Goal: Complete application form: Complete application form

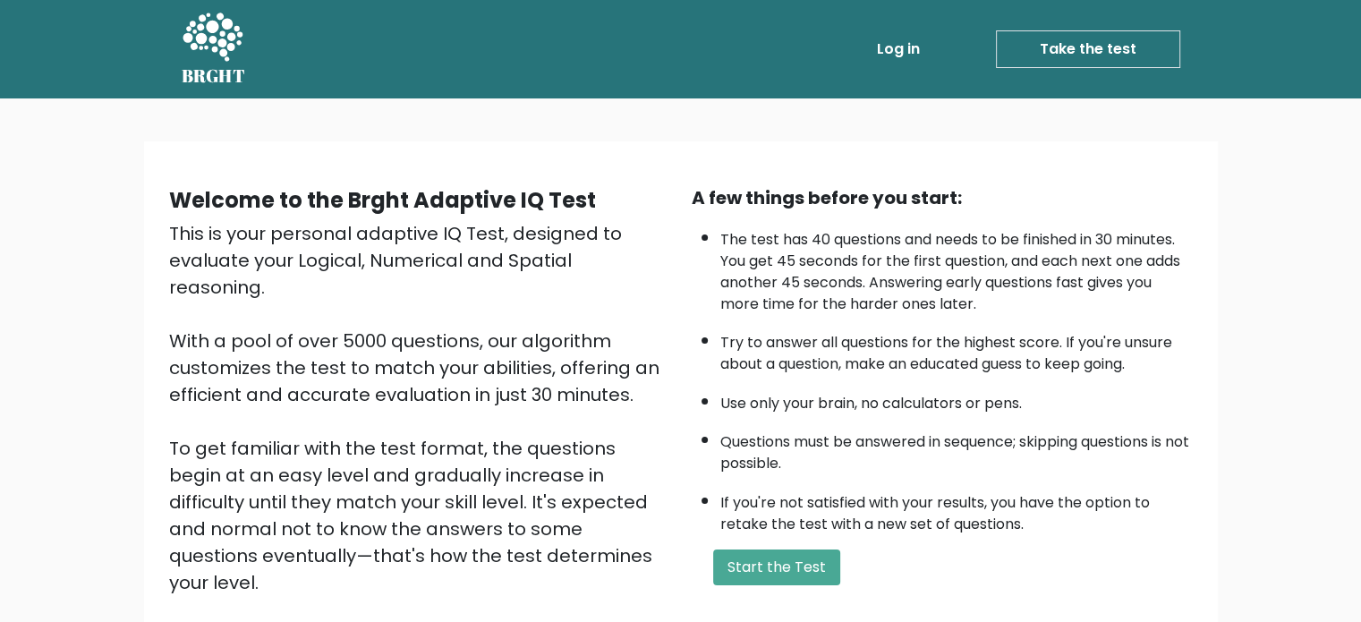
click at [1328, 148] on div "Welcome to the Brght Adaptive IQ Test This is your personal adaptive IQ Test, d…" at bounding box center [680, 431] width 1361 height 666
click at [791, 557] on button "Start the Test" at bounding box center [776, 567] width 127 height 36
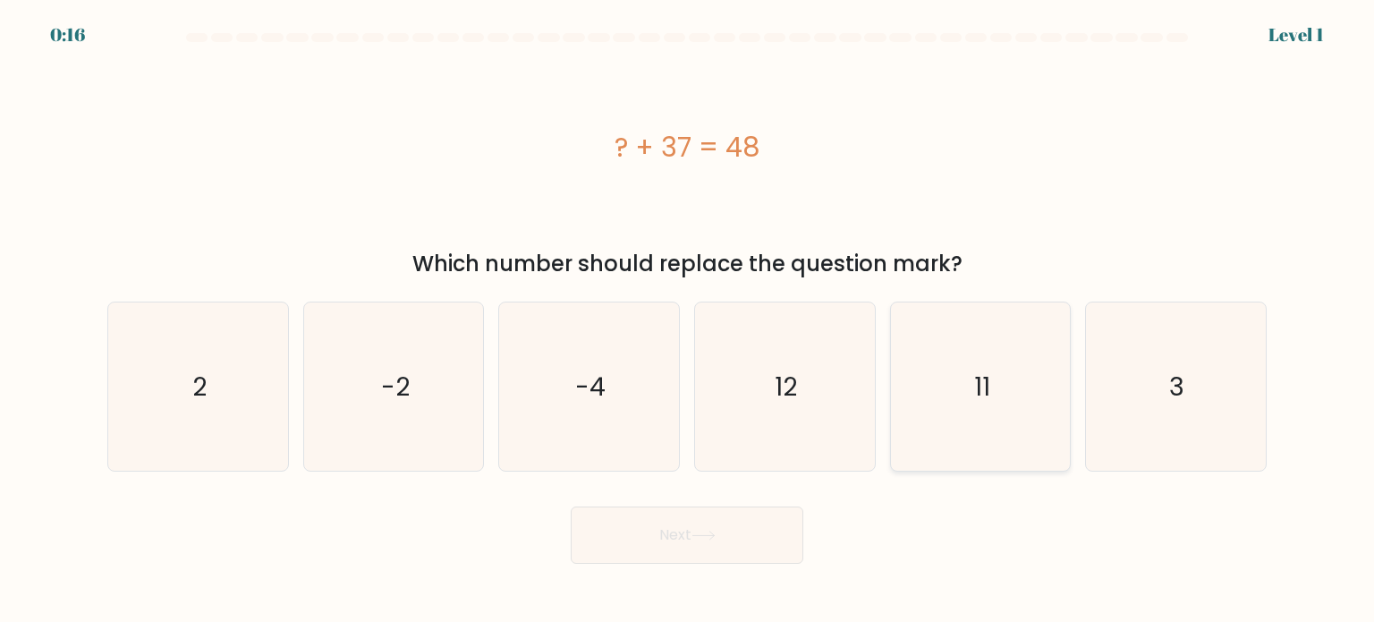
click at [980, 404] on icon "11" at bounding box center [981, 386] width 168 height 168
click at [688, 320] on input "e. 11" at bounding box center [687, 315] width 1 height 9
radio input "true"
click at [739, 529] on button "Next" at bounding box center [687, 534] width 233 height 57
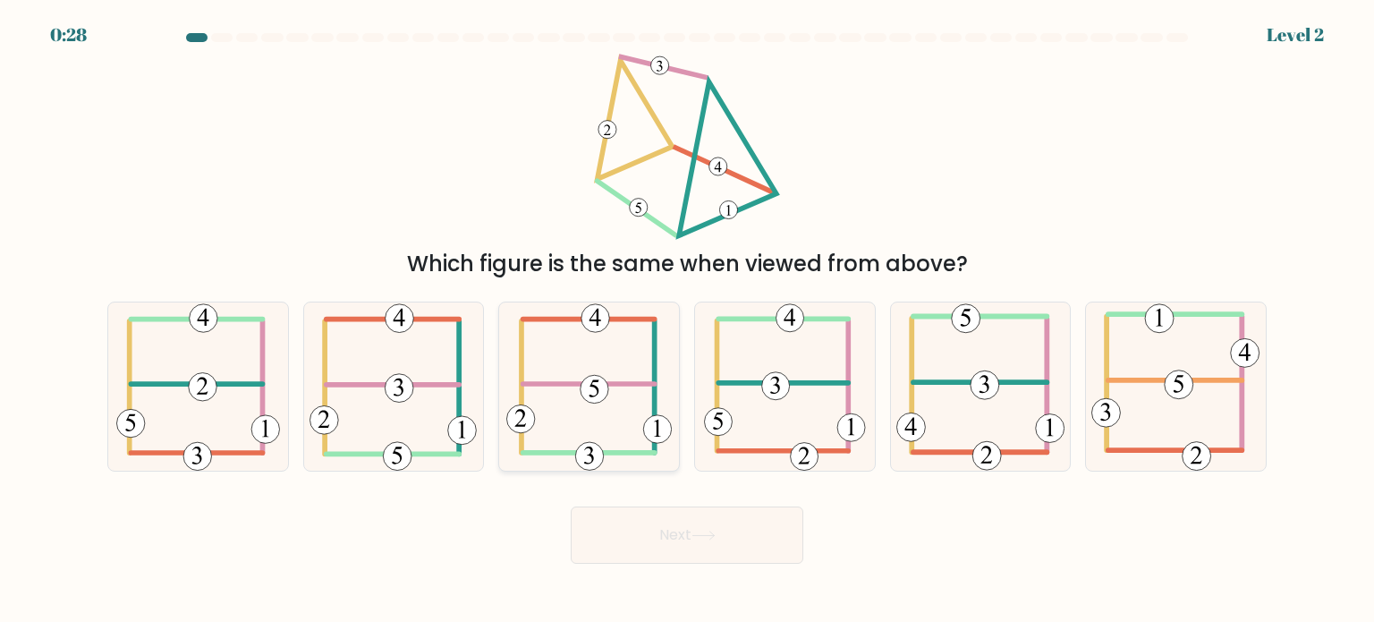
drag, startPoint x: 617, startPoint y: 378, endPoint x: 617, endPoint y: 396, distance: 18.8
click at [617, 389] on icon at bounding box center [589, 386] width 166 height 168
click at [687, 320] on input "c." at bounding box center [687, 315] width 1 height 9
radio input "true"
click at [672, 548] on button "Next" at bounding box center [687, 534] width 233 height 57
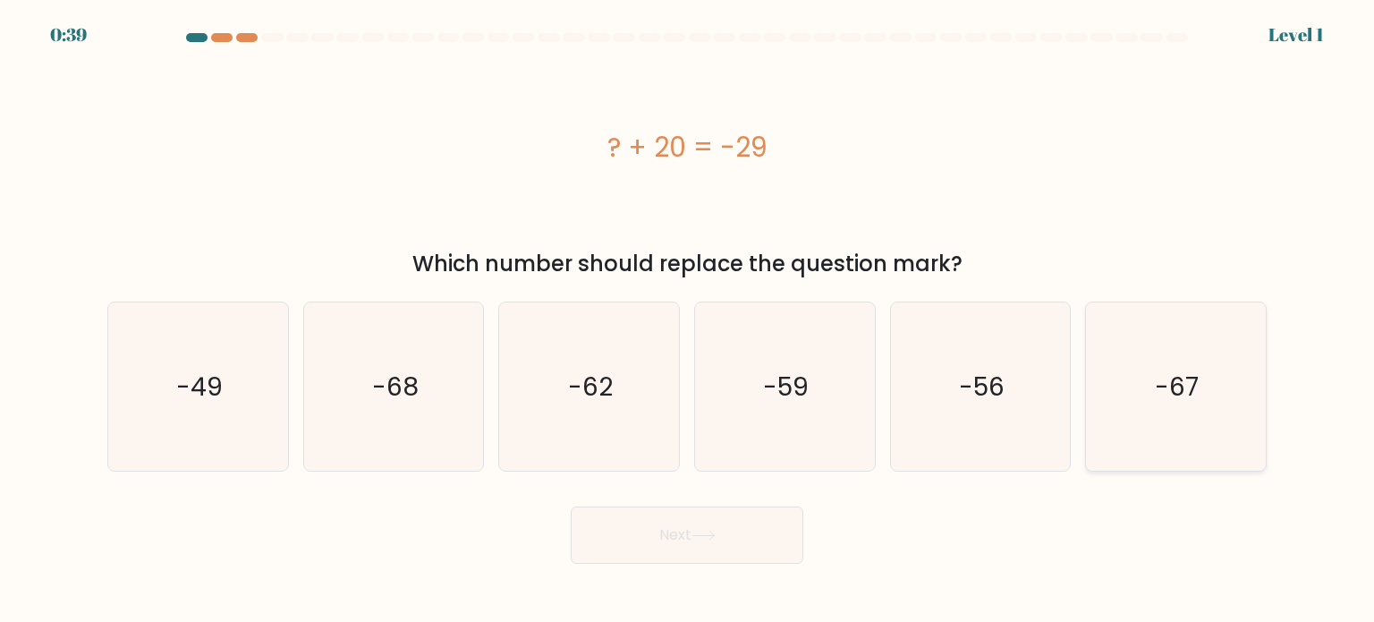
click at [1167, 399] on text "-67" at bounding box center [1178, 386] width 44 height 36
click at [688, 320] on input "f. -67" at bounding box center [687, 315] width 1 height 9
radio input "true"
click at [624, 549] on button "Next" at bounding box center [687, 534] width 233 height 57
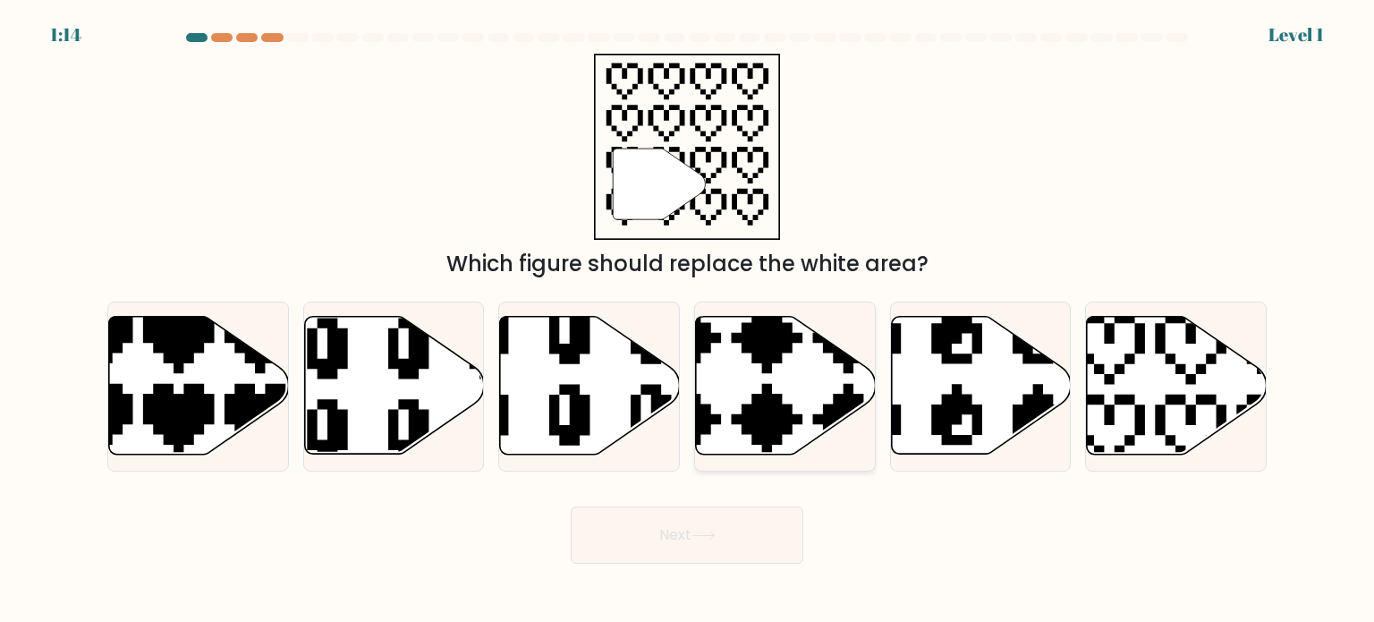
click at [814, 393] on icon at bounding box center [786, 386] width 180 height 138
click at [688, 320] on input "d." at bounding box center [687, 315] width 1 height 9
radio input "true"
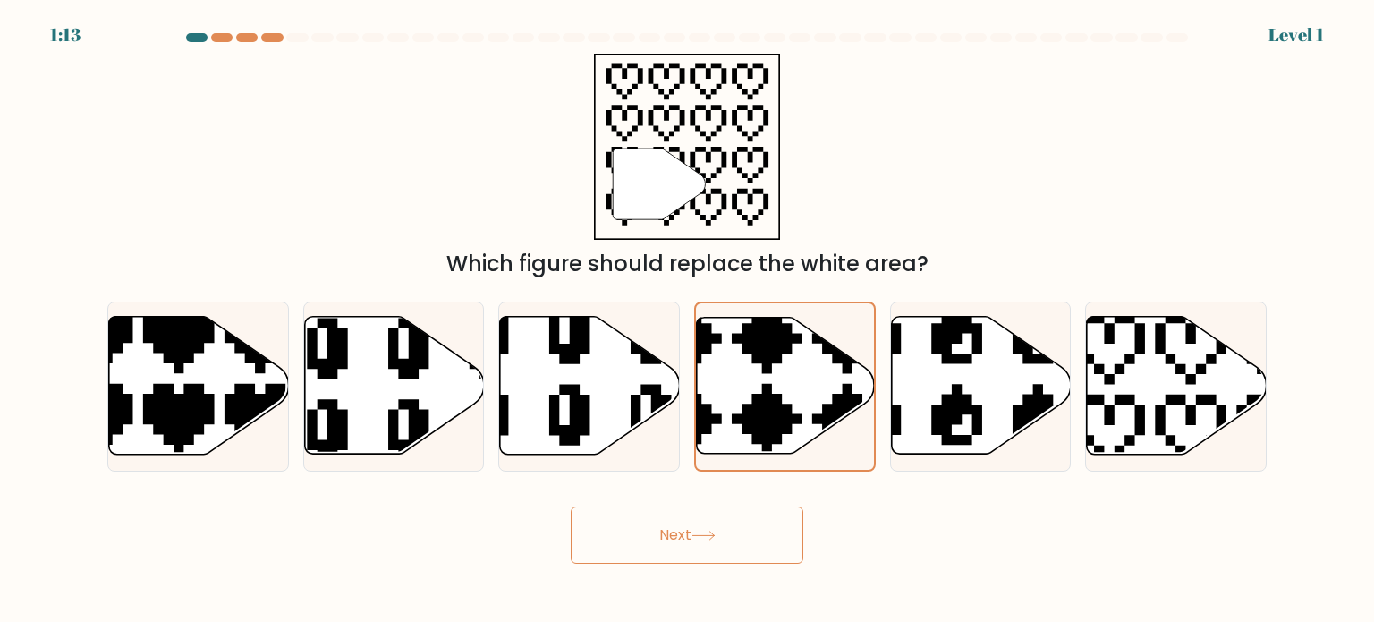
click at [659, 536] on button "Next" at bounding box center [687, 534] width 233 height 57
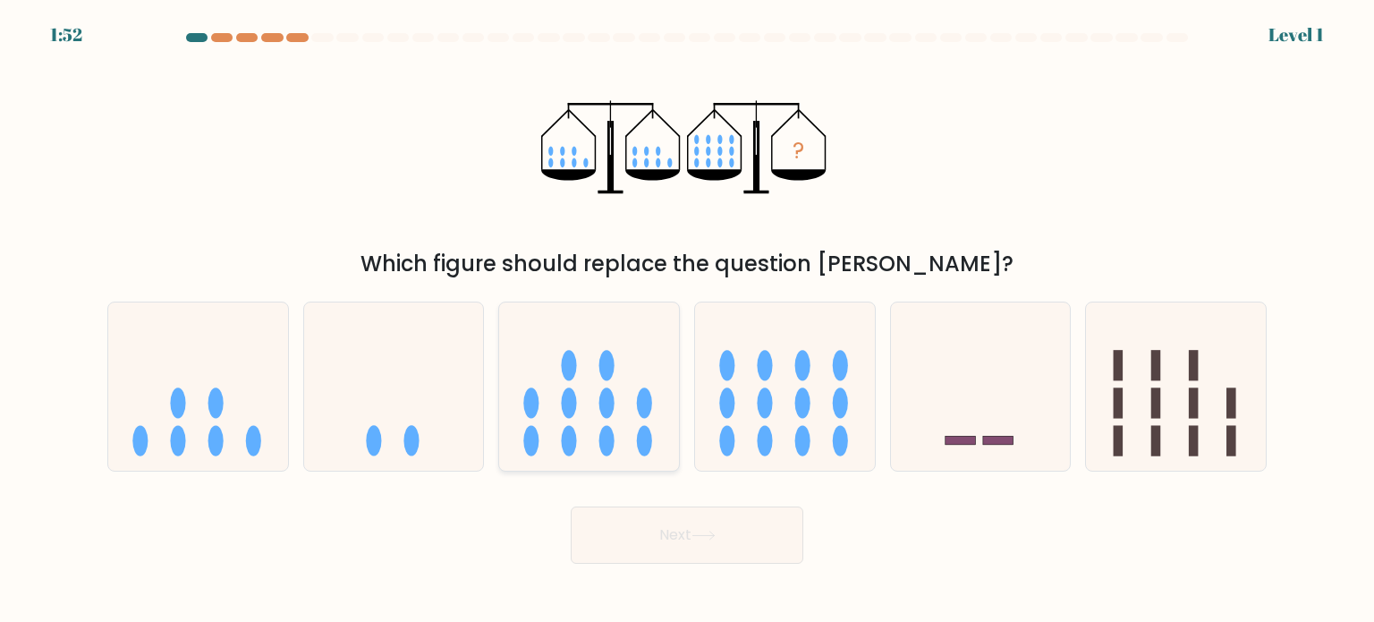
click at [608, 424] on icon at bounding box center [589, 386] width 180 height 149
click at [687, 320] on input "c." at bounding box center [687, 315] width 1 height 9
radio input "true"
click at [659, 548] on button "Next" at bounding box center [687, 534] width 233 height 57
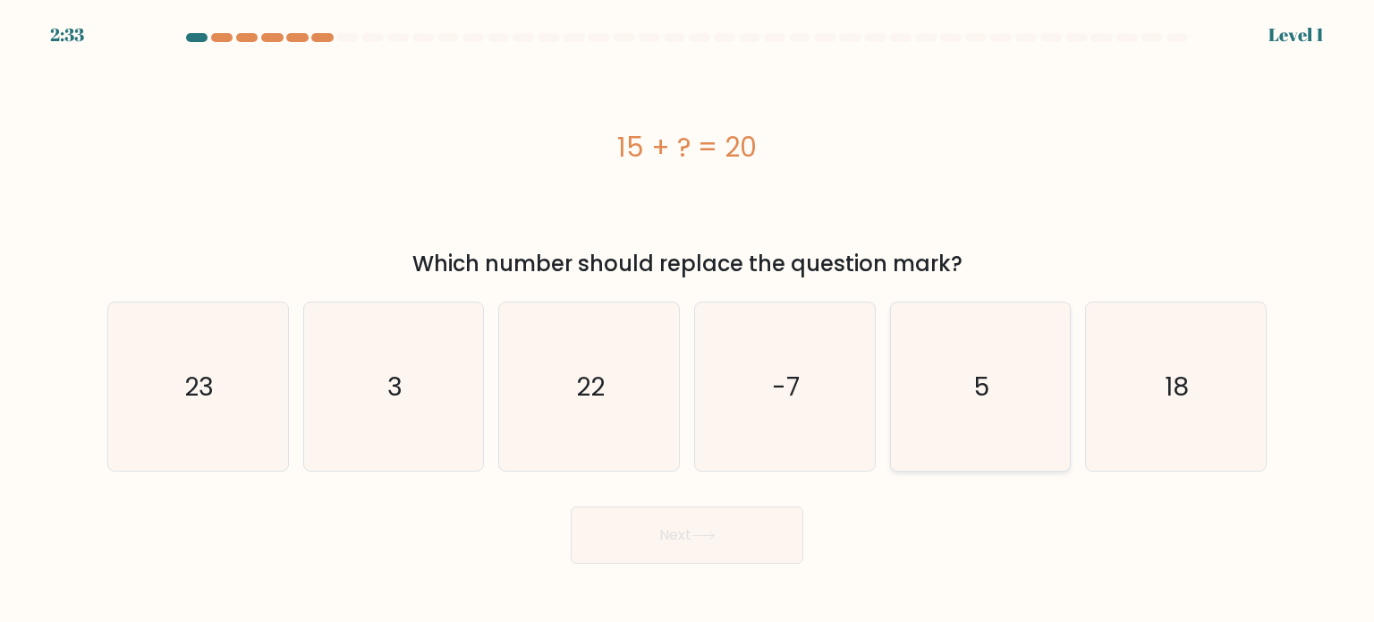
click at [963, 370] on icon "5" at bounding box center [981, 386] width 168 height 168
click at [688, 320] on input "e. 5" at bounding box center [687, 315] width 1 height 9
radio input "true"
click at [730, 539] on button "Next" at bounding box center [687, 534] width 233 height 57
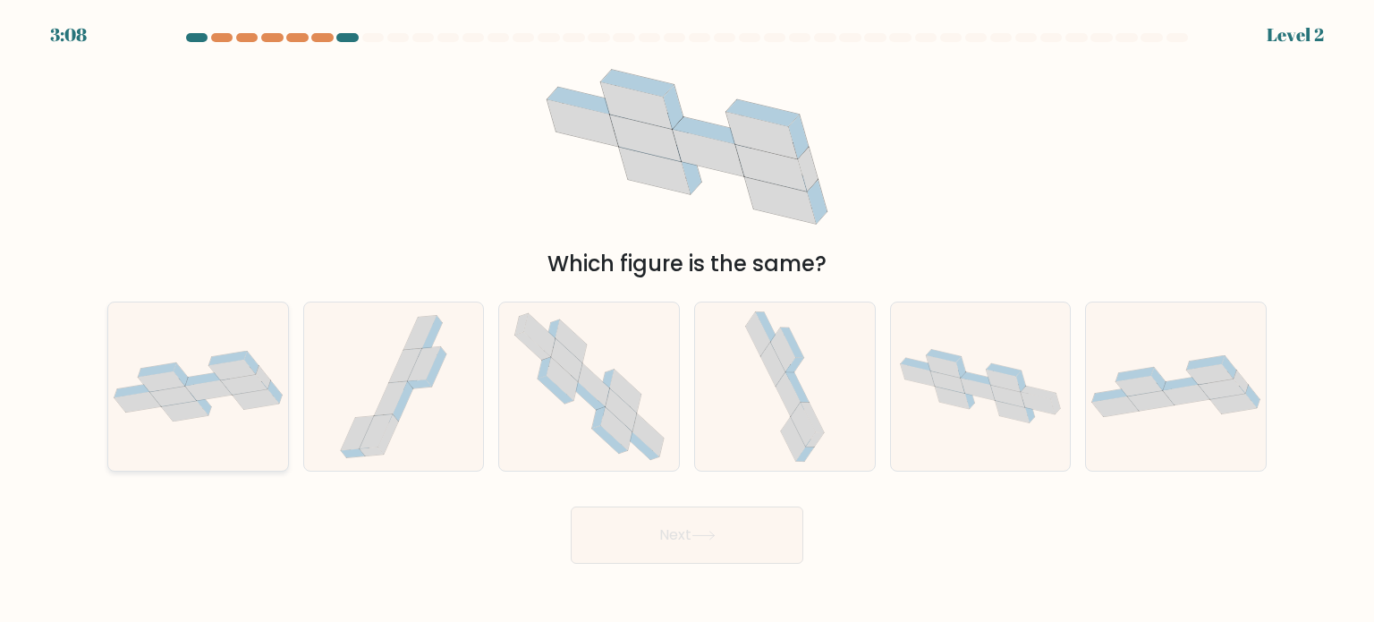
click at [253, 402] on icon at bounding box center [256, 399] width 47 height 21
click at [687, 320] on input "a." at bounding box center [687, 315] width 1 height 9
radio input "true"
click at [625, 541] on button "Next" at bounding box center [687, 534] width 233 height 57
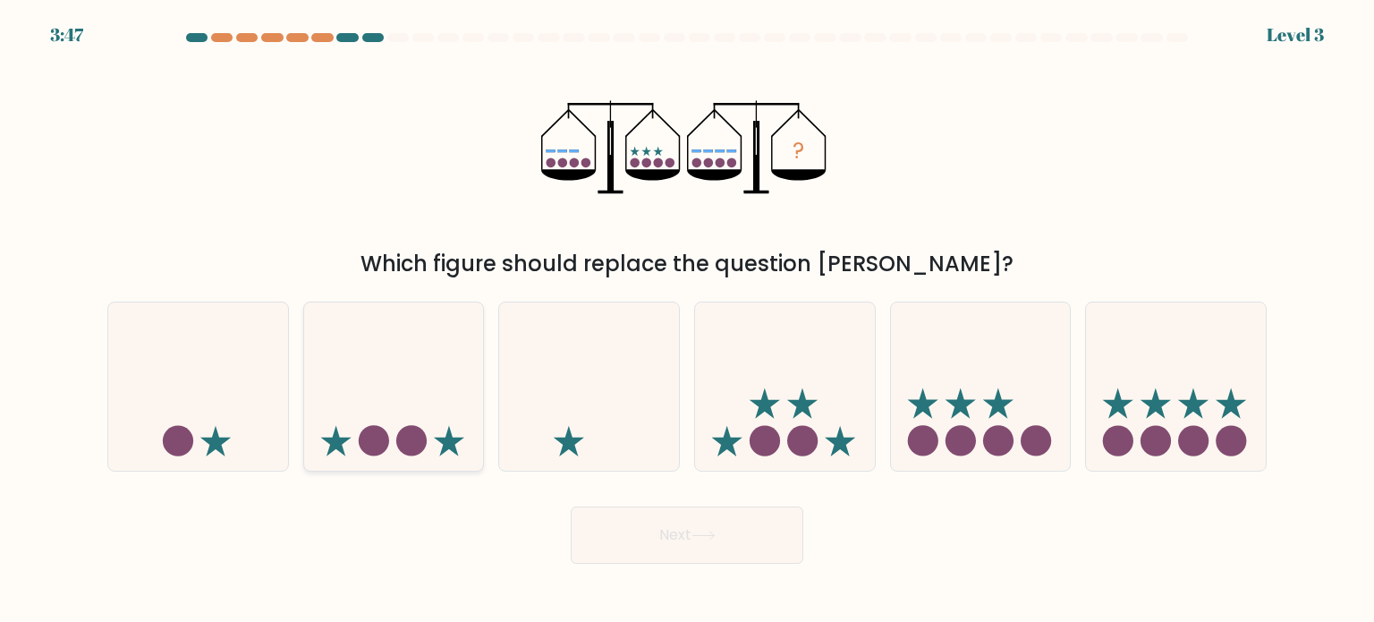
click at [371, 439] on circle at bounding box center [374, 440] width 30 height 30
click at [687, 320] on input "b." at bounding box center [687, 315] width 1 height 9
radio input "true"
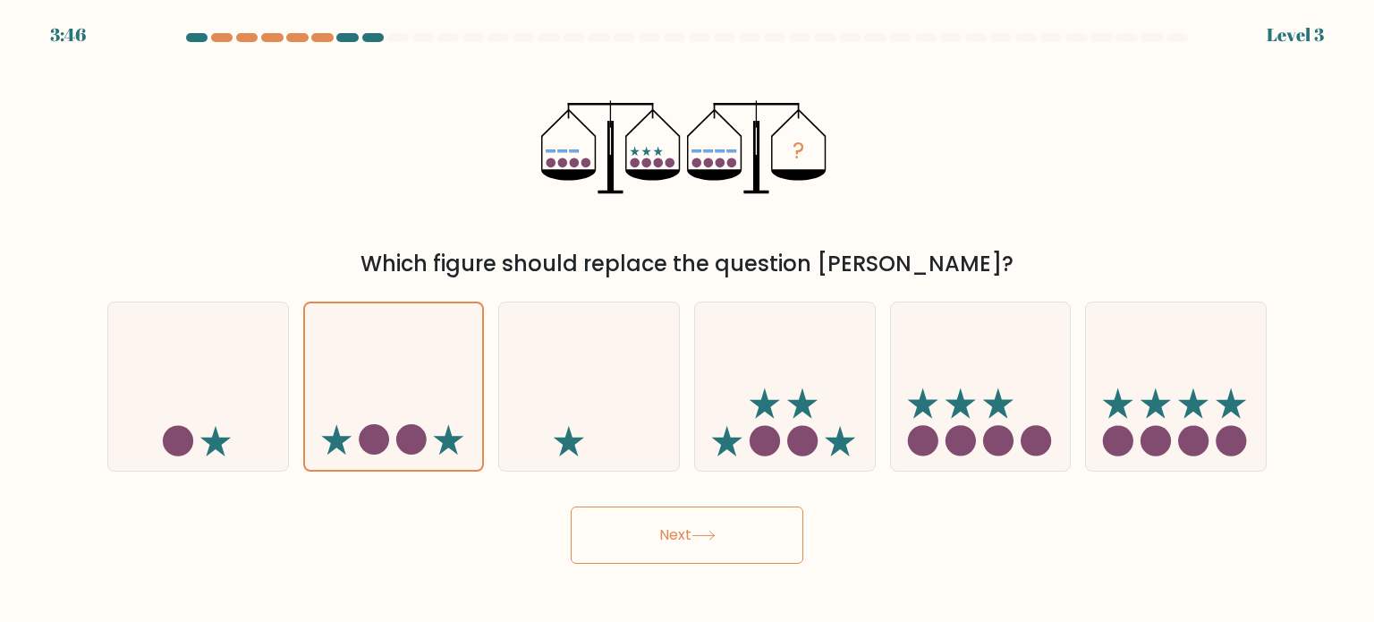
click at [669, 529] on button "Next" at bounding box center [687, 534] width 233 height 57
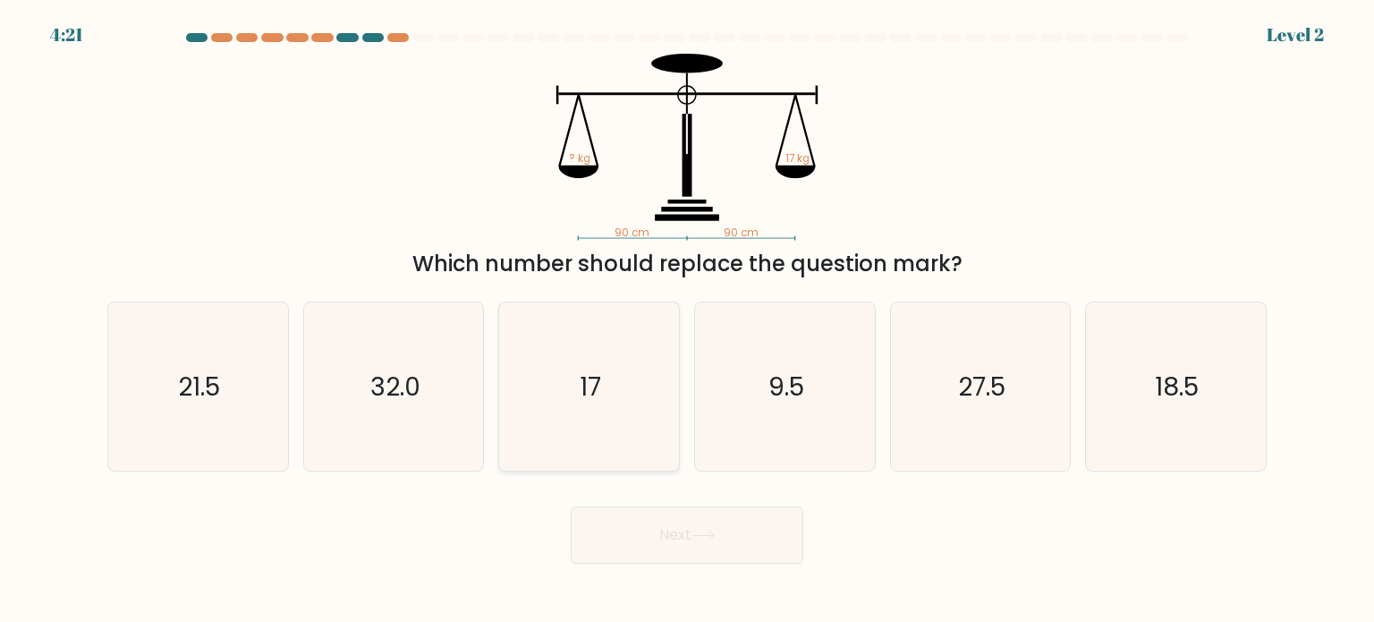
click at [631, 402] on icon "17" at bounding box center [589, 386] width 168 height 168
click at [687, 320] on input "c. 17" at bounding box center [687, 315] width 1 height 9
radio input "true"
click at [813, 456] on icon "9.5" at bounding box center [785, 386] width 168 height 168
click at [688, 320] on input "d. 9.5" at bounding box center [687, 315] width 1 height 9
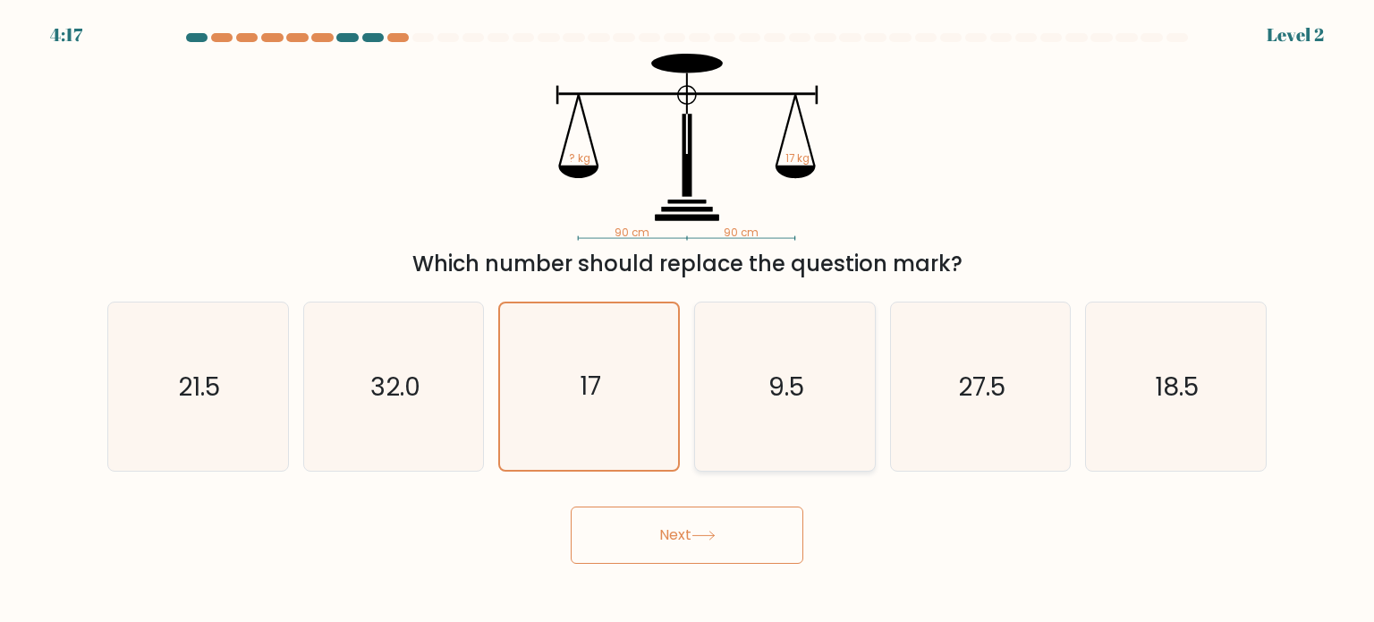
radio input "true"
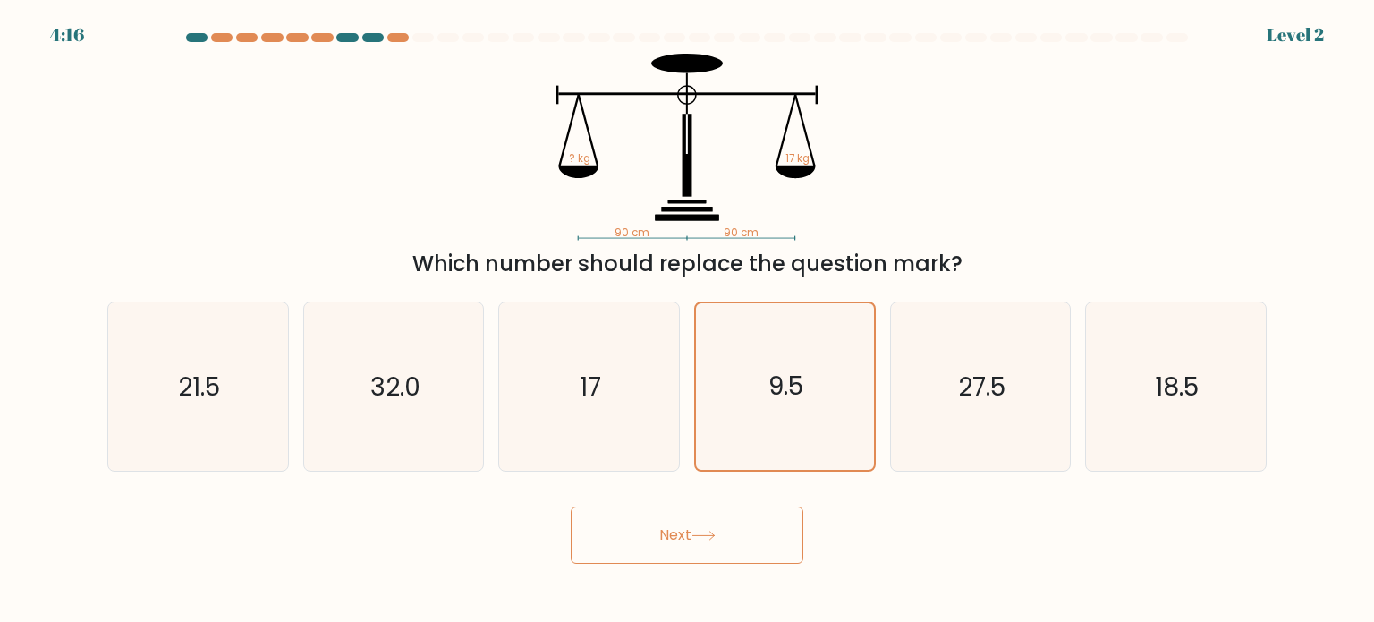
click at [741, 526] on button "Next" at bounding box center [687, 534] width 233 height 57
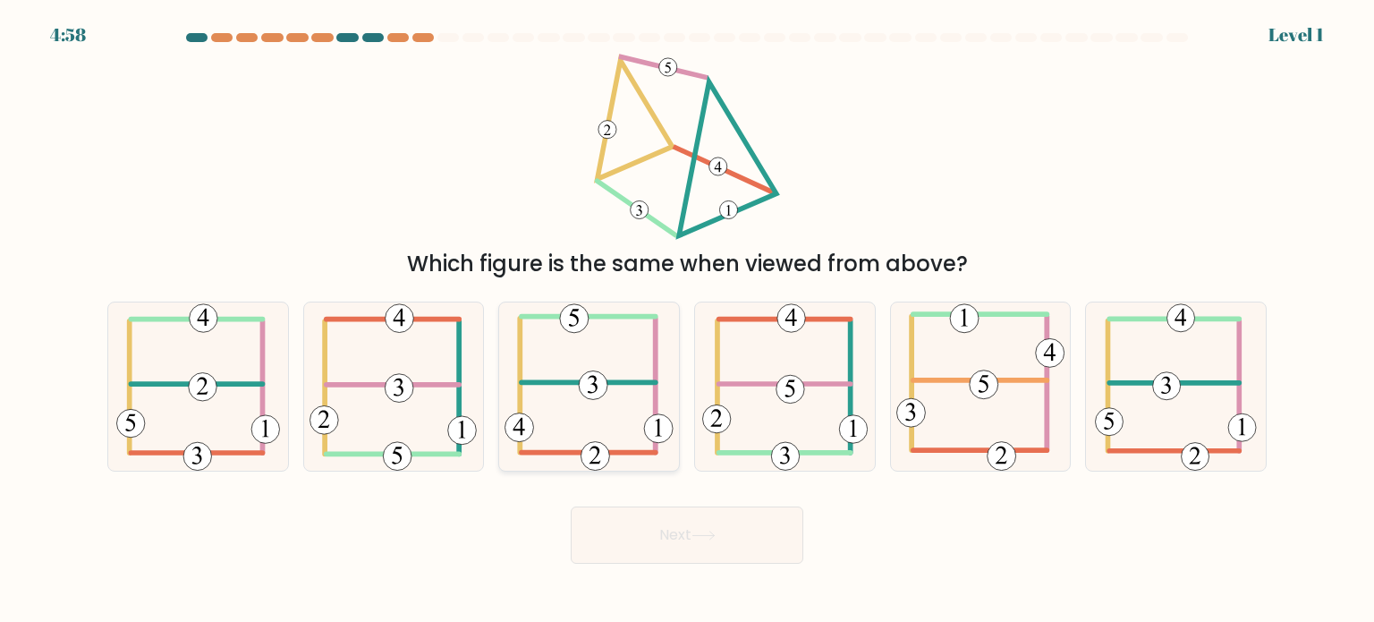
click at [587, 379] on 473 at bounding box center [594, 384] width 29 height 29
click at [687, 320] on input "c." at bounding box center [687, 315] width 1 height 9
radio input "true"
click at [702, 528] on button "Next" at bounding box center [687, 534] width 233 height 57
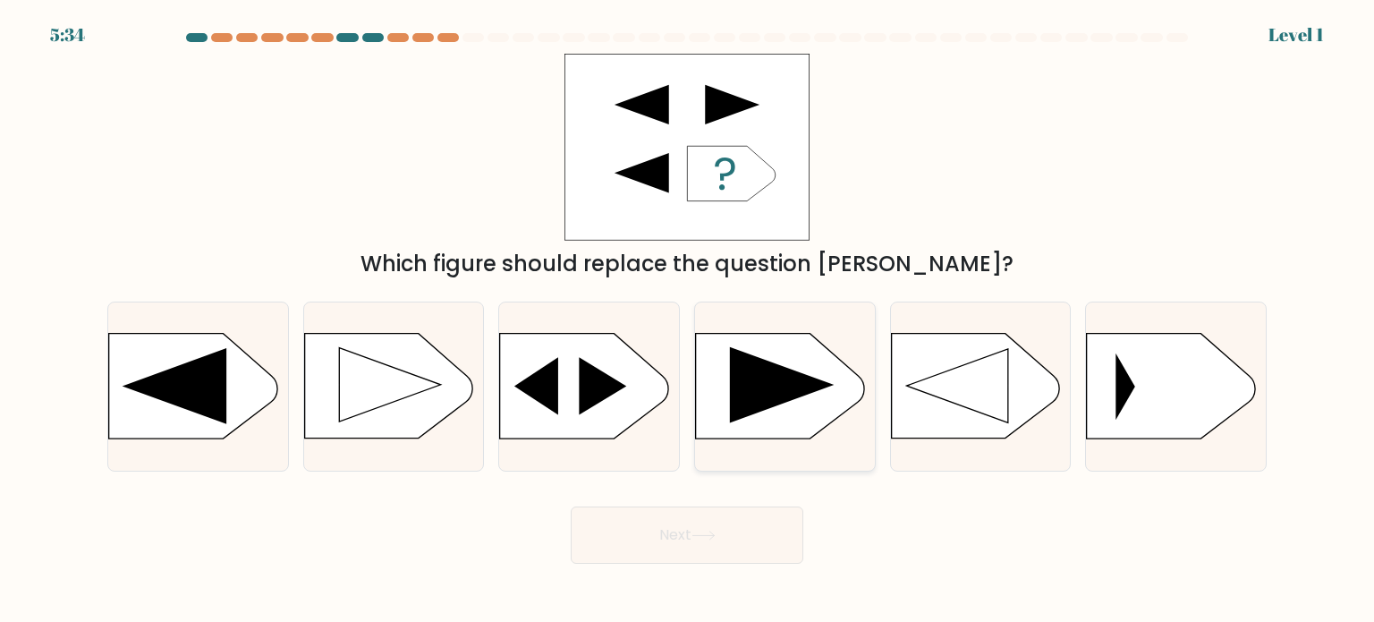
click at [766, 401] on icon at bounding box center [782, 385] width 104 height 76
click at [688, 320] on input "d." at bounding box center [687, 315] width 1 height 9
radio input "true"
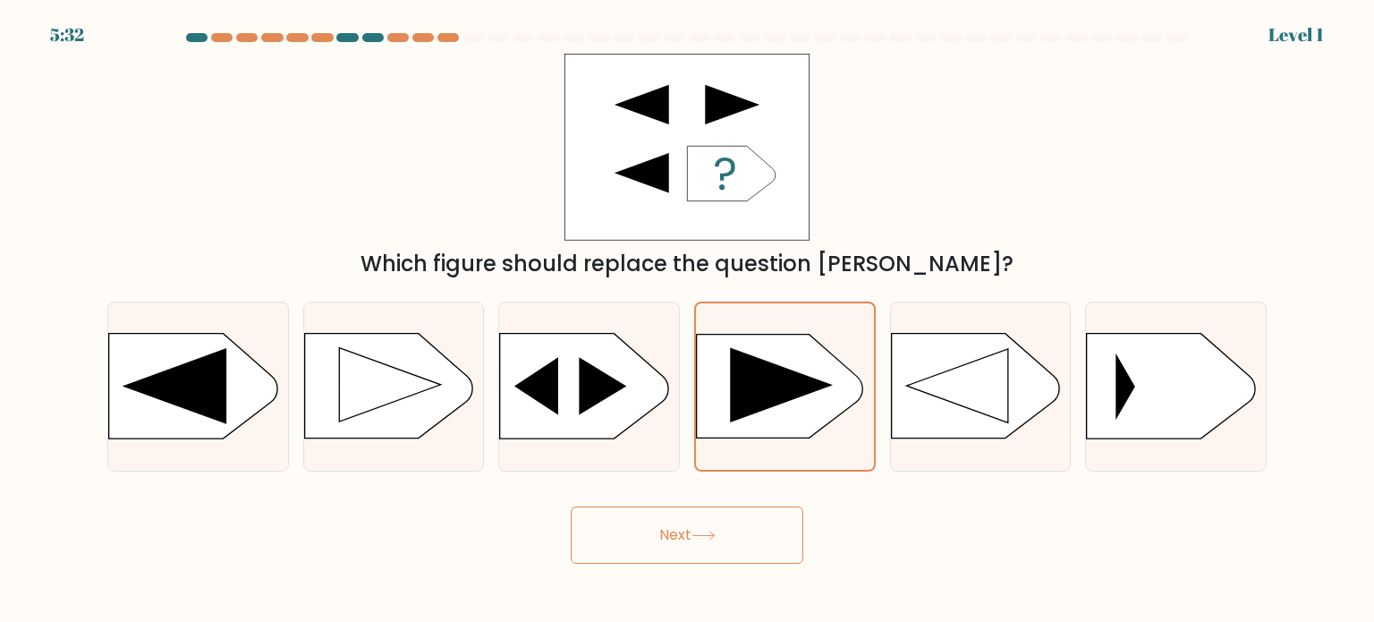
drag, startPoint x: 698, startPoint y: 545, endPoint x: 709, endPoint y: 484, distance: 61.8
click at [702, 551] on button "Next" at bounding box center [687, 534] width 233 height 57
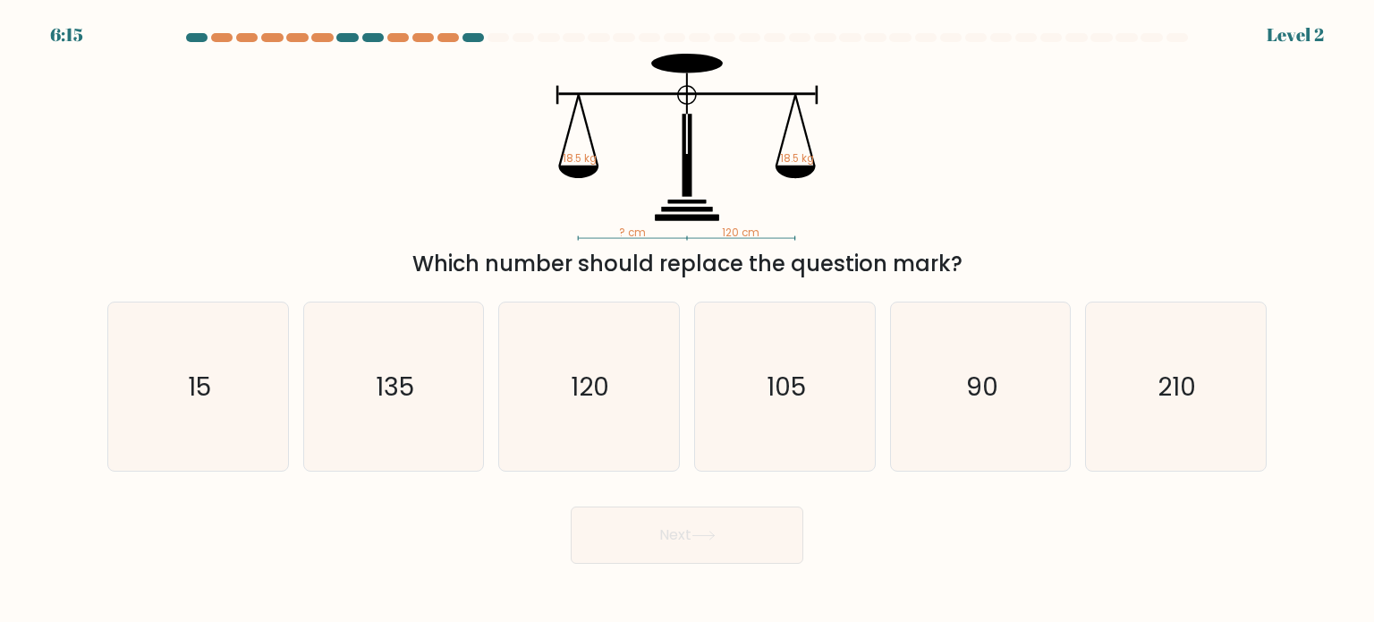
click at [700, 529] on button "Next" at bounding box center [687, 534] width 233 height 57
click at [1131, 380] on icon "210" at bounding box center [1176, 386] width 168 height 168
click at [688, 320] on input "f. 210" at bounding box center [687, 315] width 1 height 9
radio input "true"
click at [568, 393] on icon "120" at bounding box center [589, 386] width 168 height 168
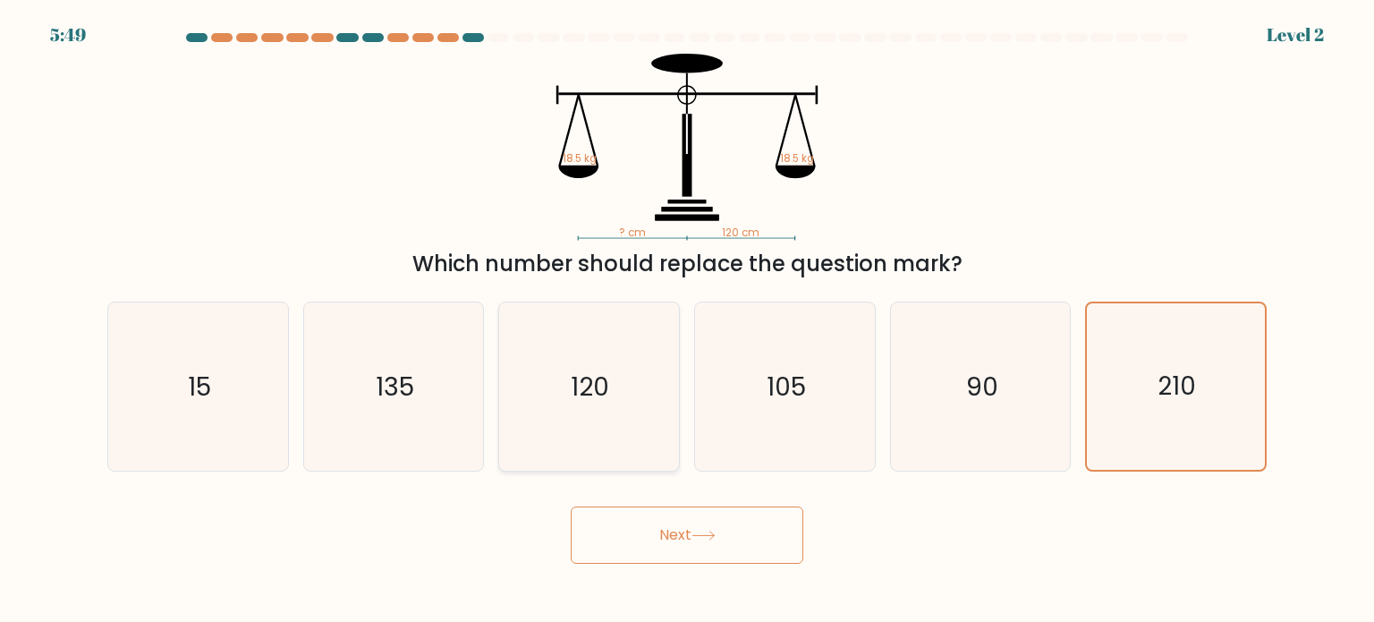
click at [687, 320] on input "c. 120" at bounding box center [687, 315] width 1 height 9
radio input "true"
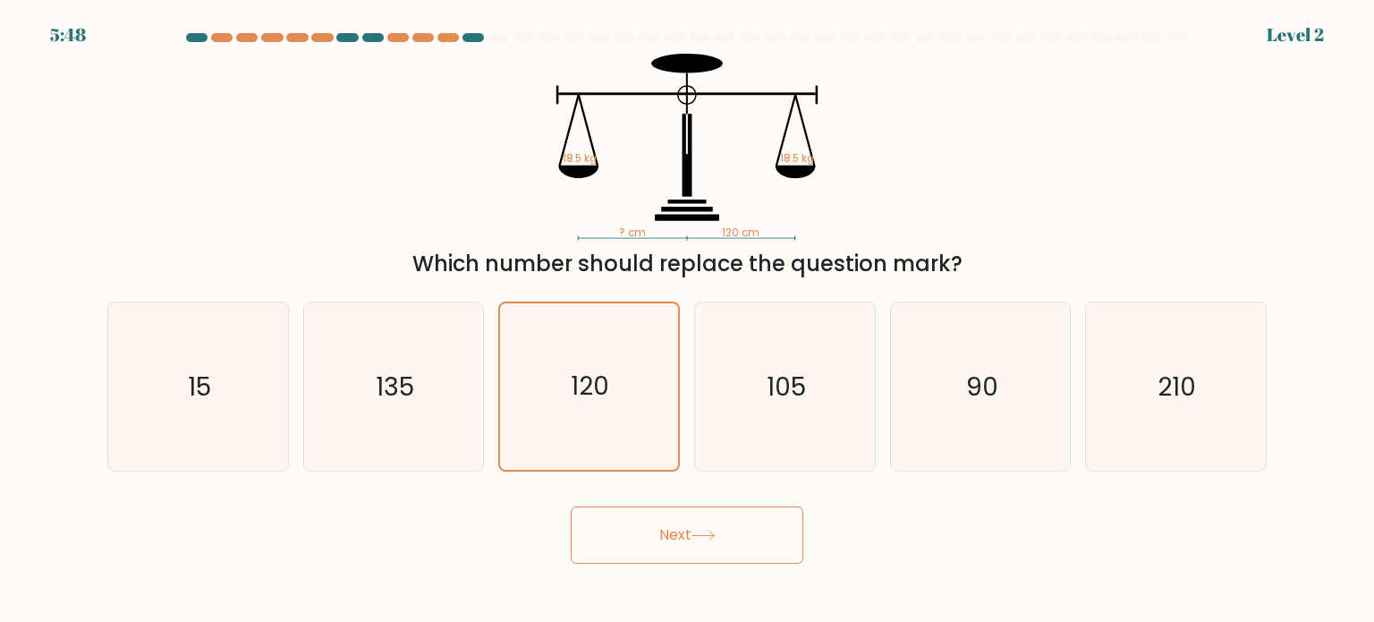
click at [645, 532] on button "Next" at bounding box center [687, 534] width 233 height 57
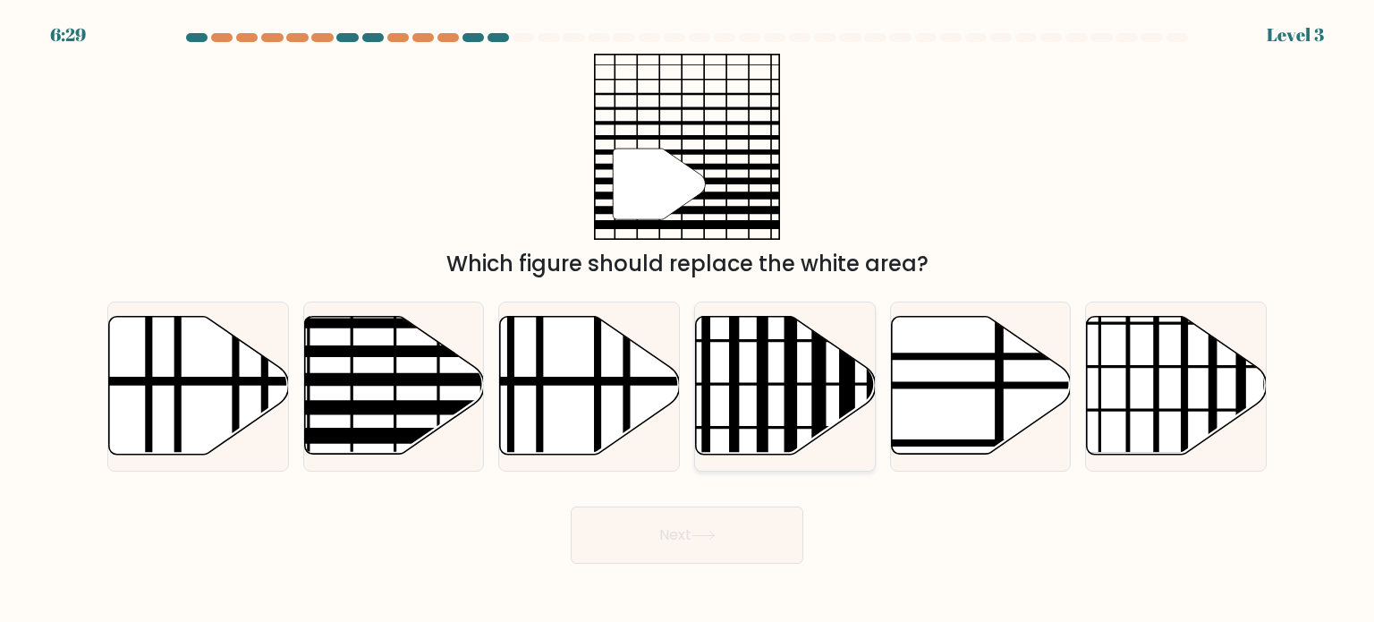
click at [791, 411] on line at bounding box center [791, 461] width 0 height 362
click at [688, 320] on input "d." at bounding box center [687, 315] width 1 height 9
radio input "true"
click at [646, 534] on button "Next" at bounding box center [687, 534] width 233 height 57
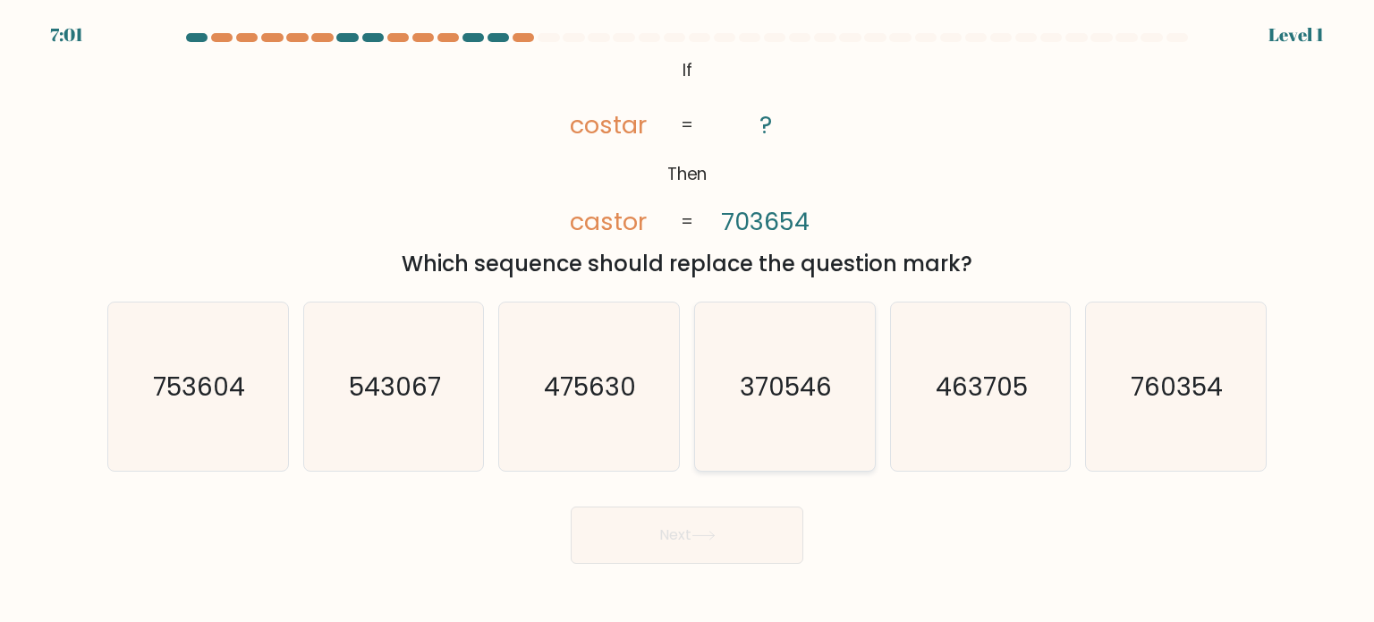
click at [762, 361] on icon "370546" at bounding box center [785, 386] width 168 height 168
click at [688, 320] on input "d. 370546" at bounding box center [687, 315] width 1 height 9
radio input "true"
click at [746, 522] on button "Next" at bounding box center [687, 534] width 233 height 57
click at [757, 528] on button "Next" at bounding box center [687, 534] width 233 height 57
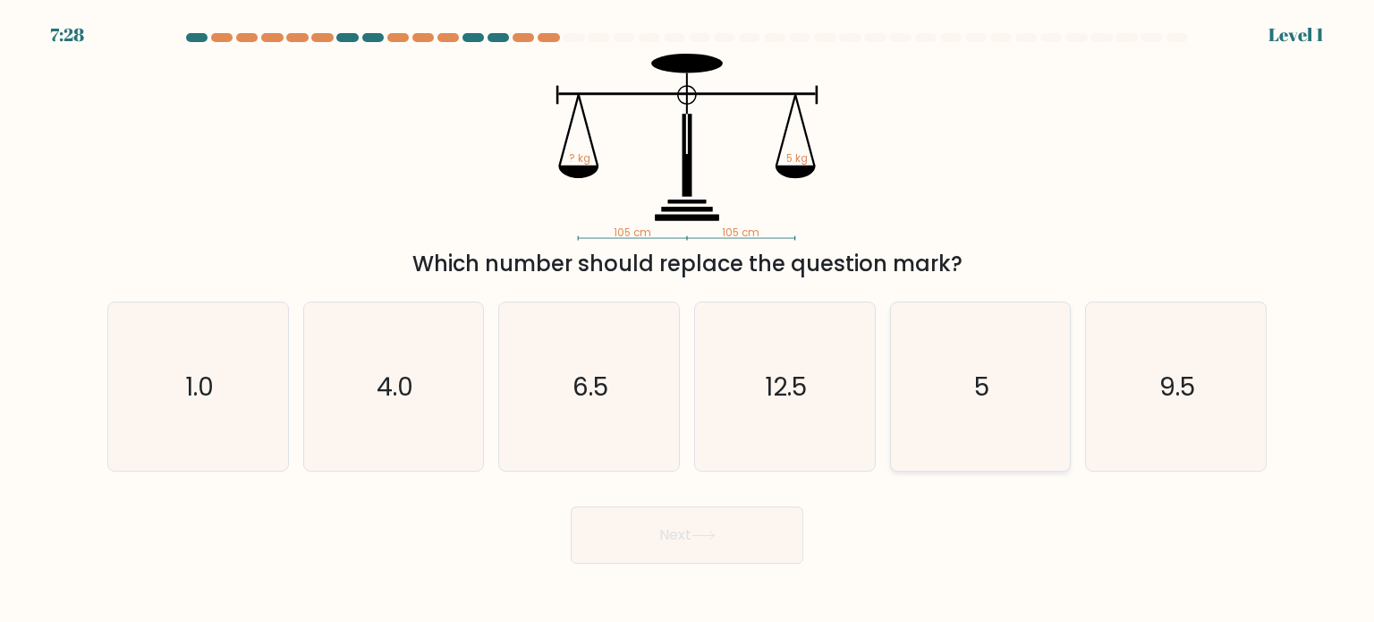
click at [957, 414] on icon "5" at bounding box center [981, 386] width 168 height 168
click at [688, 320] on input "e. 5" at bounding box center [687, 315] width 1 height 9
radio input "true"
click at [677, 524] on button "Next" at bounding box center [687, 534] width 233 height 57
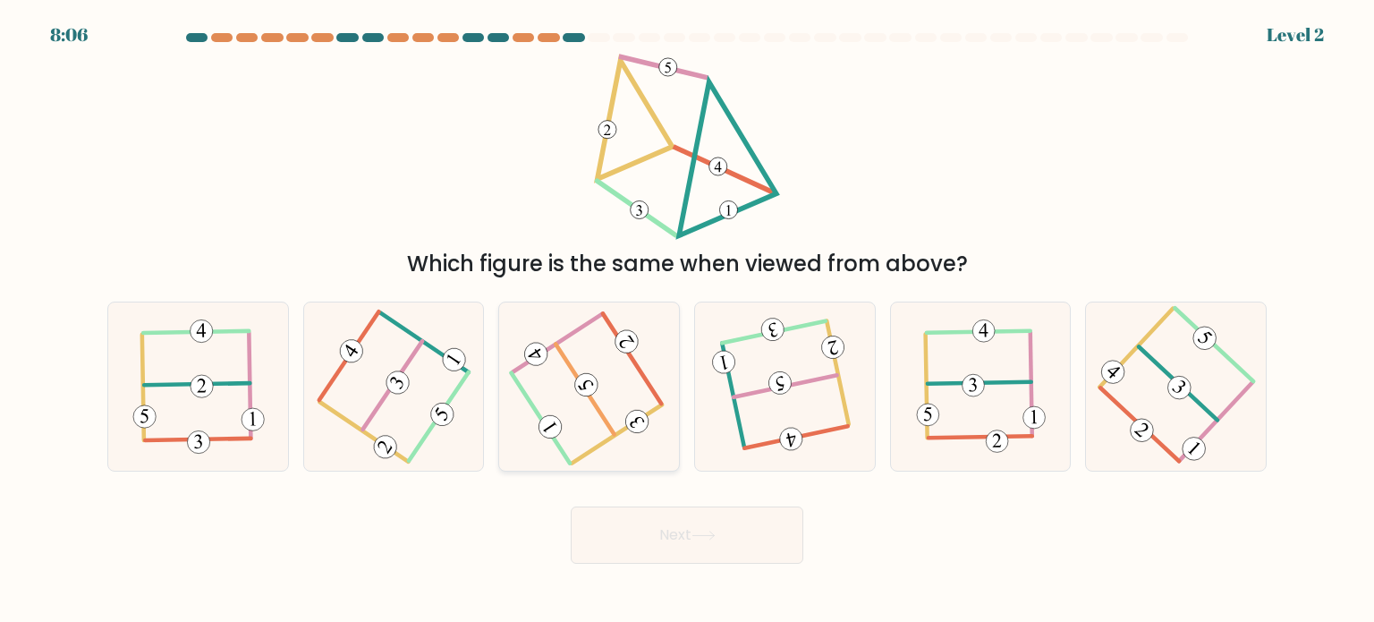
click at [547, 407] on icon at bounding box center [589, 386] width 135 height 135
click at [687, 320] on input "c." at bounding box center [687, 315] width 1 height 9
radio input "true"
click at [437, 413] on 351 at bounding box center [442, 414] width 31 height 31
click at [687, 320] on input "b." at bounding box center [687, 315] width 1 height 9
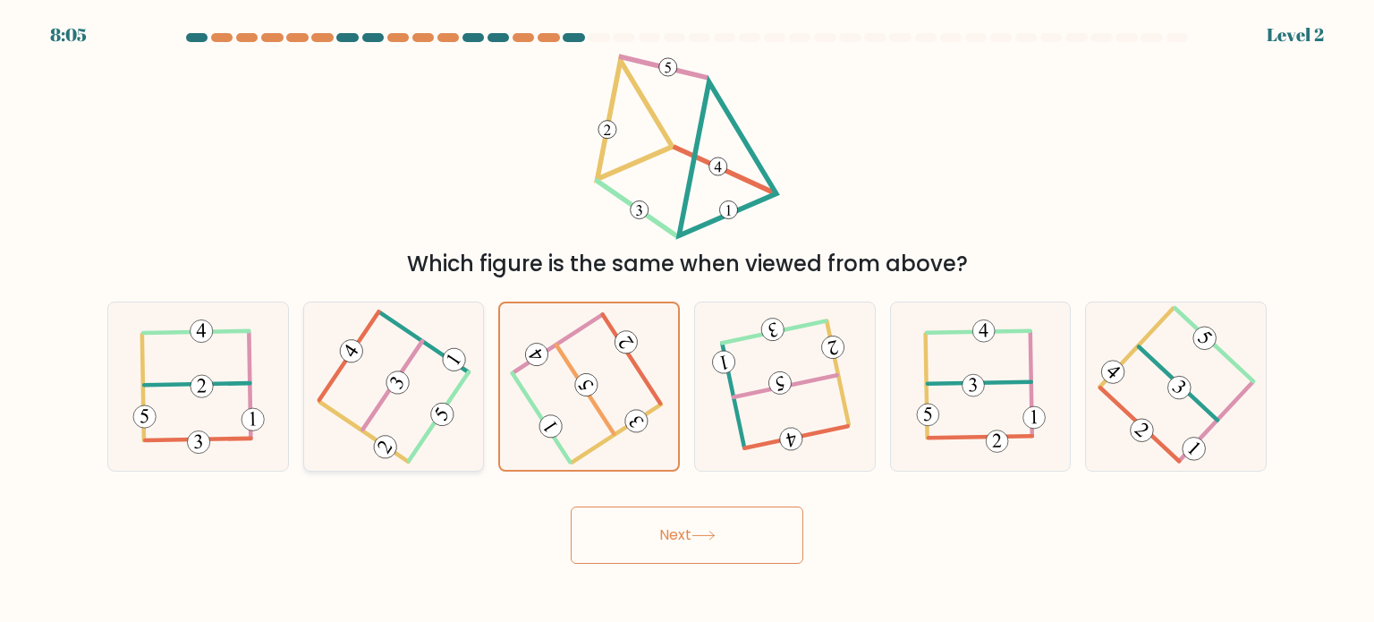
radio input "true"
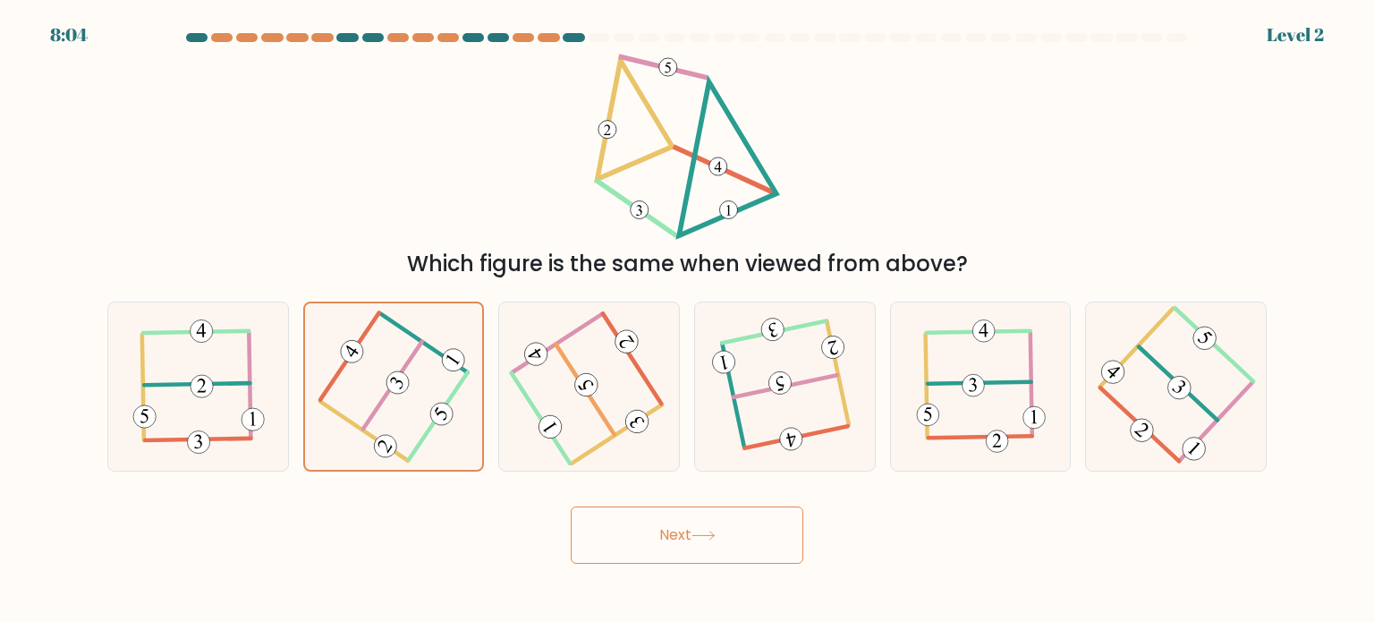
click at [679, 532] on button "Next" at bounding box center [687, 534] width 233 height 57
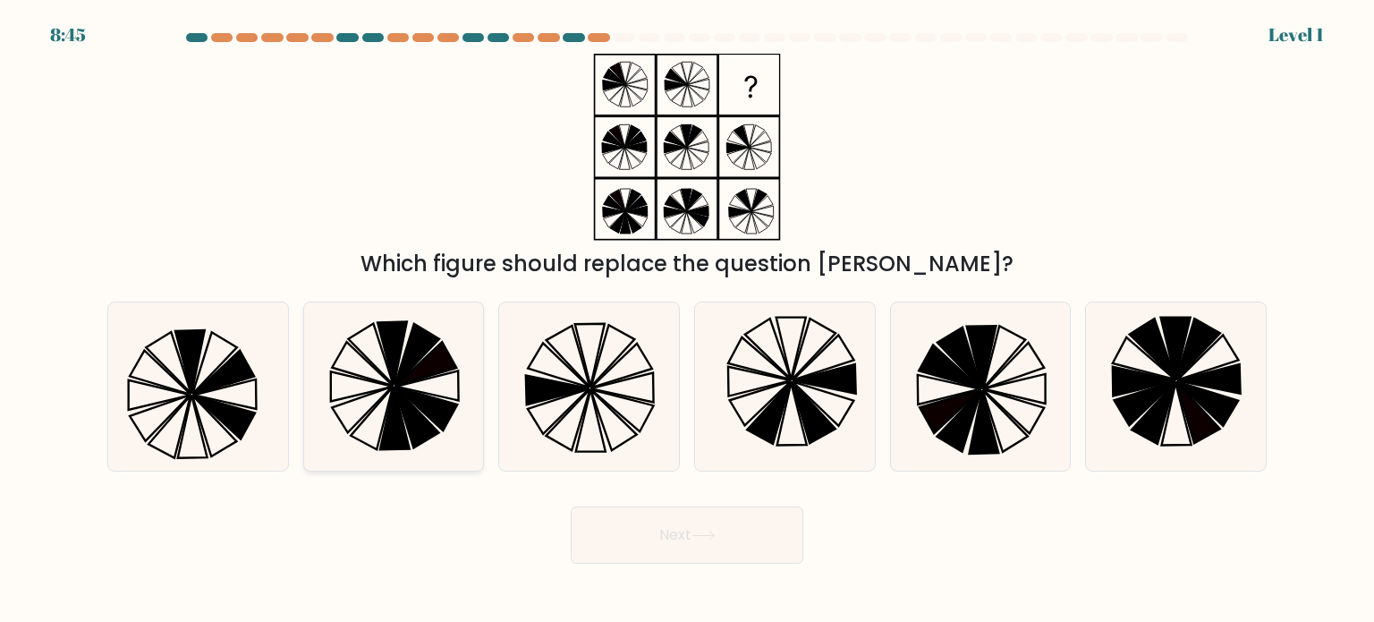
click at [394, 389] on icon at bounding box center [395, 418] width 30 height 63
click at [687, 320] on input "b." at bounding box center [687, 315] width 1 height 9
radio input "true"
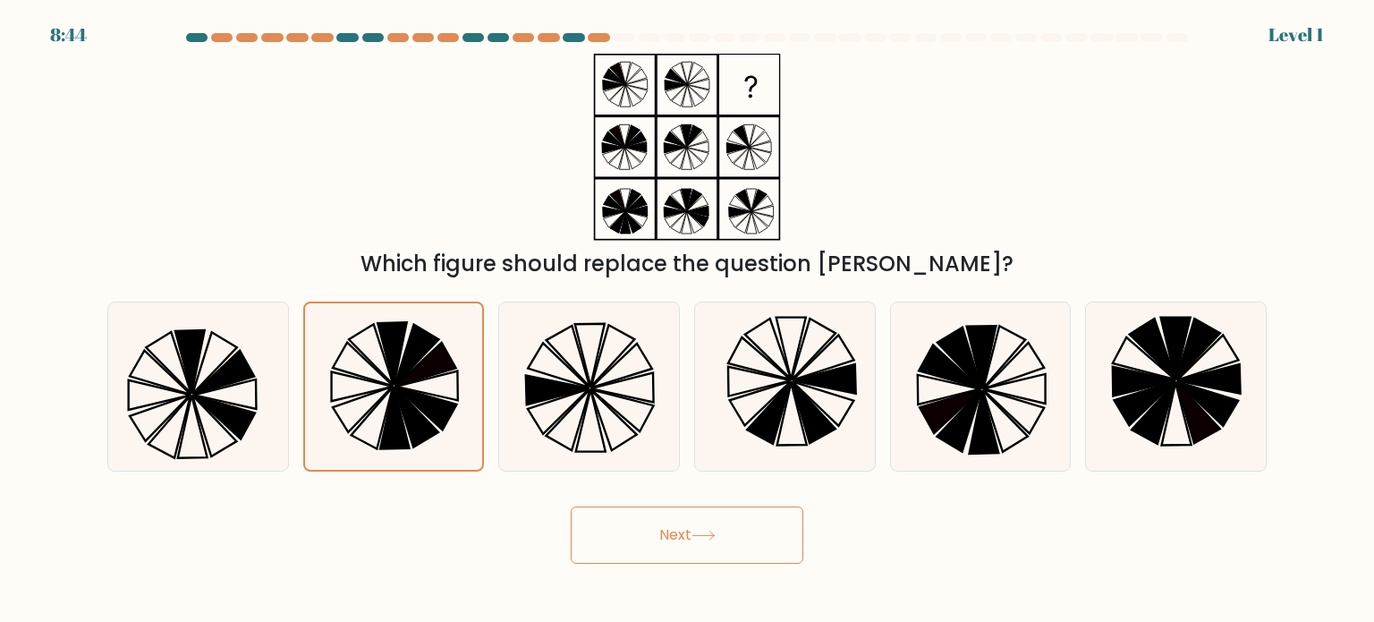
click at [694, 532] on button "Next" at bounding box center [687, 534] width 233 height 57
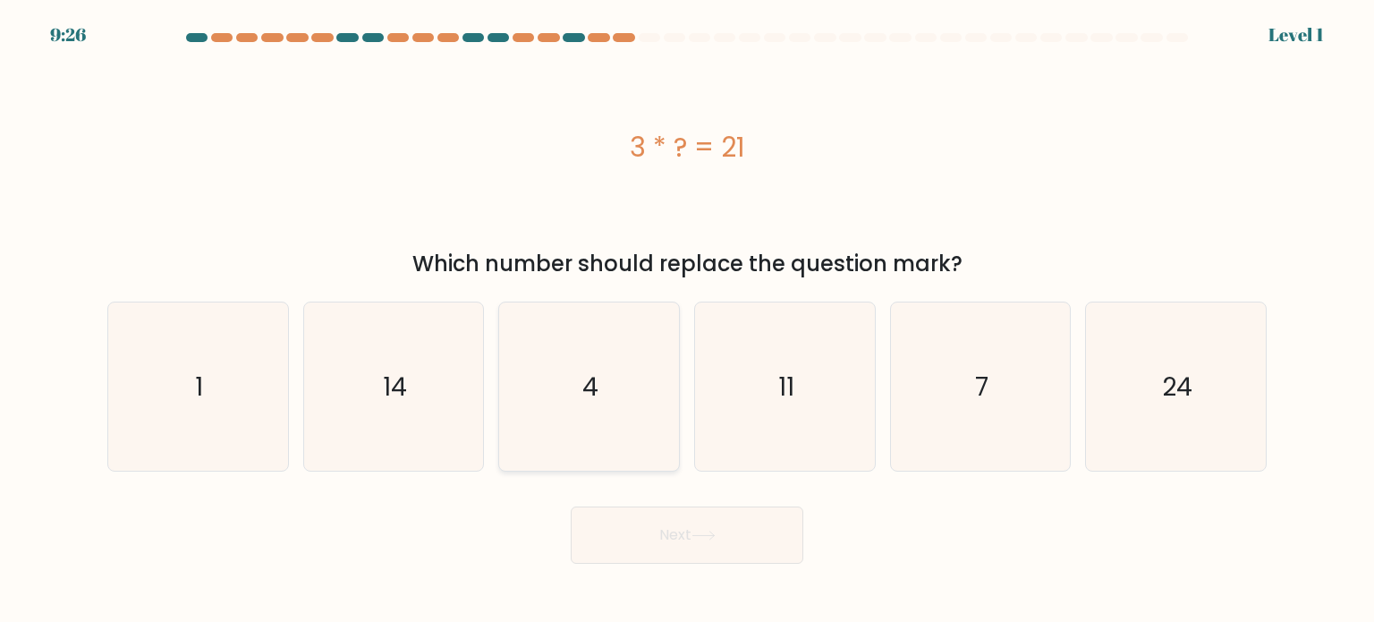
click at [595, 397] on text "4" at bounding box center [591, 386] width 16 height 36
click at [687, 320] on input "c. 4" at bounding box center [687, 315] width 1 height 9
radio input "true"
click at [676, 553] on button "Next" at bounding box center [687, 534] width 233 height 57
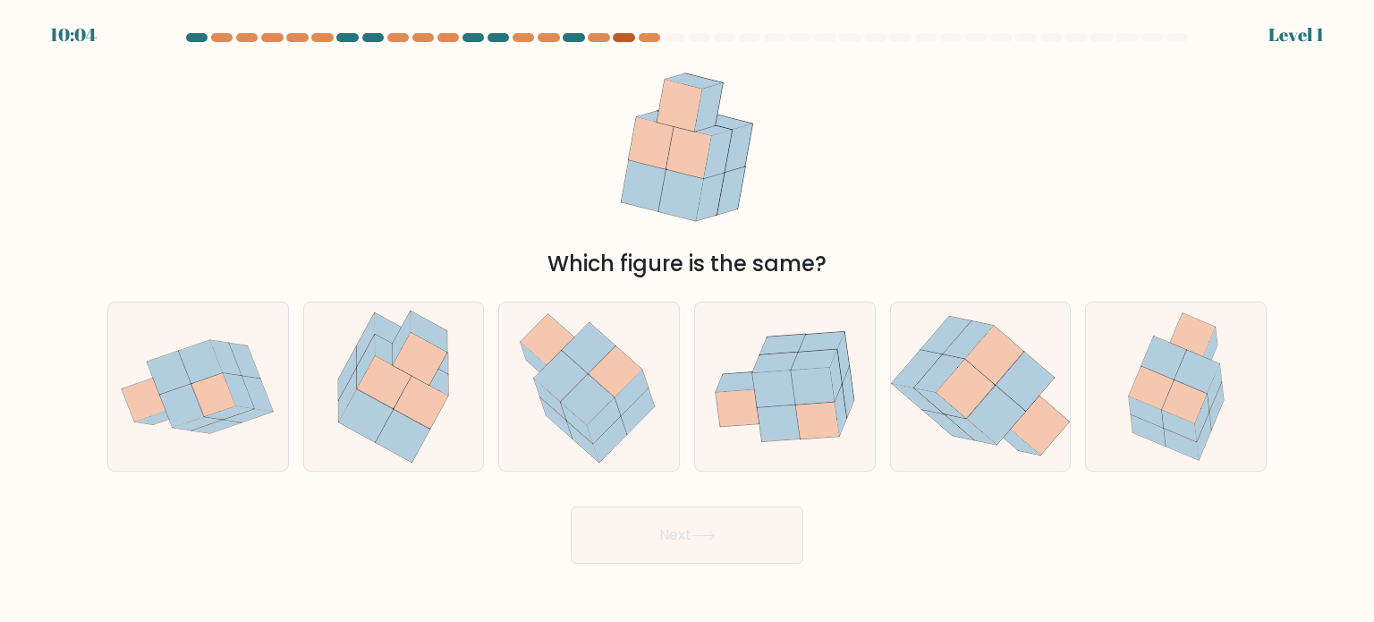
click at [618, 34] on div at bounding box center [623, 37] width 21 height 9
click at [432, 382] on icon at bounding box center [431, 374] width 37 height 41
click at [687, 320] on input "b." at bounding box center [687, 315] width 1 height 9
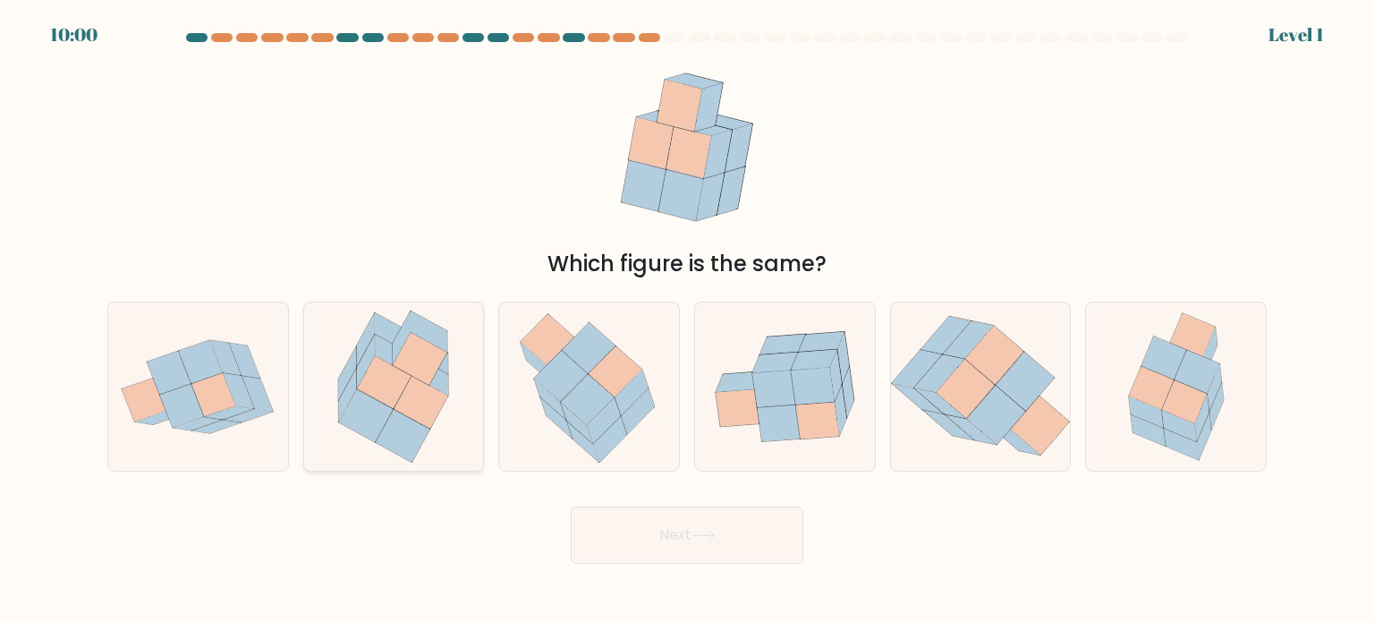
radio input "true"
click at [617, 523] on button "Next" at bounding box center [687, 534] width 233 height 57
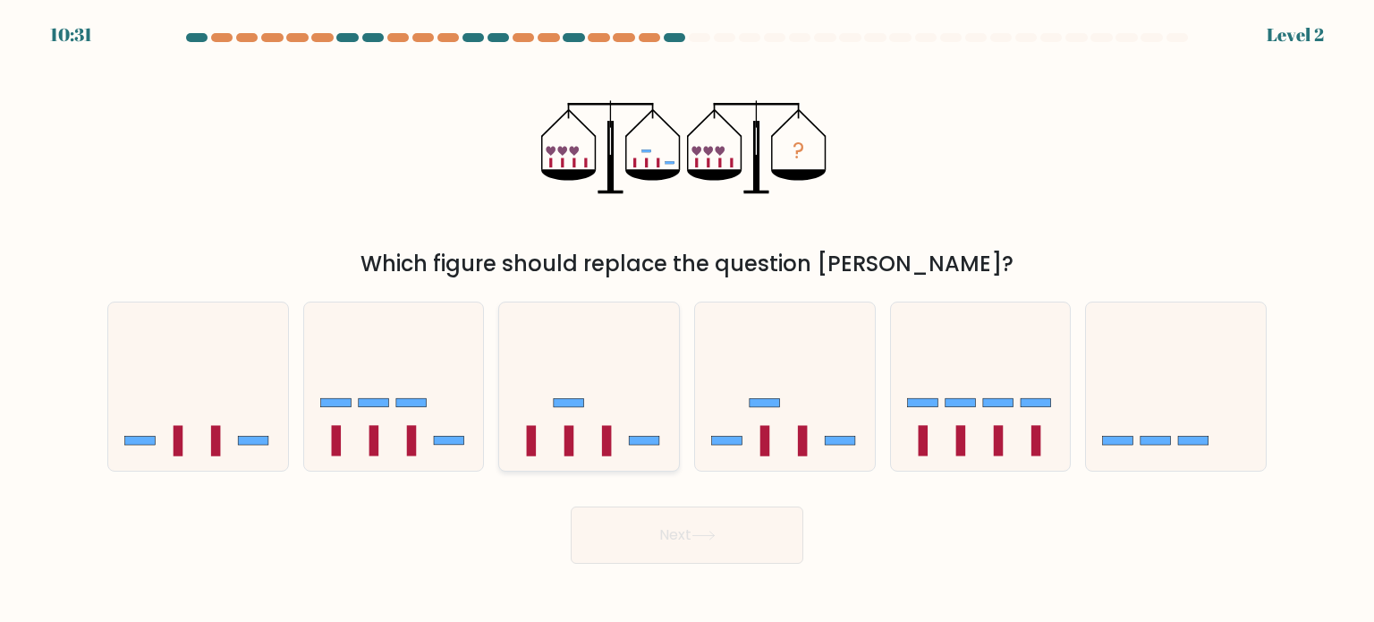
click at [588, 389] on icon at bounding box center [589, 386] width 180 height 149
click at [687, 320] on input "c." at bounding box center [687, 315] width 1 height 9
radio input "true"
click at [768, 537] on button "Next" at bounding box center [687, 534] width 233 height 57
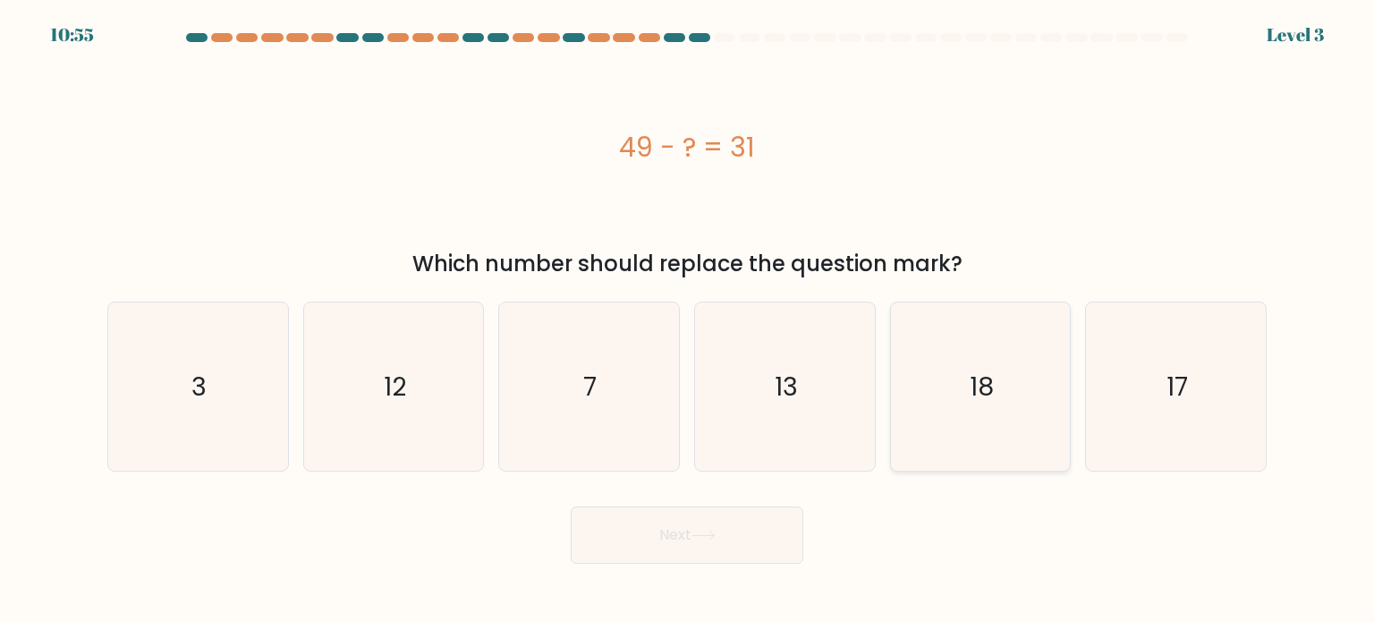
click at [967, 385] on icon "18" at bounding box center [981, 386] width 168 height 168
click at [688, 320] on input "e. 18" at bounding box center [687, 315] width 1 height 9
radio input "true"
click at [625, 540] on button "Next" at bounding box center [687, 534] width 233 height 57
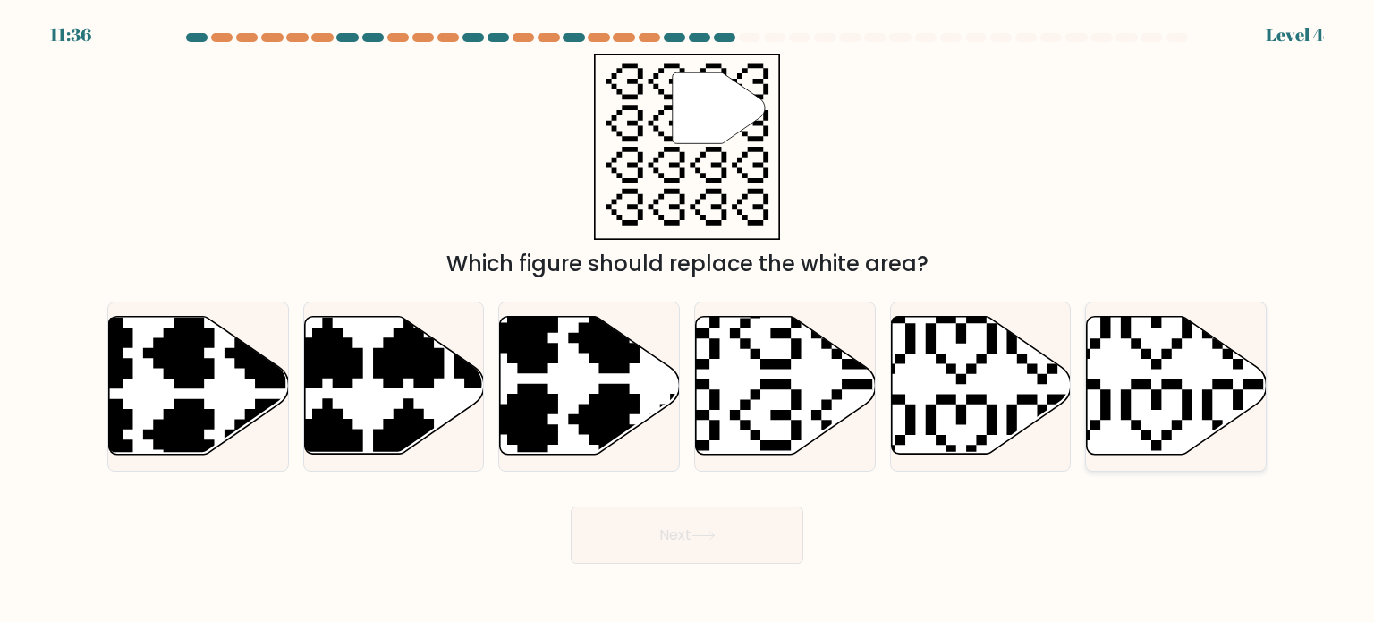
click at [1142, 388] on icon at bounding box center [1116, 456] width 316 height 316
click at [688, 320] on input "f." at bounding box center [687, 315] width 1 height 9
radio input "true"
click at [915, 403] on icon at bounding box center [981, 386] width 180 height 138
click at [688, 320] on input "e." at bounding box center [687, 315] width 1 height 9
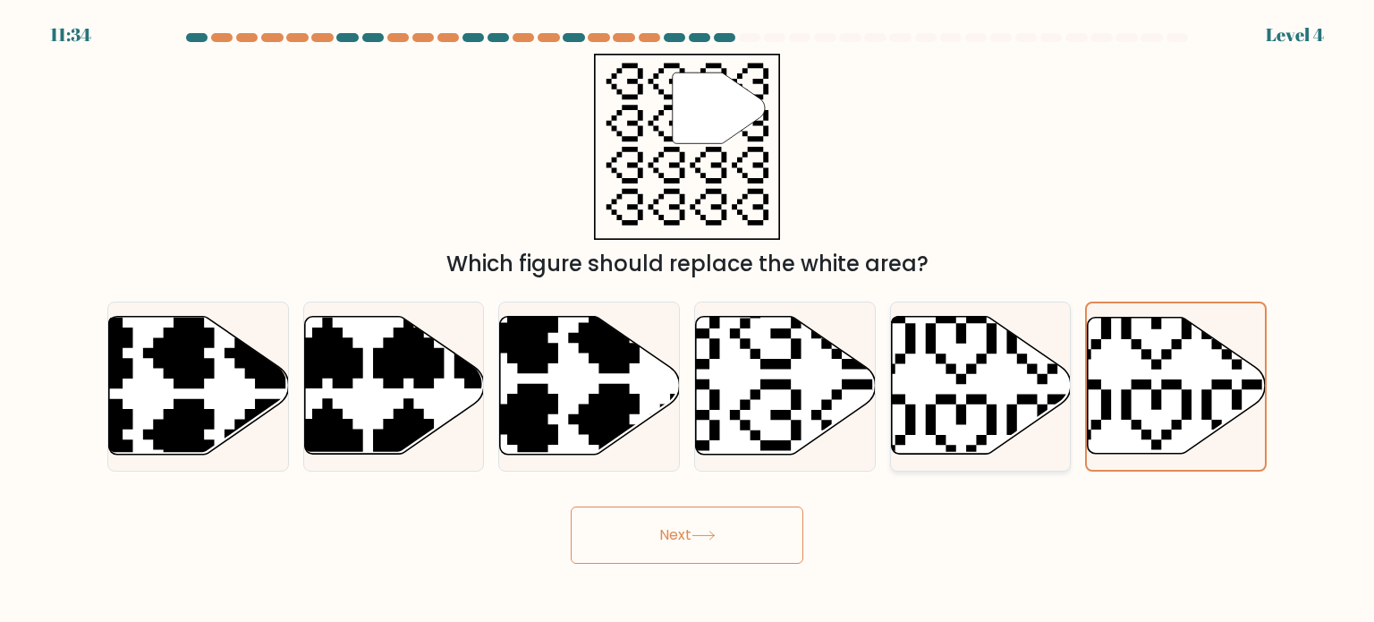
radio input "true"
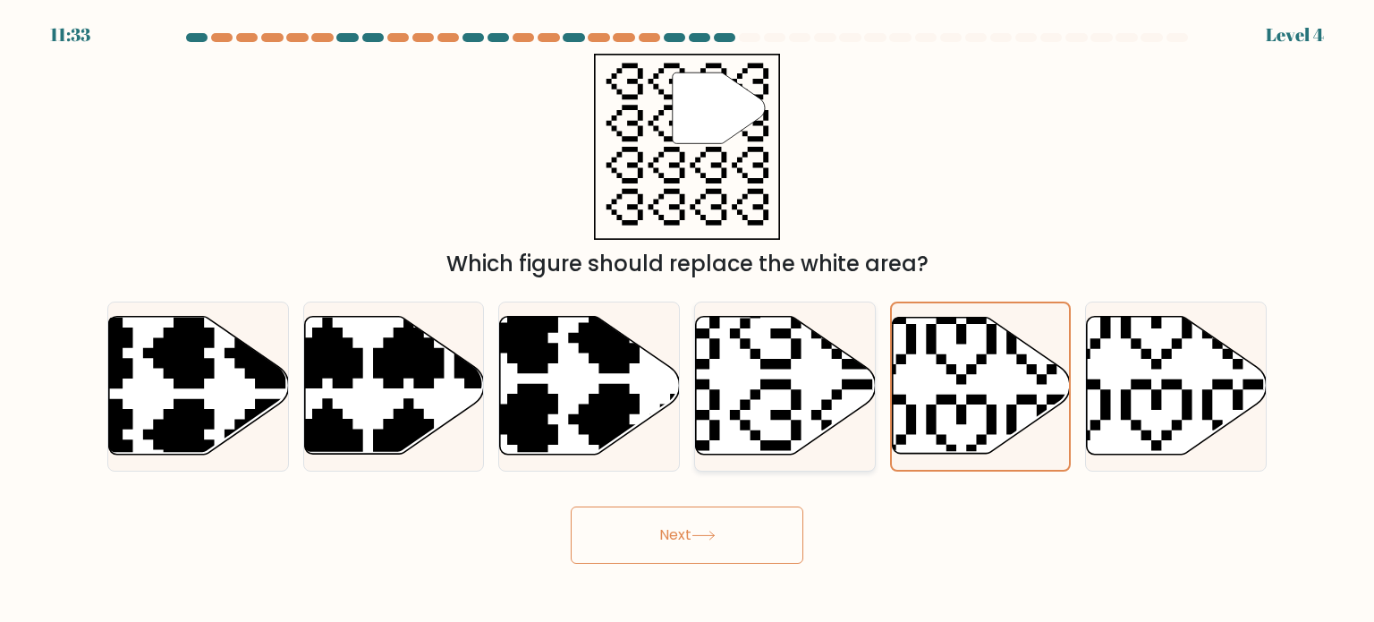
click at [796, 394] on icon at bounding box center [725, 456] width 316 height 316
click at [688, 320] on input "d." at bounding box center [687, 315] width 1 height 9
radio input "true"
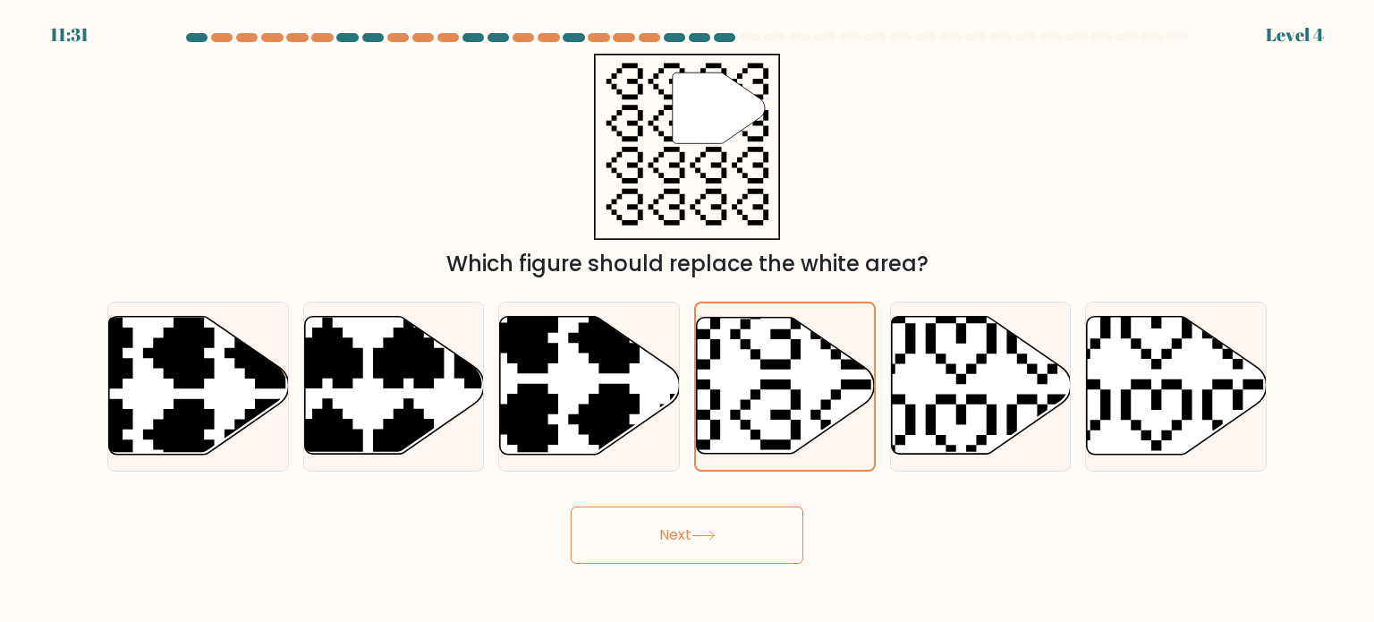
click at [728, 548] on button "Next" at bounding box center [687, 534] width 233 height 57
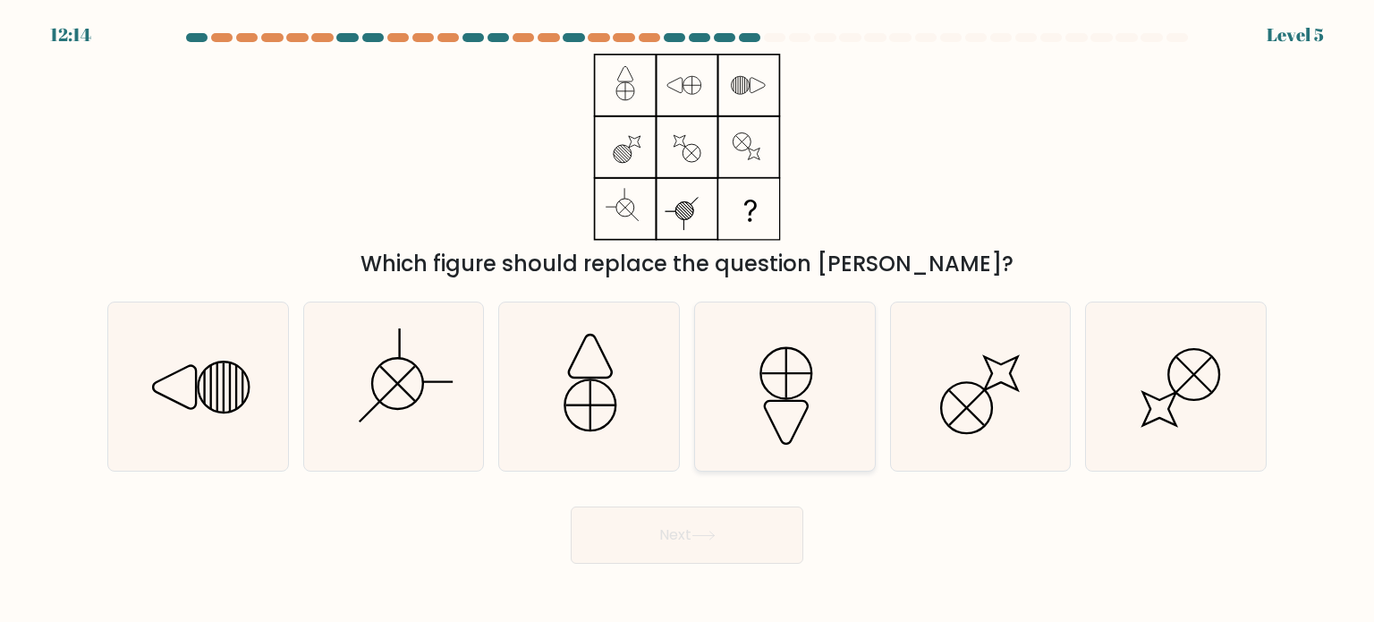
click at [809, 386] on icon at bounding box center [786, 372] width 51 height 51
click at [688, 320] on input "d." at bounding box center [687, 315] width 1 height 9
radio input "true"
click at [706, 528] on button "Next" at bounding box center [687, 534] width 233 height 57
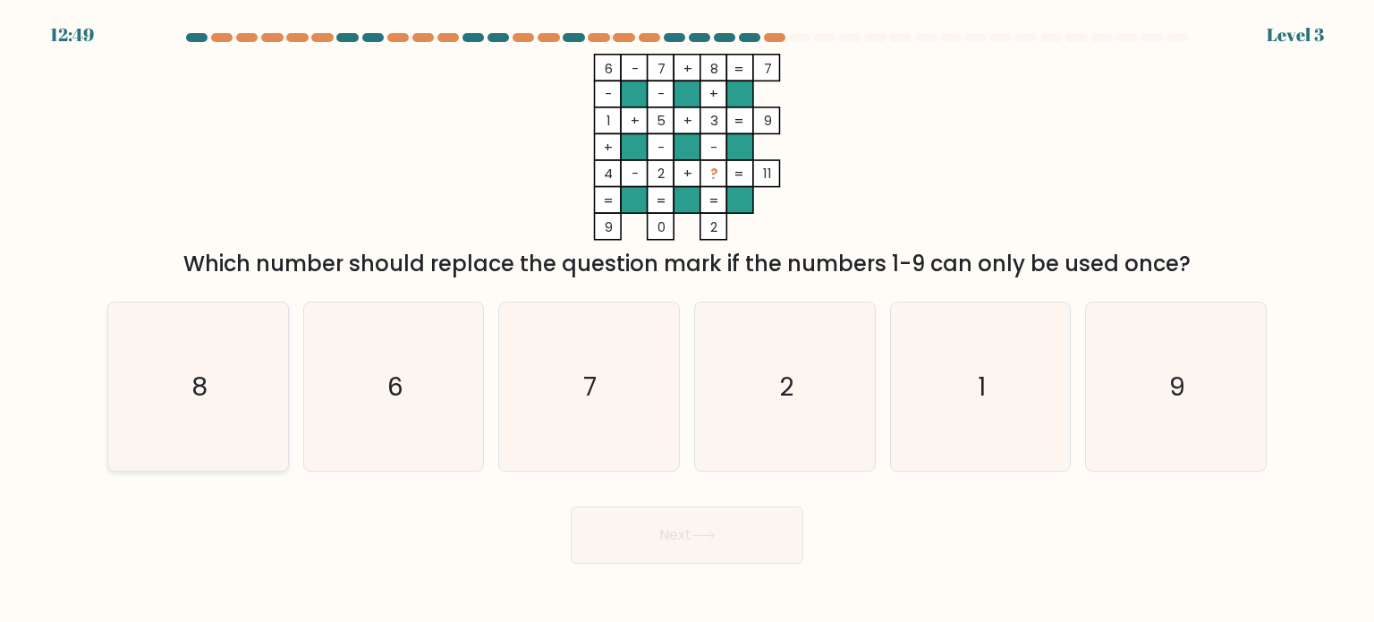
click at [215, 393] on icon "8" at bounding box center [198, 386] width 168 height 168
click at [687, 320] on input "a. 8" at bounding box center [687, 315] width 1 height 9
radio input "true"
click at [701, 543] on button "Next" at bounding box center [687, 534] width 233 height 57
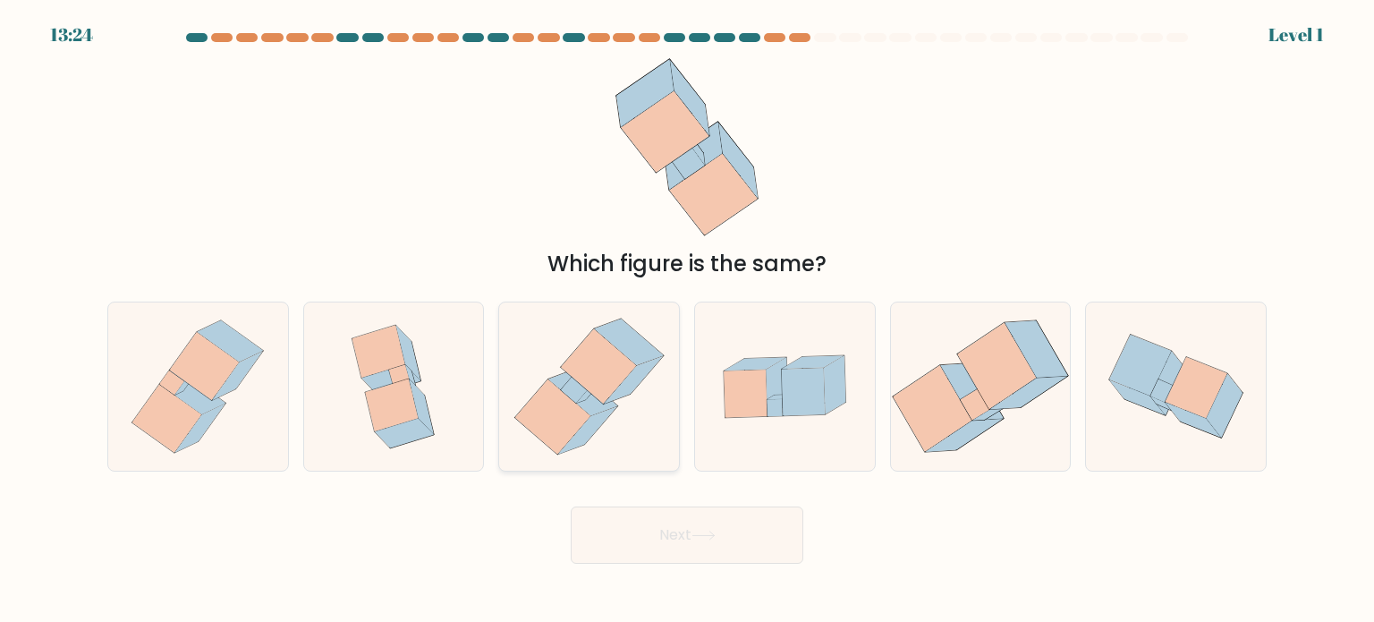
click at [537, 431] on icon at bounding box center [552, 416] width 75 height 75
click at [687, 320] on input "c." at bounding box center [687, 315] width 1 height 9
radio input "true"
click at [643, 529] on button "Next" at bounding box center [687, 534] width 233 height 57
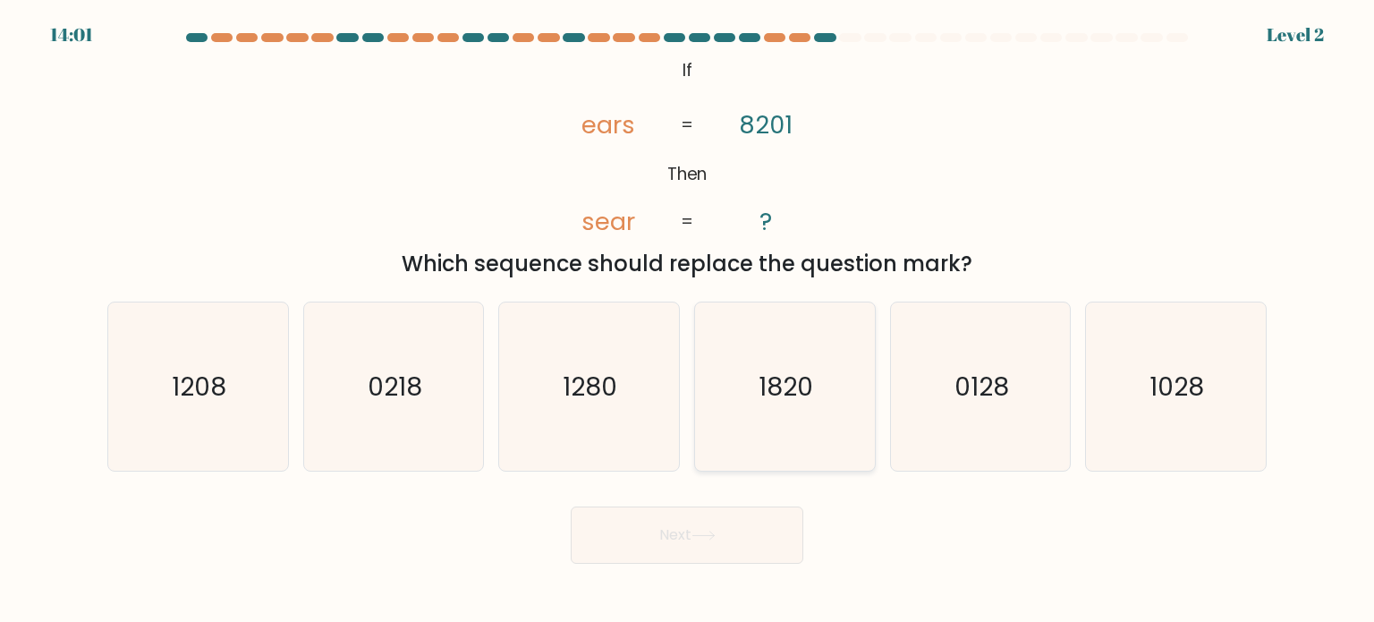
click at [727, 393] on icon "1820" at bounding box center [785, 386] width 168 height 168
click at [688, 320] on input "d. 1820" at bounding box center [687, 315] width 1 height 9
radio input "true"
click at [709, 508] on button "Next" at bounding box center [687, 534] width 233 height 57
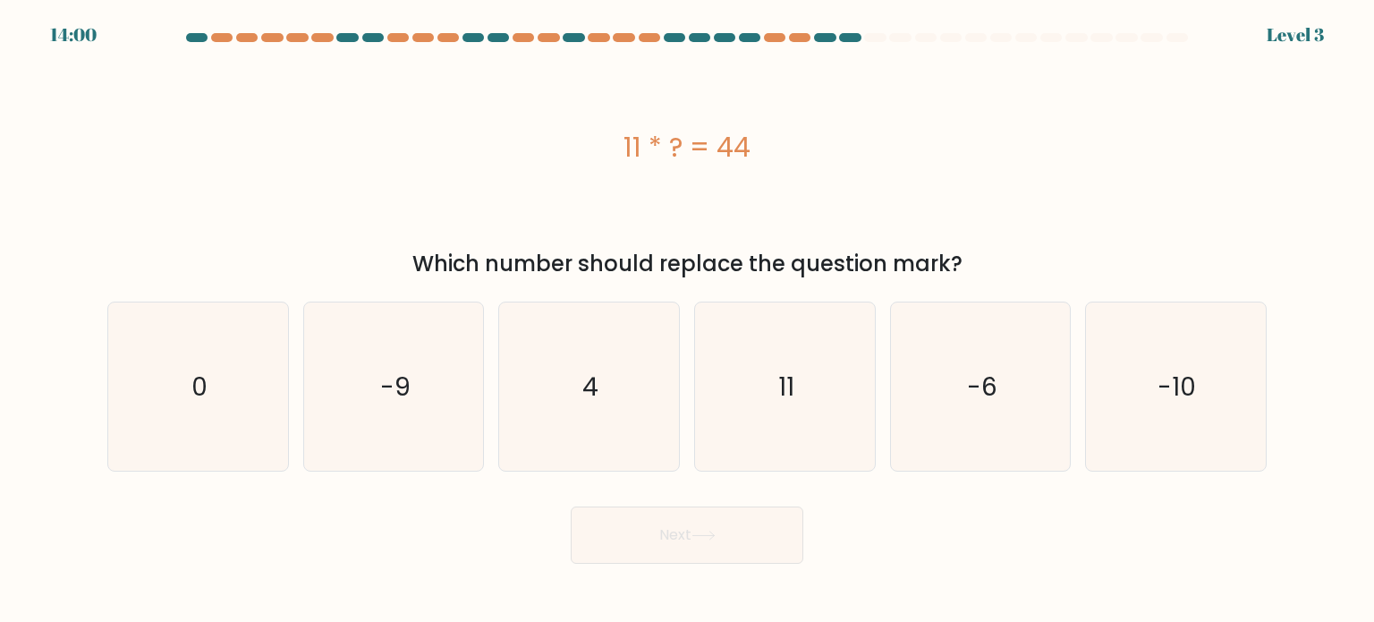
click at [705, 515] on button "Next" at bounding box center [687, 534] width 233 height 57
click at [624, 408] on icon "4" at bounding box center [589, 386] width 168 height 168
click at [687, 320] on input "c. 4" at bounding box center [687, 315] width 1 height 9
radio input "true"
click at [687, 554] on button "Next" at bounding box center [687, 534] width 233 height 57
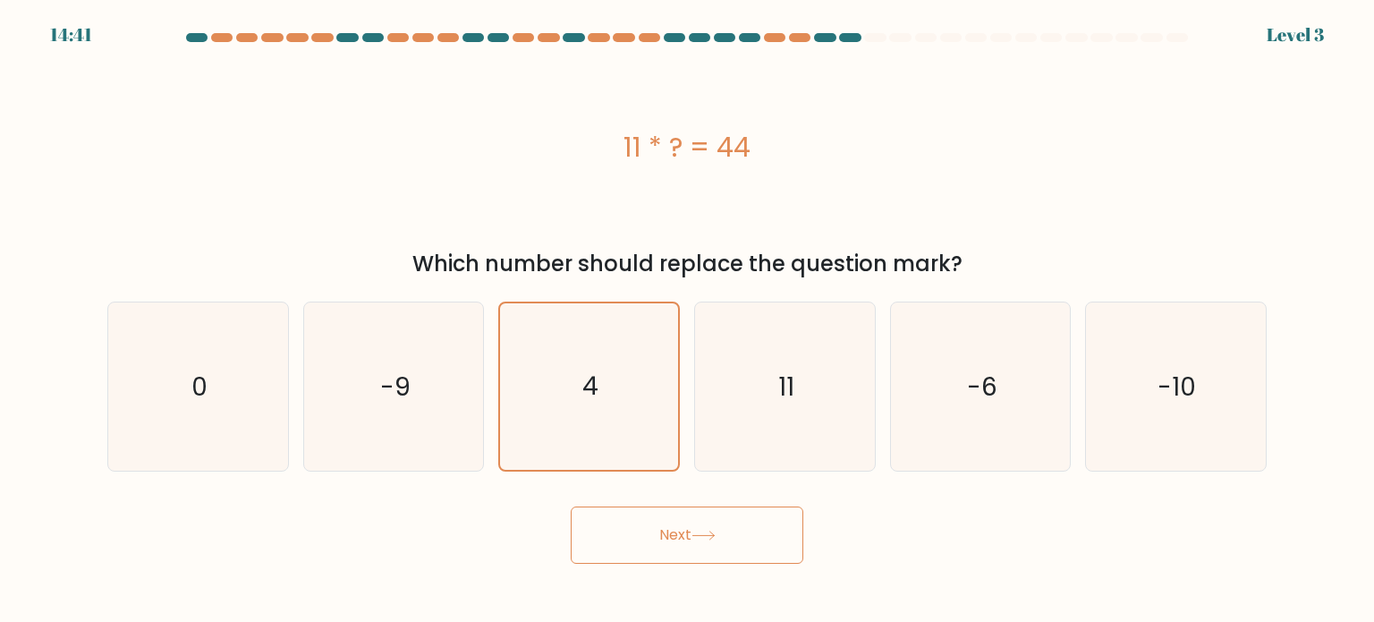
click at [684, 543] on button "Next" at bounding box center [687, 534] width 233 height 57
click at [523, 345] on icon "4" at bounding box center [589, 386] width 166 height 166
click at [687, 320] on input "c. 4" at bounding box center [687, 315] width 1 height 9
click at [693, 542] on button "Next" at bounding box center [687, 534] width 233 height 57
click at [695, 542] on button "Next" at bounding box center [687, 534] width 233 height 57
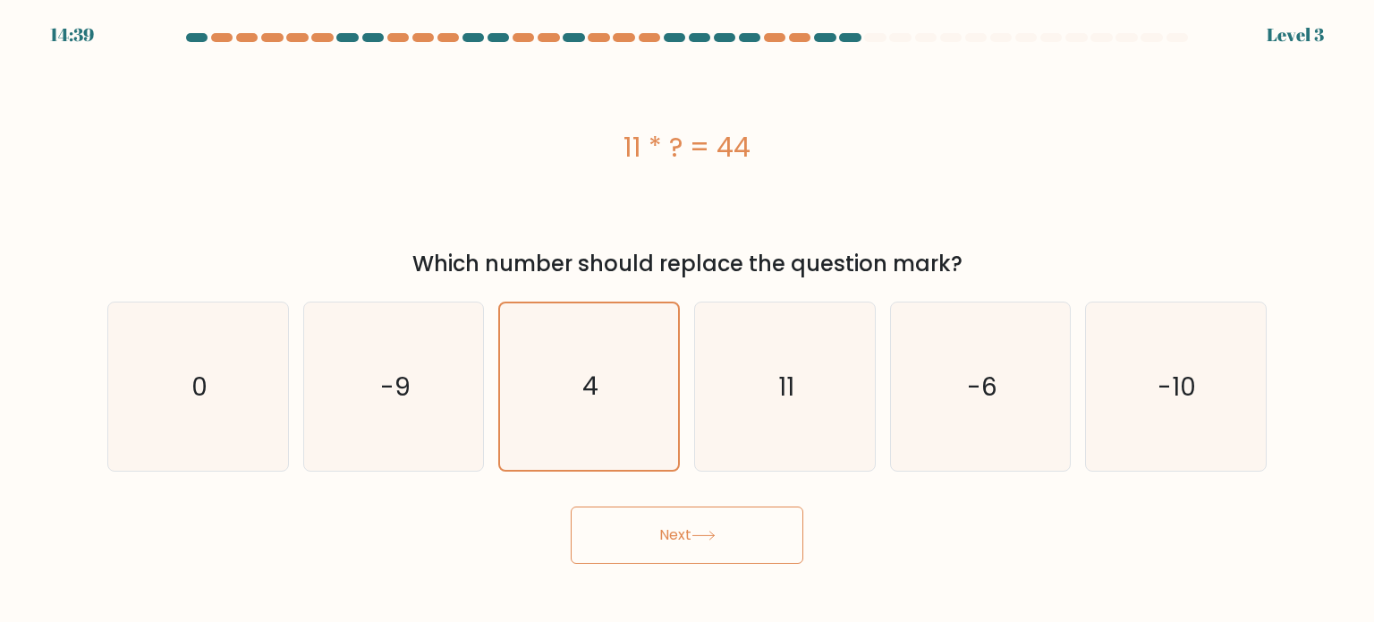
click at [695, 540] on button "Next" at bounding box center [687, 534] width 233 height 57
click at [695, 520] on button "Next" at bounding box center [687, 534] width 233 height 57
click at [769, 546] on button "Next" at bounding box center [687, 534] width 233 height 57
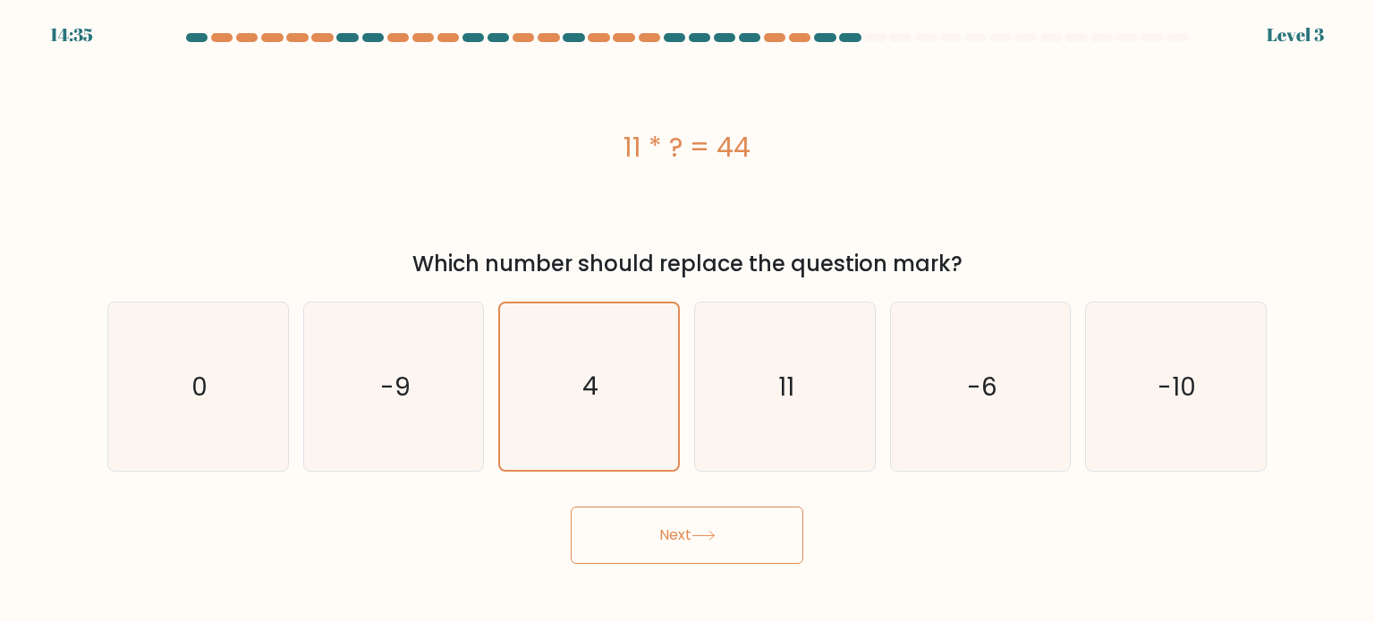
click at [769, 546] on button "Next" at bounding box center [687, 534] width 233 height 57
click at [682, 525] on button "Next" at bounding box center [687, 534] width 233 height 57
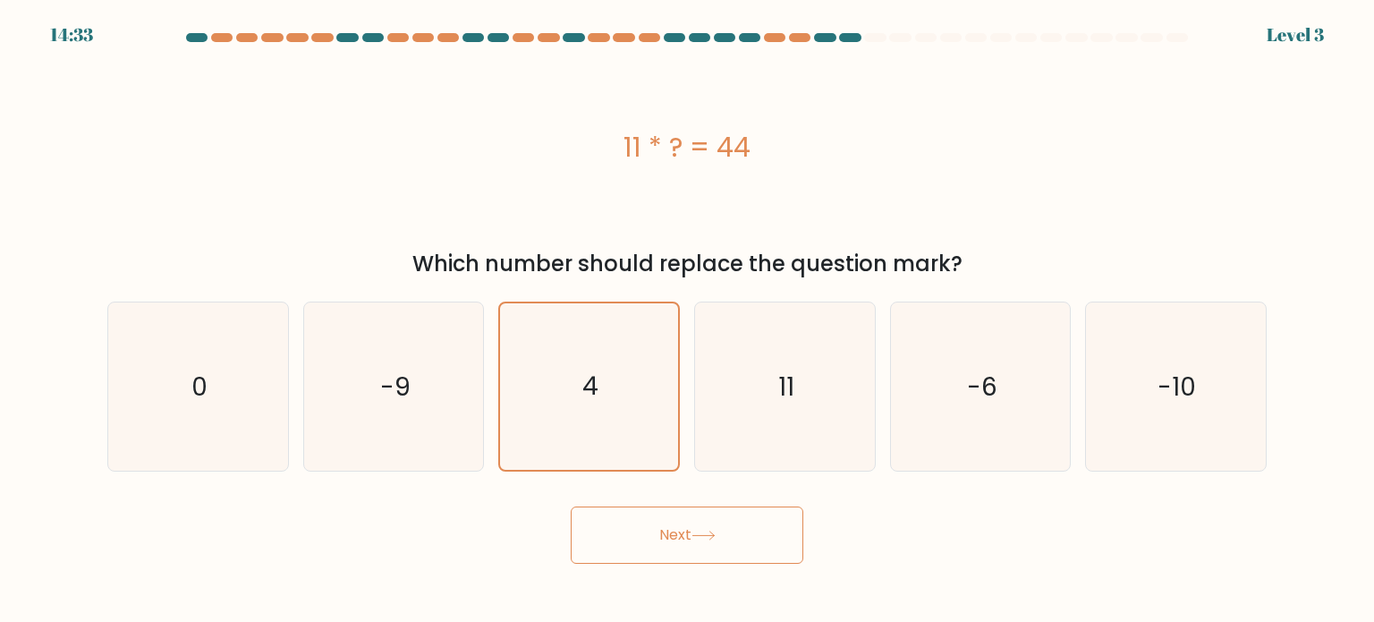
click at [682, 525] on button "Next" at bounding box center [687, 534] width 233 height 57
click at [585, 390] on text "4" at bounding box center [591, 386] width 16 height 35
click at [687, 320] on input "c. 4" at bounding box center [687, 315] width 1 height 9
click at [662, 543] on button "Next" at bounding box center [687, 534] width 233 height 57
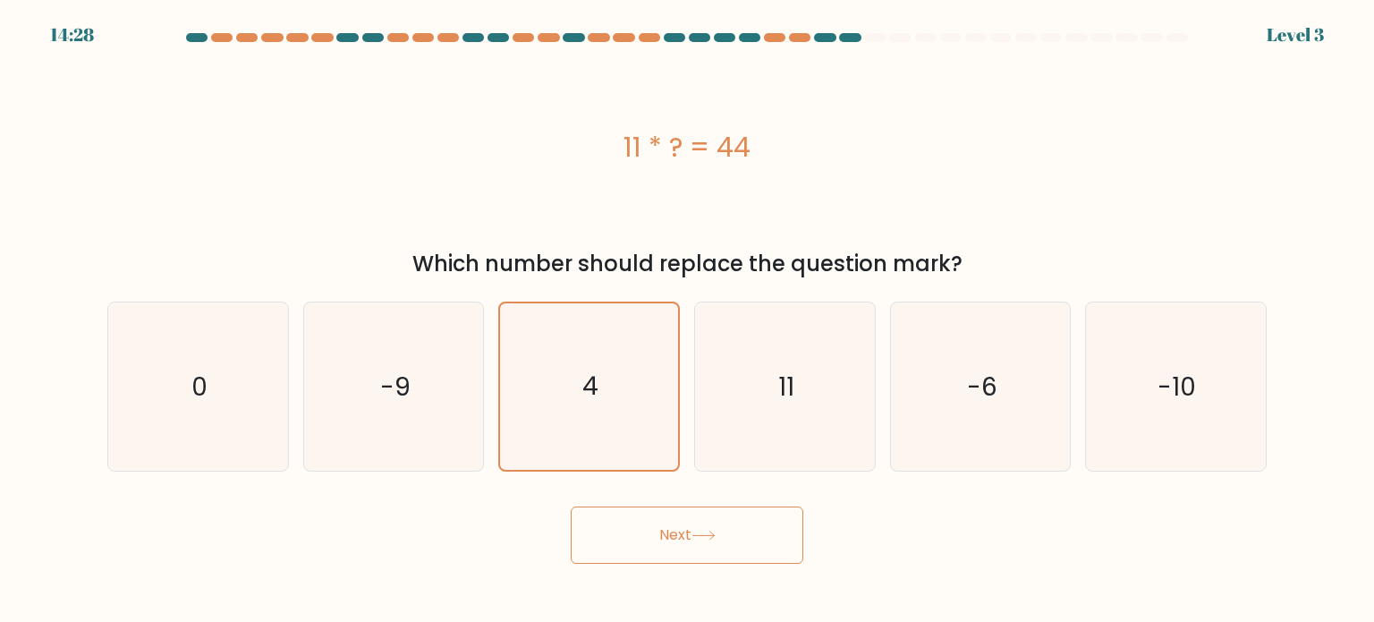
click at [666, 526] on button "Next" at bounding box center [687, 534] width 233 height 57
click at [665, 534] on button "Next" at bounding box center [687, 534] width 233 height 57
click at [663, 545] on button "Next" at bounding box center [687, 534] width 233 height 57
click at [662, 545] on button "Next" at bounding box center [687, 534] width 233 height 57
click at [655, 544] on button "Next" at bounding box center [687, 534] width 233 height 57
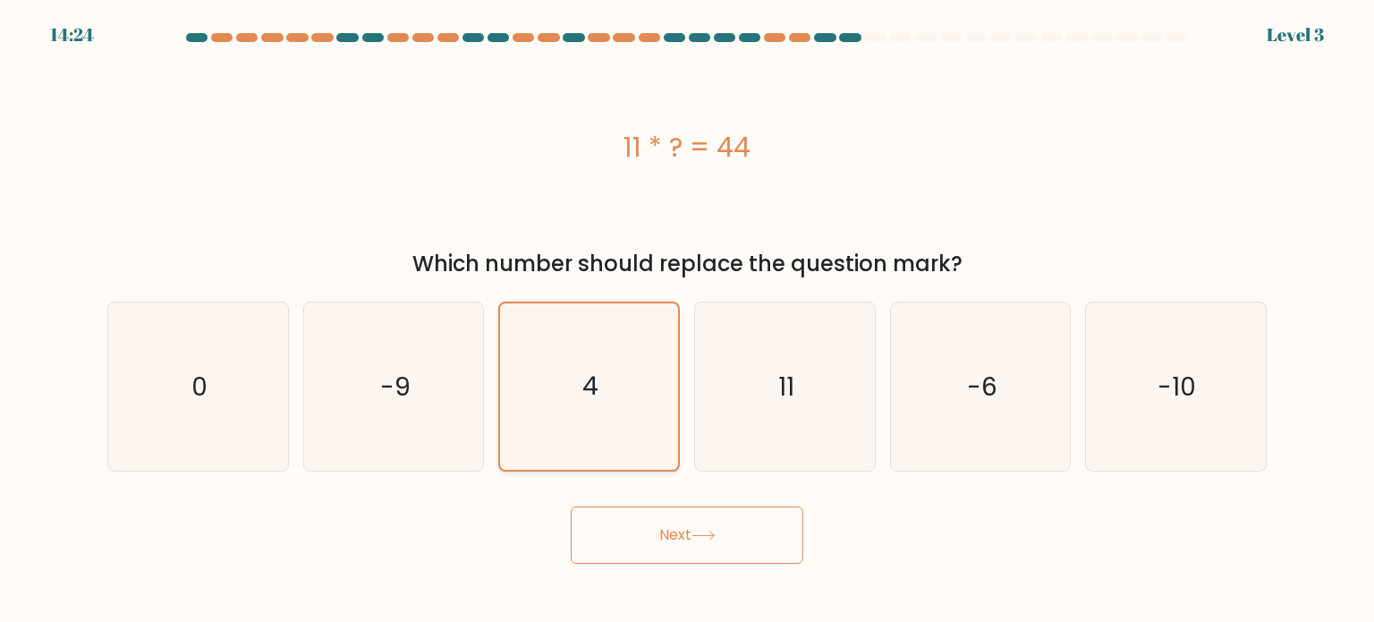
click at [569, 431] on icon "4" at bounding box center [589, 386] width 166 height 166
click at [687, 320] on input "c. 4" at bounding box center [687, 315] width 1 height 9
click at [674, 557] on button "Next" at bounding box center [687, 534] width 233 height 57
click at [616, 530] on button "Next" at bounding box center [687, 534] width 233 height 57
click at [662, 536] on button "Next" at bounding box center [687, 534] width 233 height 57
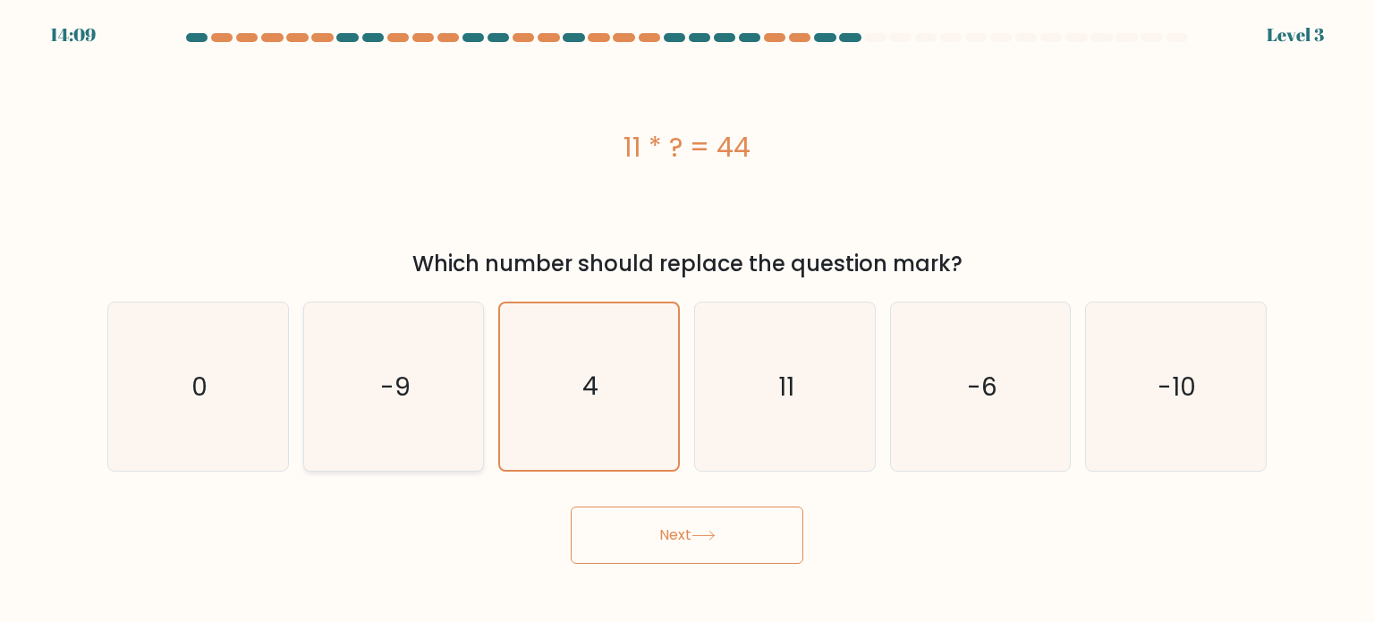
click at [437, 388] on icon "-9" at bounding box center [394, 386] width 168 height 168
click at [687, 320] on input "b. -9" at bounding box center [687, 315] width 1 height 9
radio input "true"
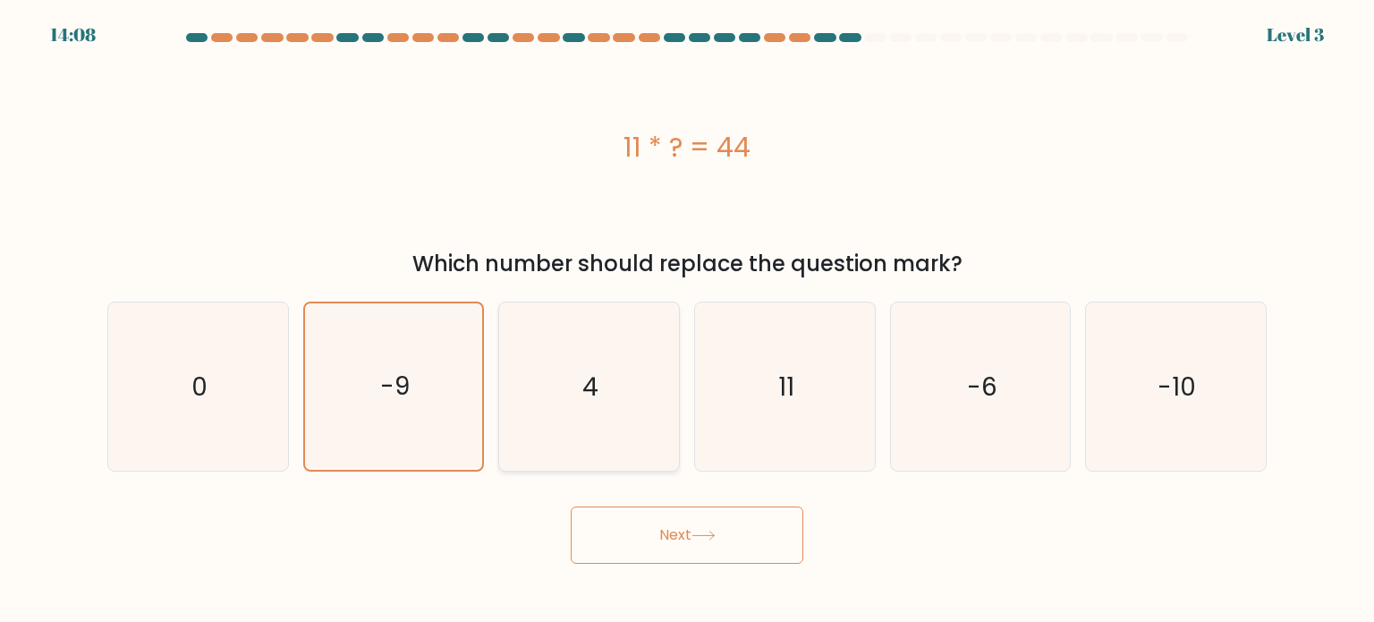
click at [596, 389] on text "4" at bounding box center [591, 386] width 16 height 36
click at [687, 320] on input "c. 4" at bounding box center [687, 315] width 1 height 9
radio input "true"
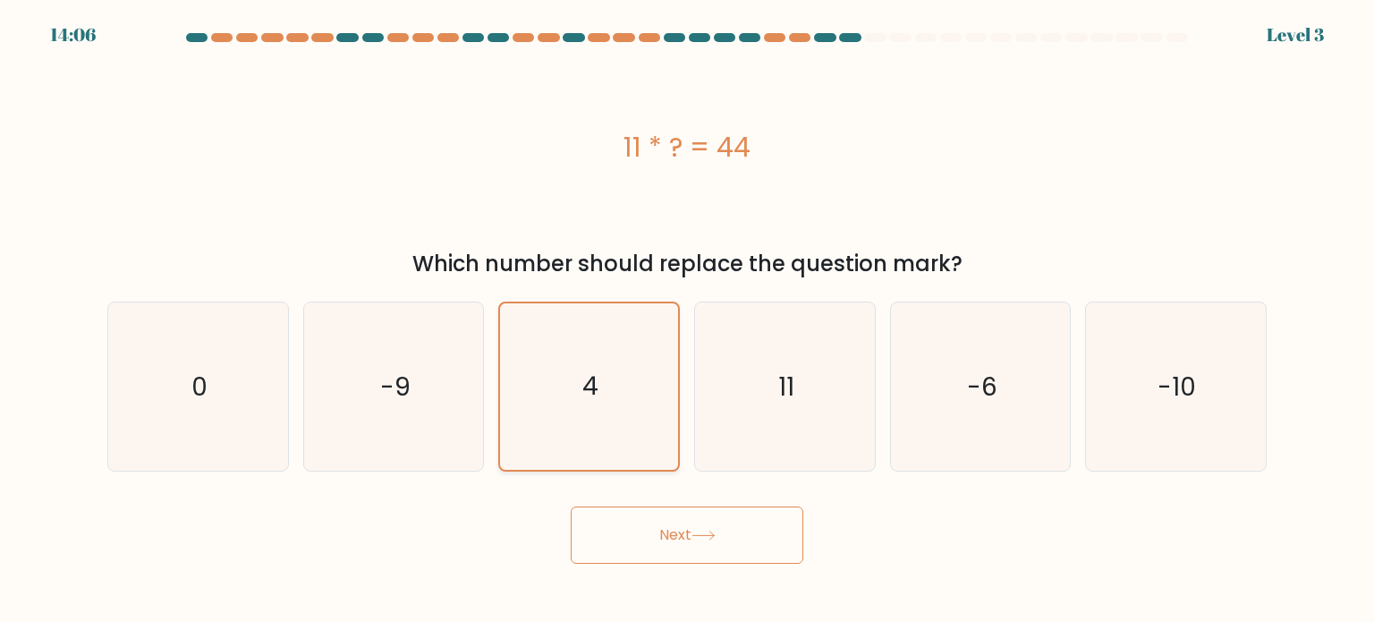
click at [571, 506] on button "Next" at bounding box center [687, 534] width 233 height 57
click at [659, 530] on button "Next" at bounding box center [687, 534] width 233 height 57
click at [679, 541] on button "Next" at bounding box center [687, 534] width 233 height 57
click at [1351, 74] on form "a. 0" at bounding box center [687, 298] width 1374 height 531
click at [654, 540] on button "Next" at bounding box center [687, 534] width 233 height 57
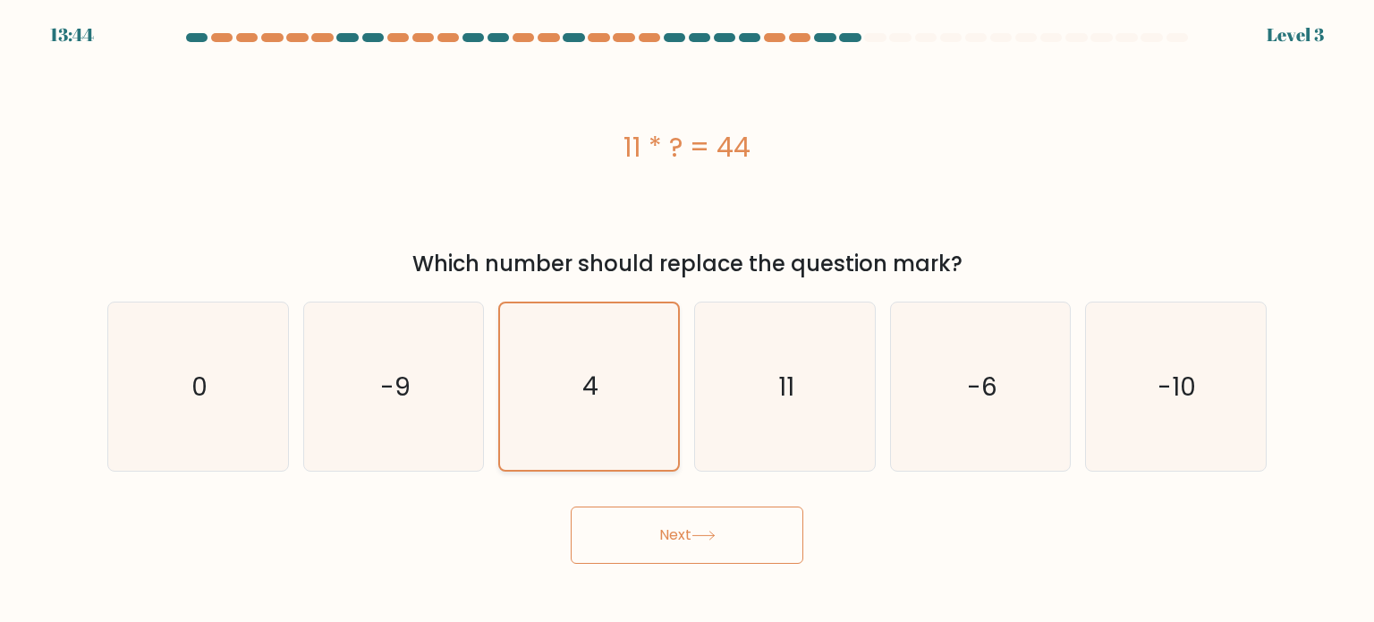
click at [588, 369] on text "4" at bounding box center [591, 386] width 16 height 35
click at [687, 320] on input "c. 4" at bounding box center [687, 315] width 1 height 9
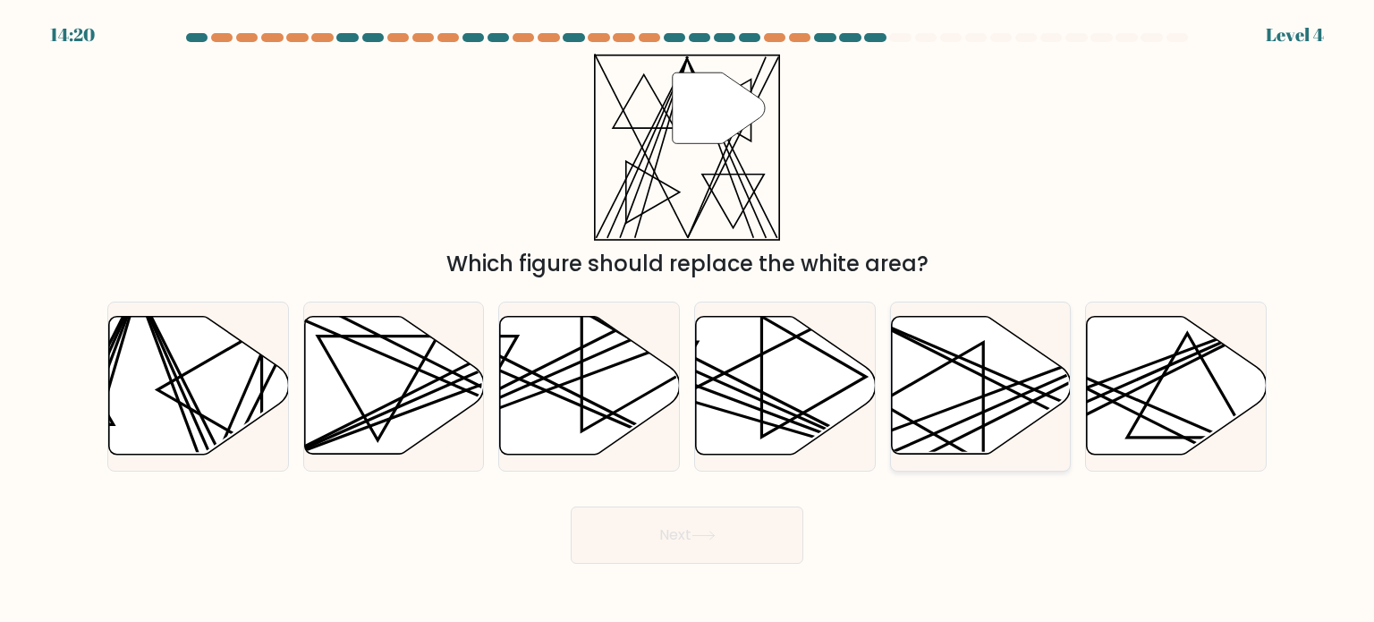
click at [942, 392] on icon at bounding box center [981, 386] width 180 height 138
click at [688, 320] on input "e." at bounding box center [687, 315] width 1 height 9
radio input "true"
click at [705, 517] on button "Next" at bounding box center [687, 534] width 233 height 57
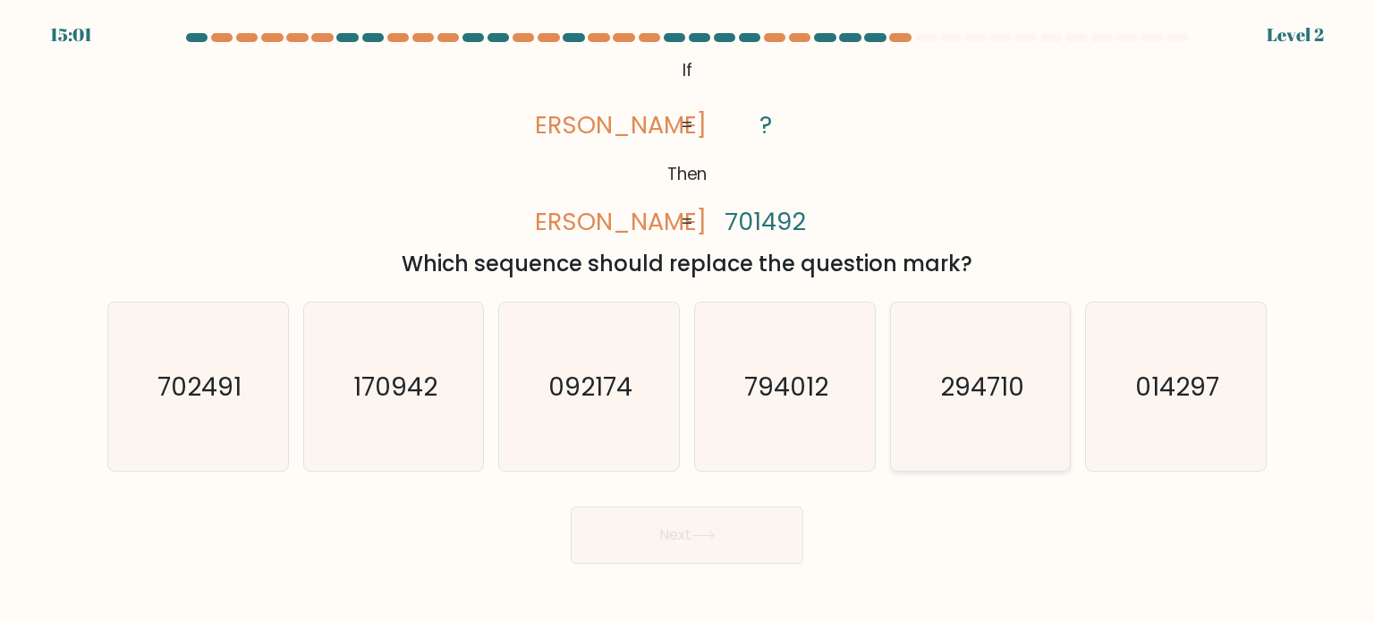
click at [908, 436] on icon "294710" at bounding box center [981, 386] width 168 height 168
click at [688, 320] on input "e. 294710" at bounding box center [687, 315] width 1 height 9
radio input "true"
click at [744, 387] on icon "794012" at bounding box center [785, 386] width 168 height 168
click at [688, 320] on input "d. 794012" at bounding box center [687, 315] width 1 height 9
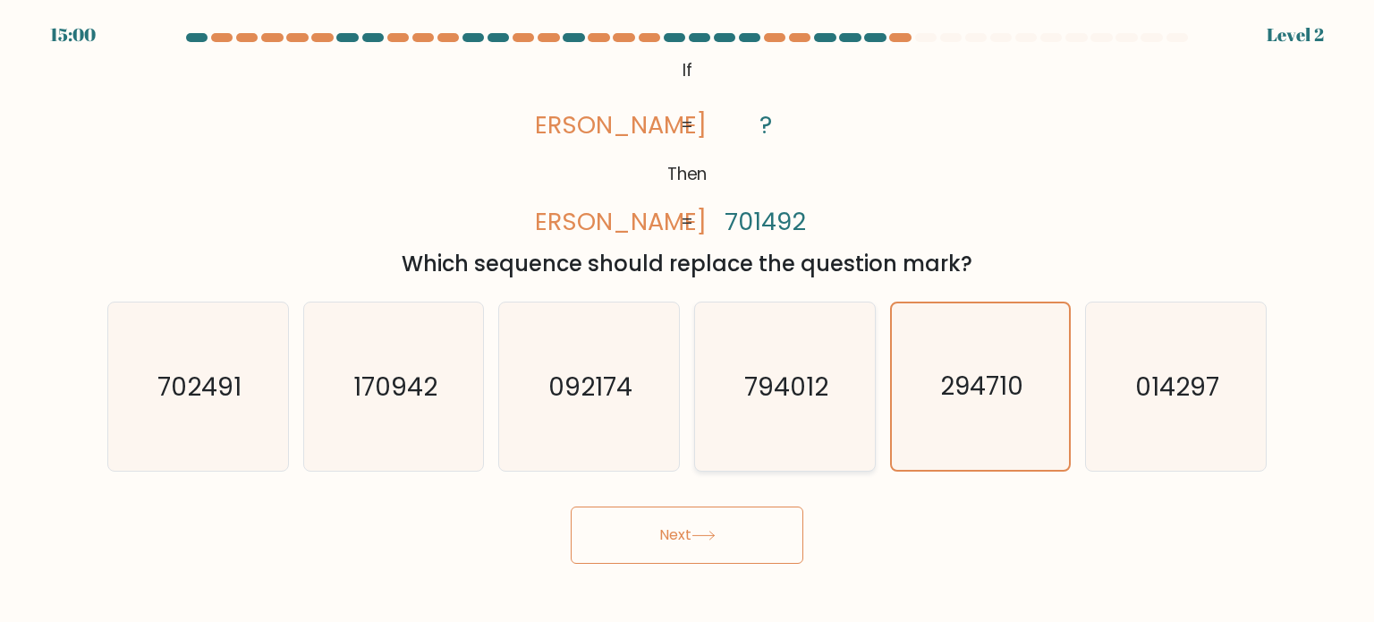
radio input "true"
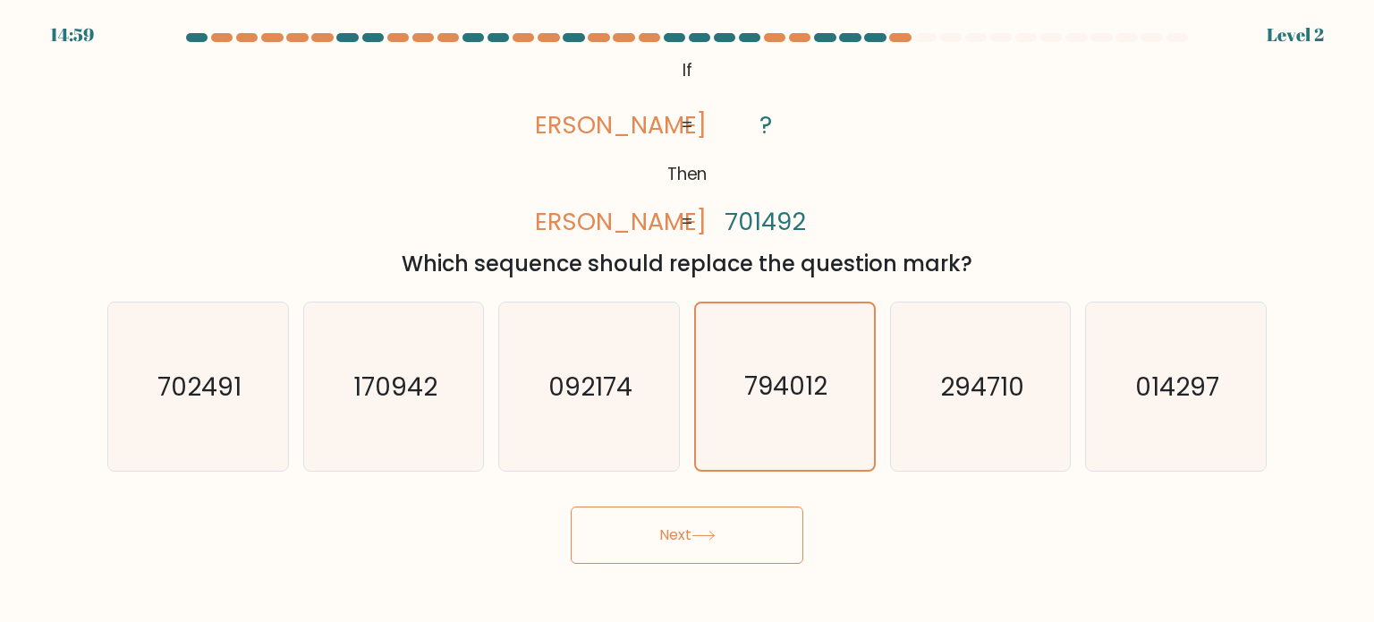
click at [721, 544] on button "Next" at bounding box center [687, 534] width 233 height 57
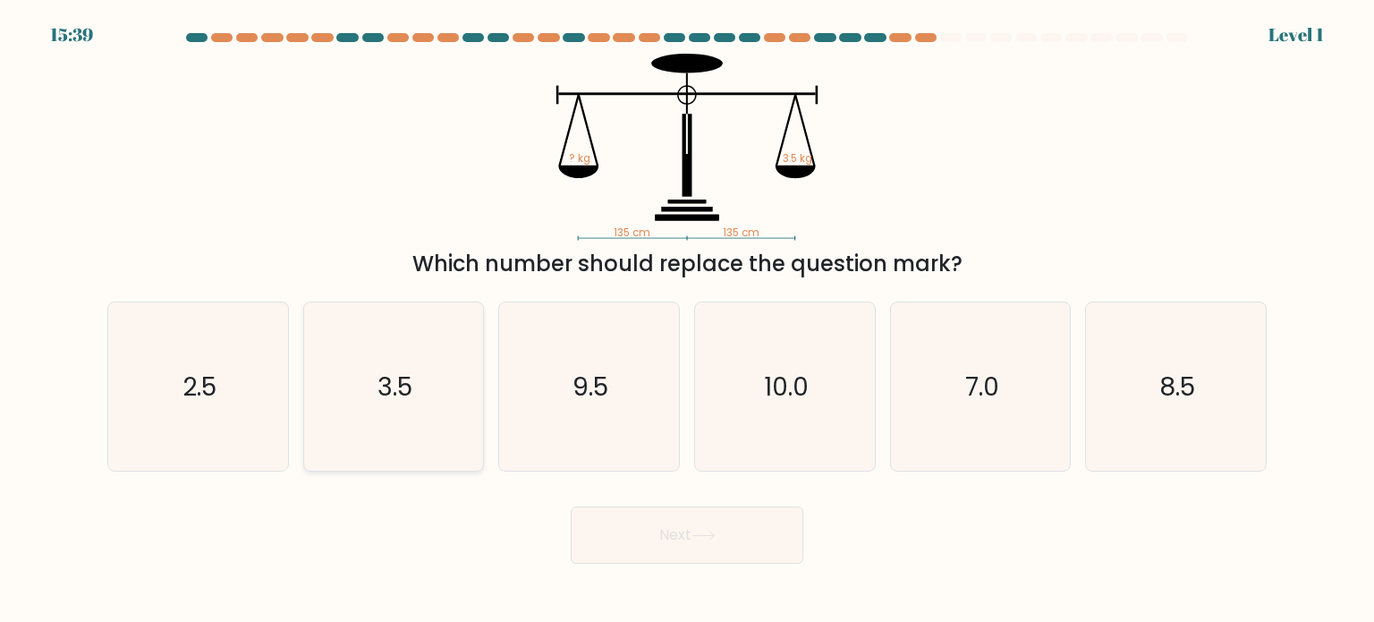
click at [387, 376] on text "3.5" at bounding box center [395, 386] width 35 height 36
click at [687, 320] on input "b. 3.5" at bounding box center [687, 315] width 1 height 9
radio input "true"
click at [695, 561] on button "Next" at bounding box center [687, 534] width 233 height 57
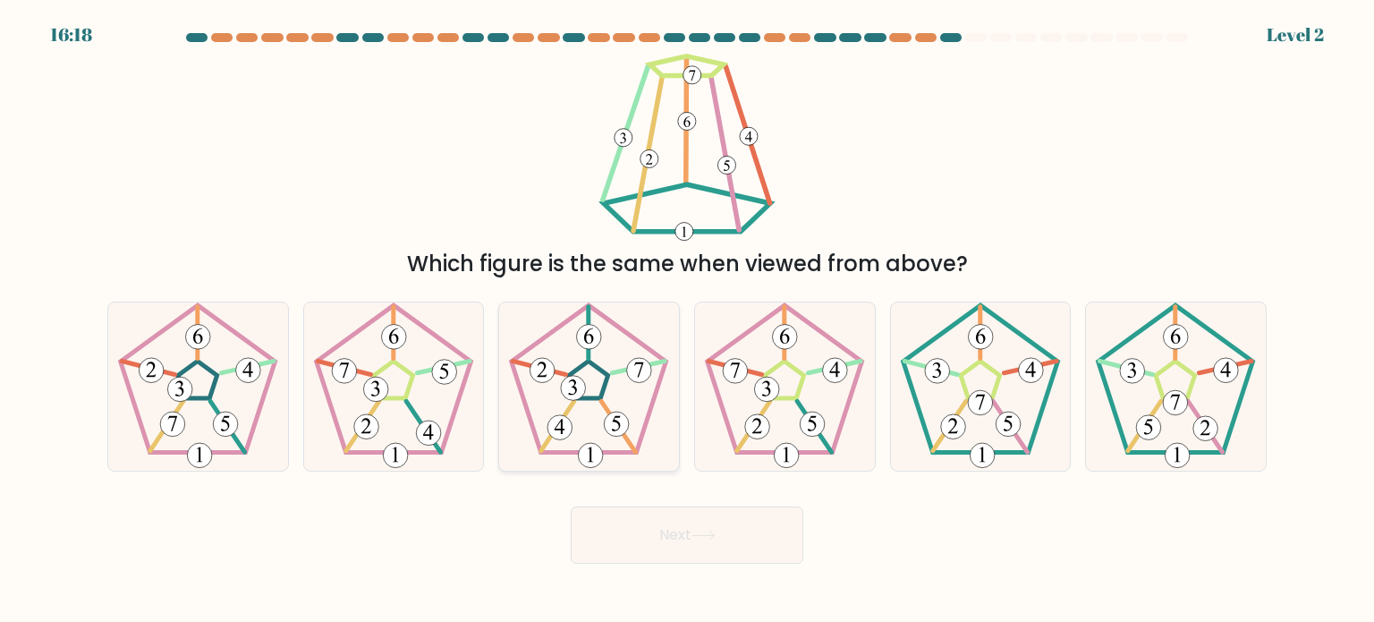
click at [525, 361] on icon at bounding box center [589, 386] width 168 height 168
click at [687, 320] on input "c." at bounding box center [687, 315] width 1 height 9
radio input "true"
click at [392, 396] on icon at bounding box center [394, 386] width 168 height 168
click at [687, 320] on input "b." at bounding box center [687, 315] width 1 height 9
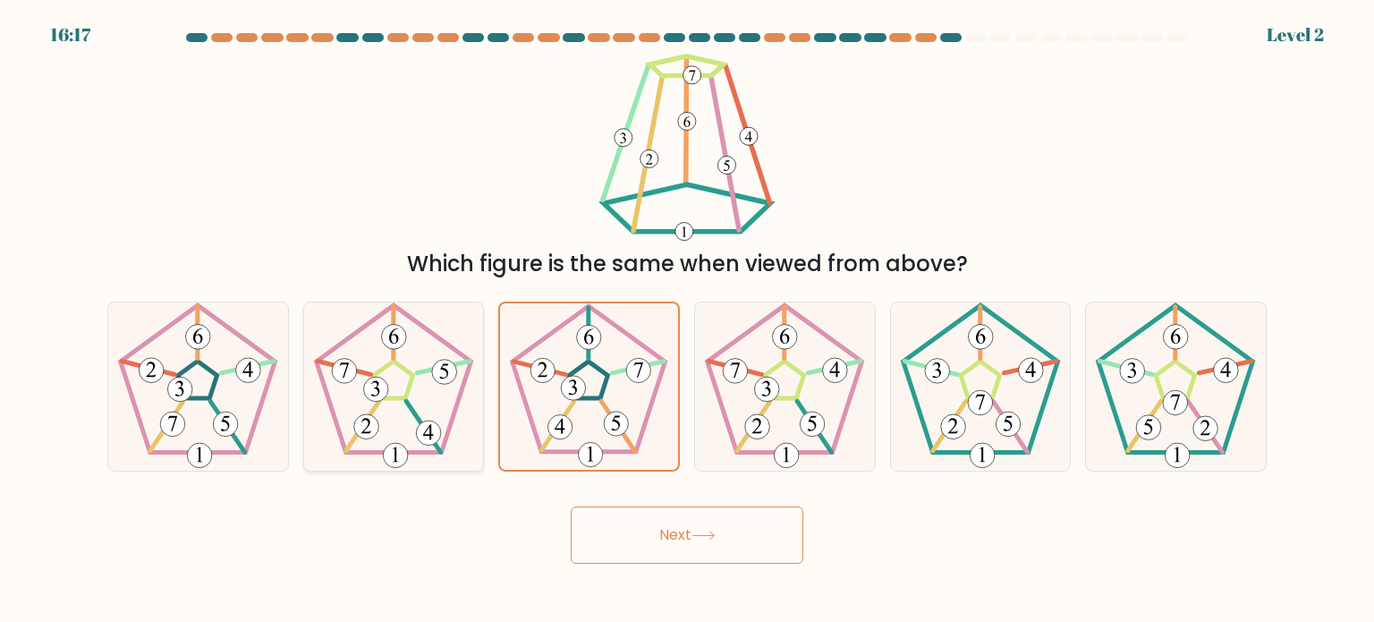
radio input "true"
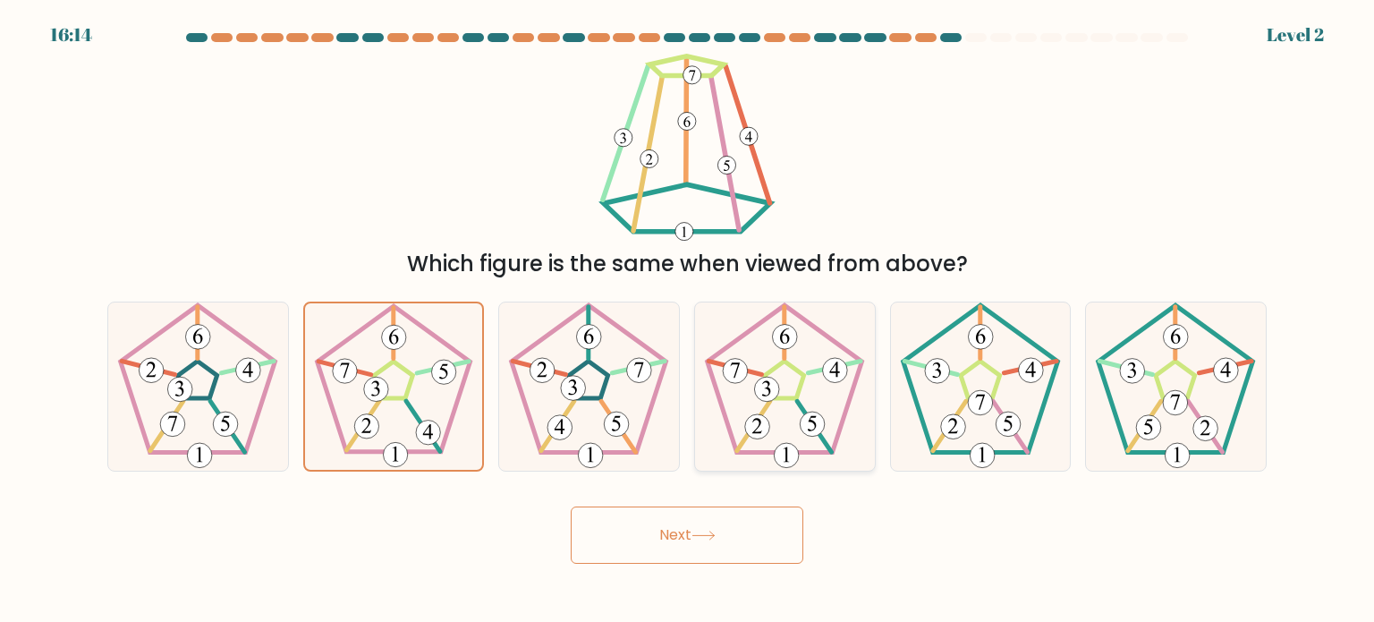
click at [803, 376] on 191 at bounding box center [784, 380] width 39 height 38
click at [688, 320] on input "d." at bounding box center [687, 315] width 1 height 9
radio input "true"
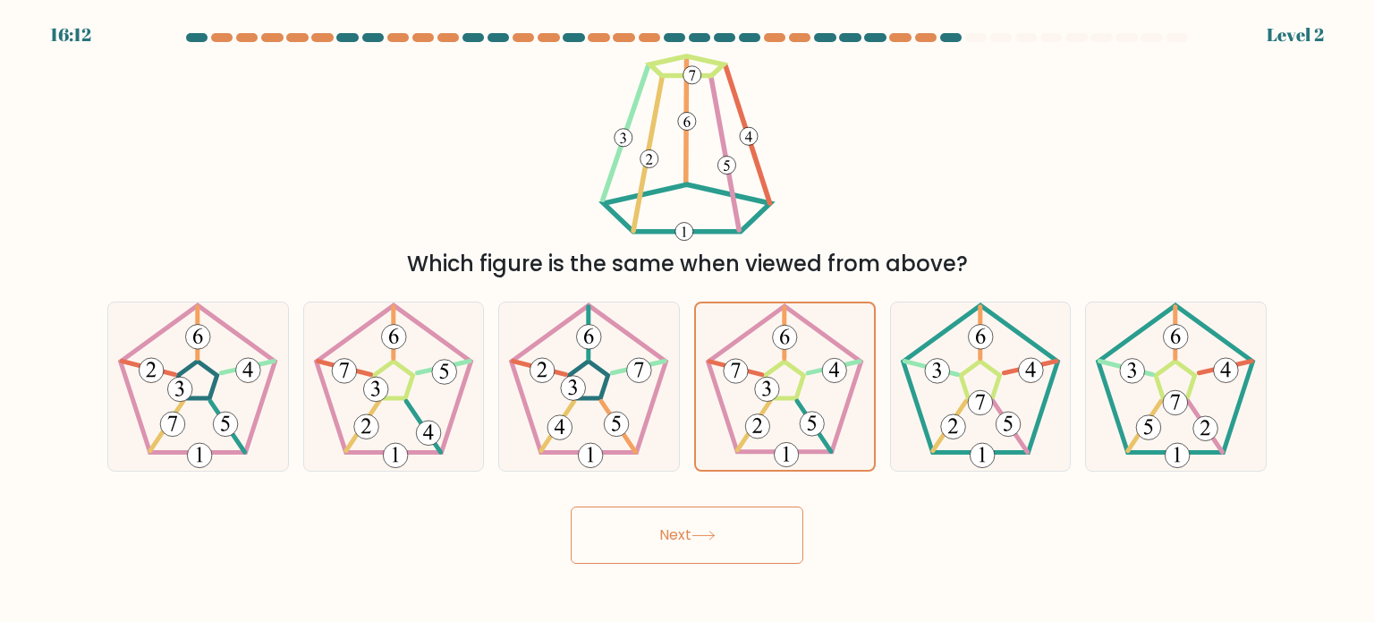
click at [702, 541] on button "Next" at bounding box center [687, 534] width 233 height 57
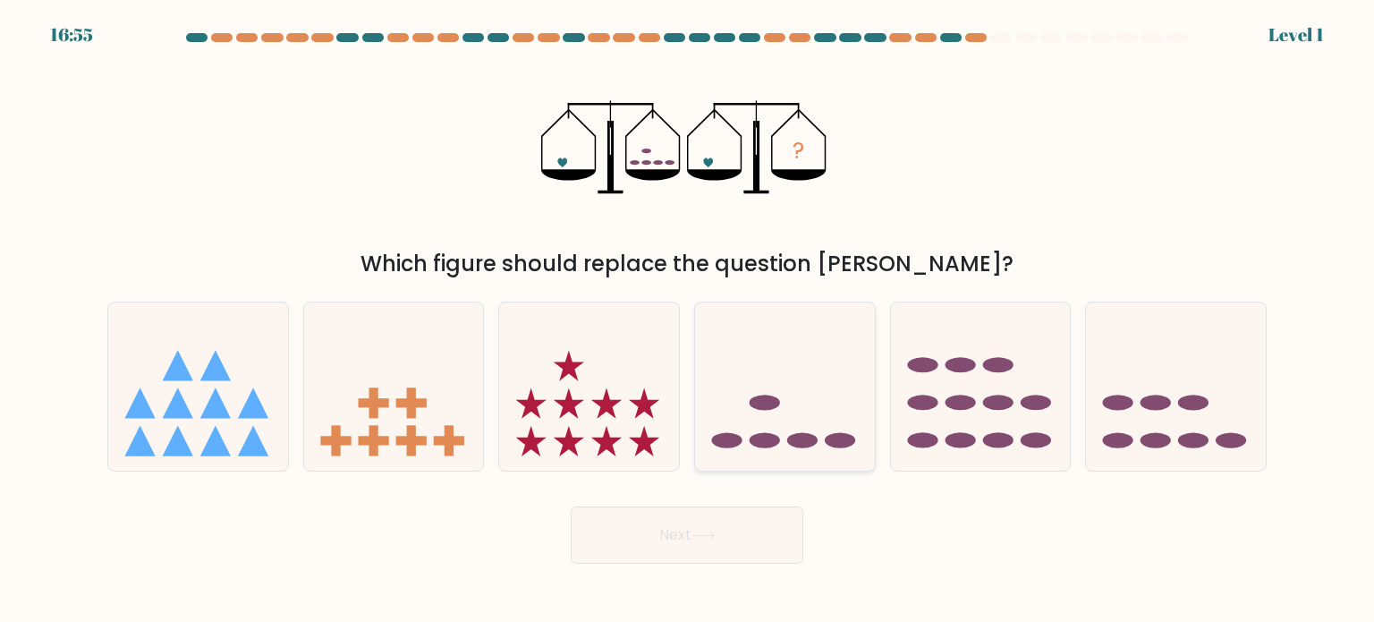
click at [787, 414] on icon at bounding box center [785, 386] width 180 height 149
click at [688, 320] on input "d." at bounding box center [687, 315] width 1 height 9
radio input "true"
click at [623, 545] on button "Next" at bounding box center [687, 534] width 233 height 57
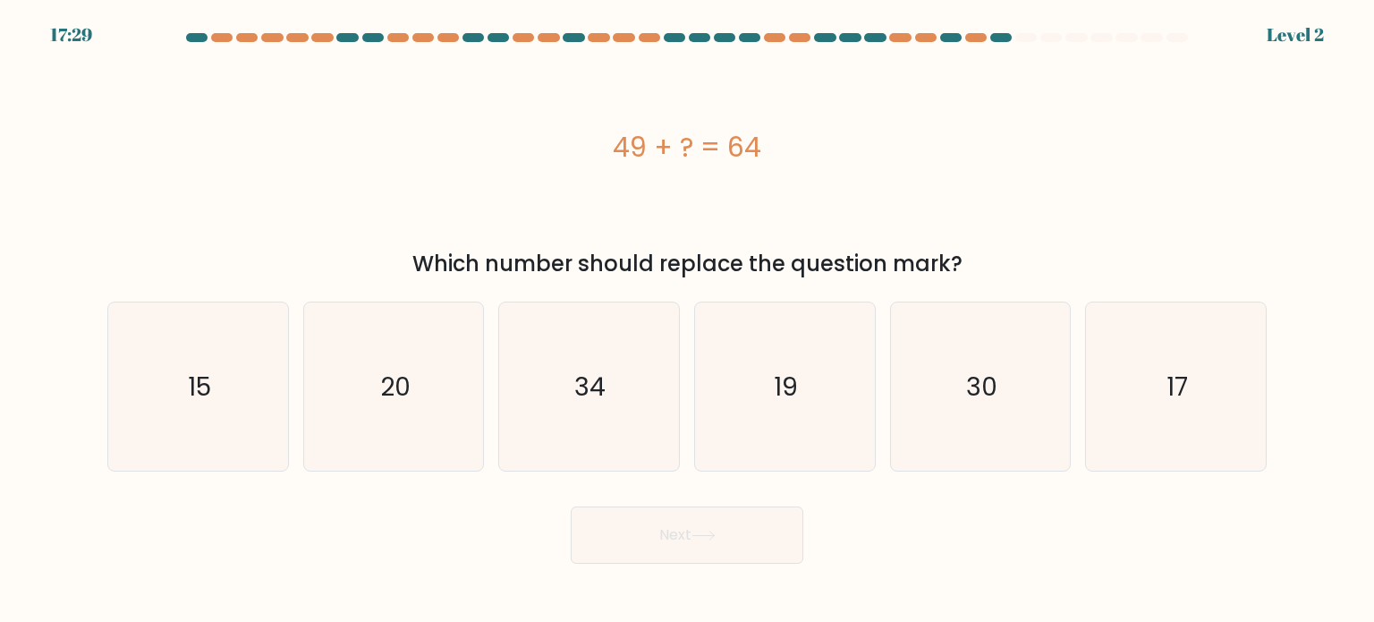
click at [975, 229] on div "49 + ? = 64" at bounding box center [687, 147] width 1160 height 187
click at [204, 432] on icon "15" at bounding box center [198, 386] width 168 height 168
click at [687, 320] on input "a. 15" at bounding box center [687, 315] width 1 height 9
radio input "true"
click at [642, 532] on button "Next" at bounding box center [687, 534] width 233 height 57
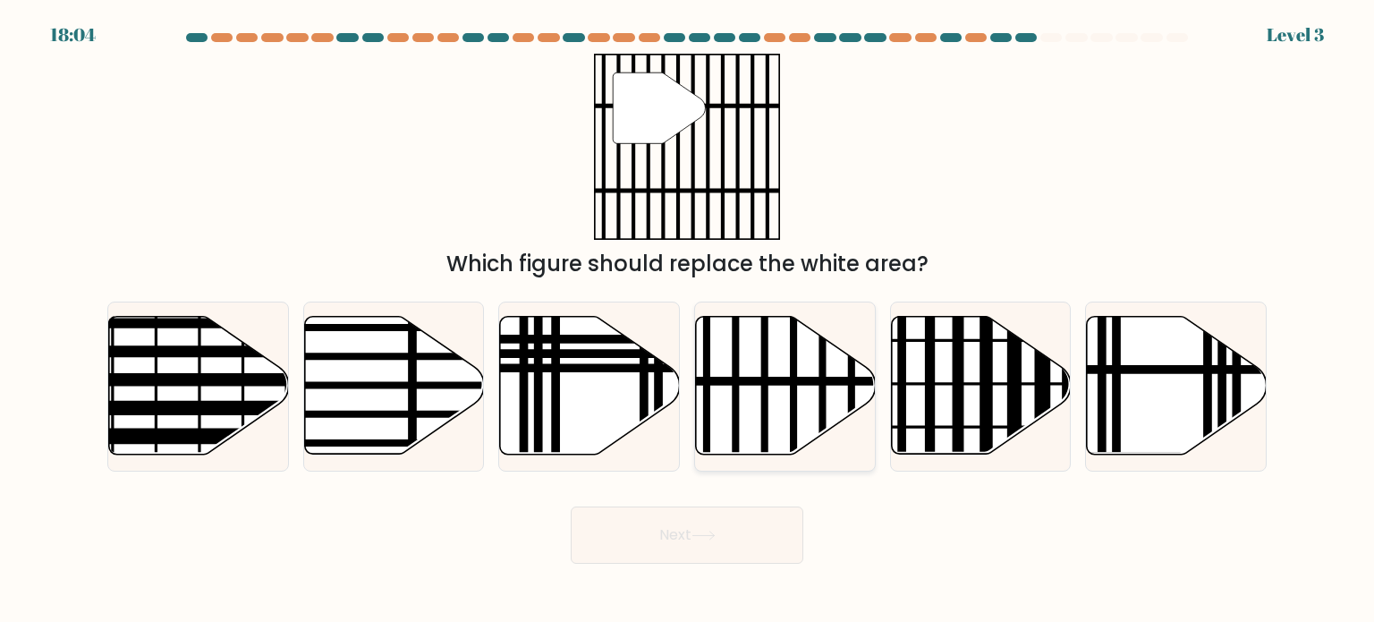
click at [838, 365] on icon at bounding box center [786, 386] width 180 height 138
click at [688, 320] on input "d." at bounding box center [687, 315] width 1 height 9
radio input "true"
click at [702, 524] on button "Next" at bounding box center [687, 534] width 233 height 57
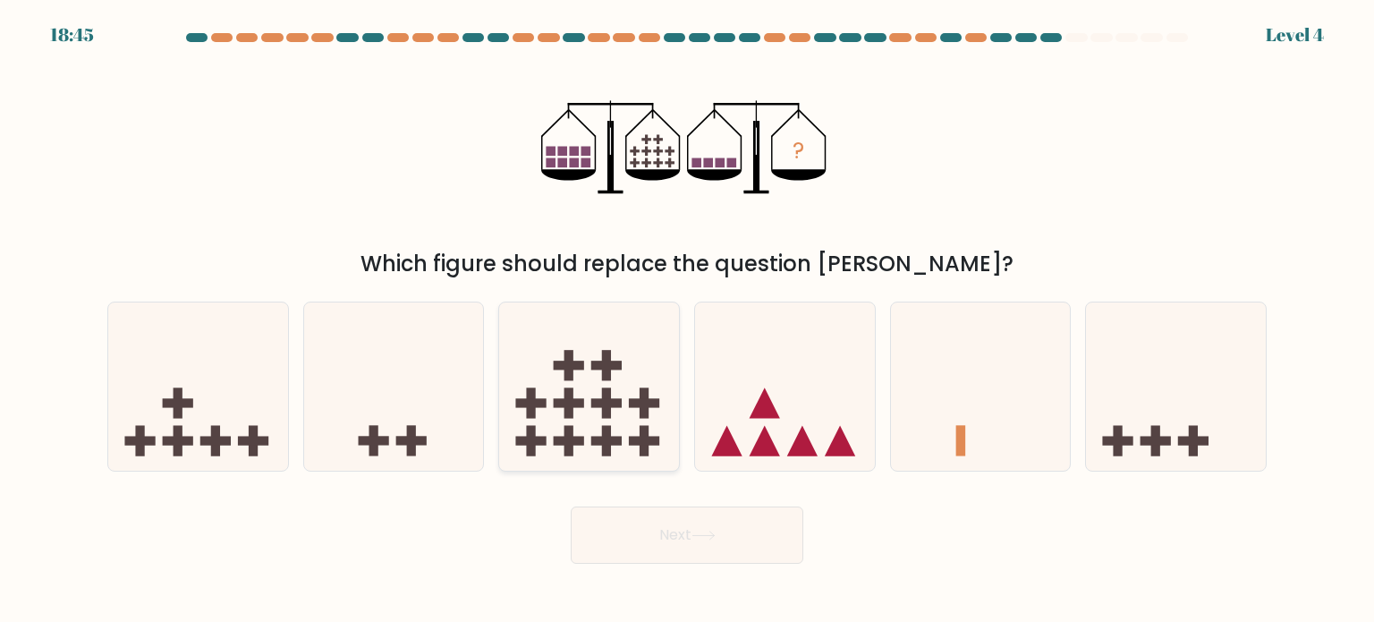
click at [599, 461] on div at bounding box center [589, 387] width 182 height 170
click at [687, 320] on input "c." at bounding box center [687, 315] width 1 height 9
radio input "true"
click at [1205, 416] on icon at bounding box center [1176, 386] width 180 height 149
click at [688, 320] on input "f." at bounding box center [687, 315] width 1 height 9
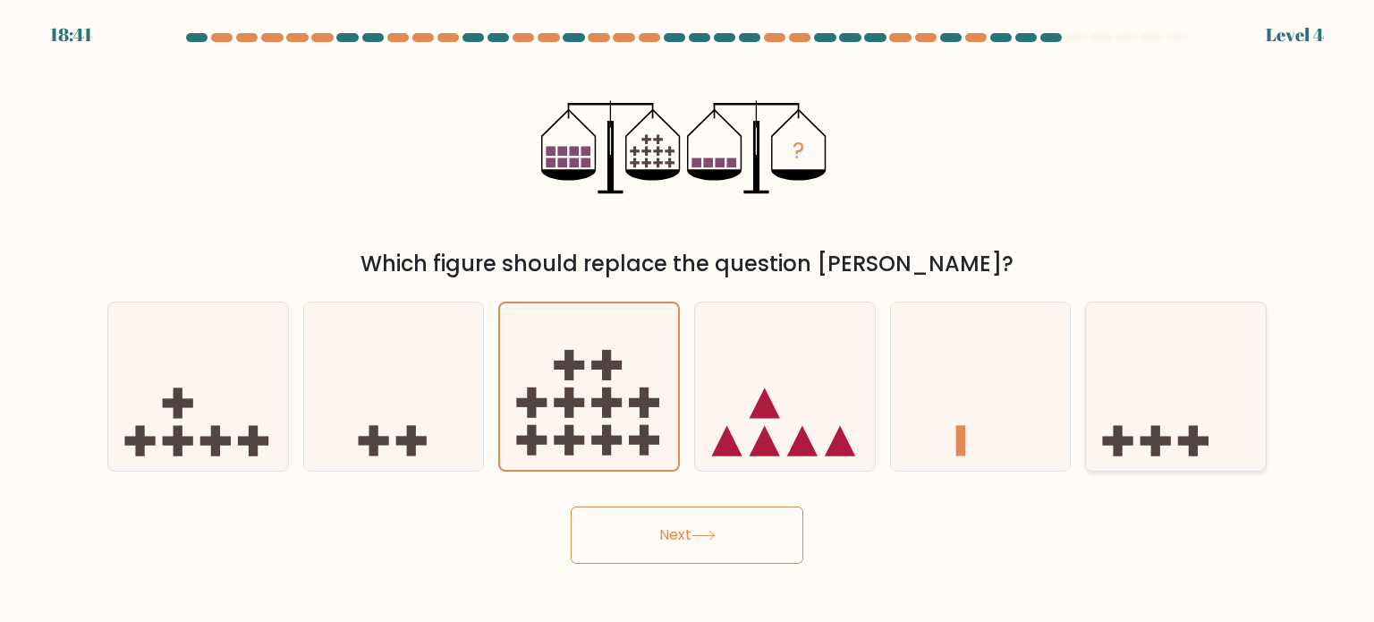
radio input "true"
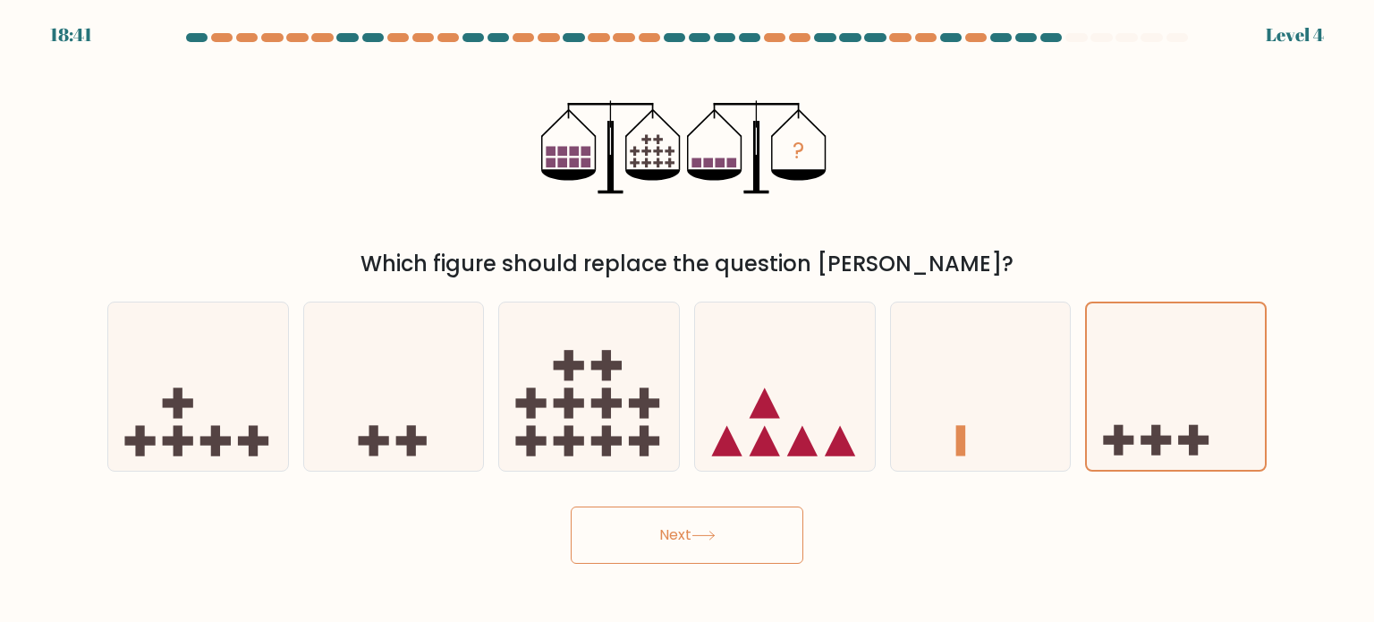
click at [777, 547] on button "Next" at bounding box center [687, 534] width 233 height 57
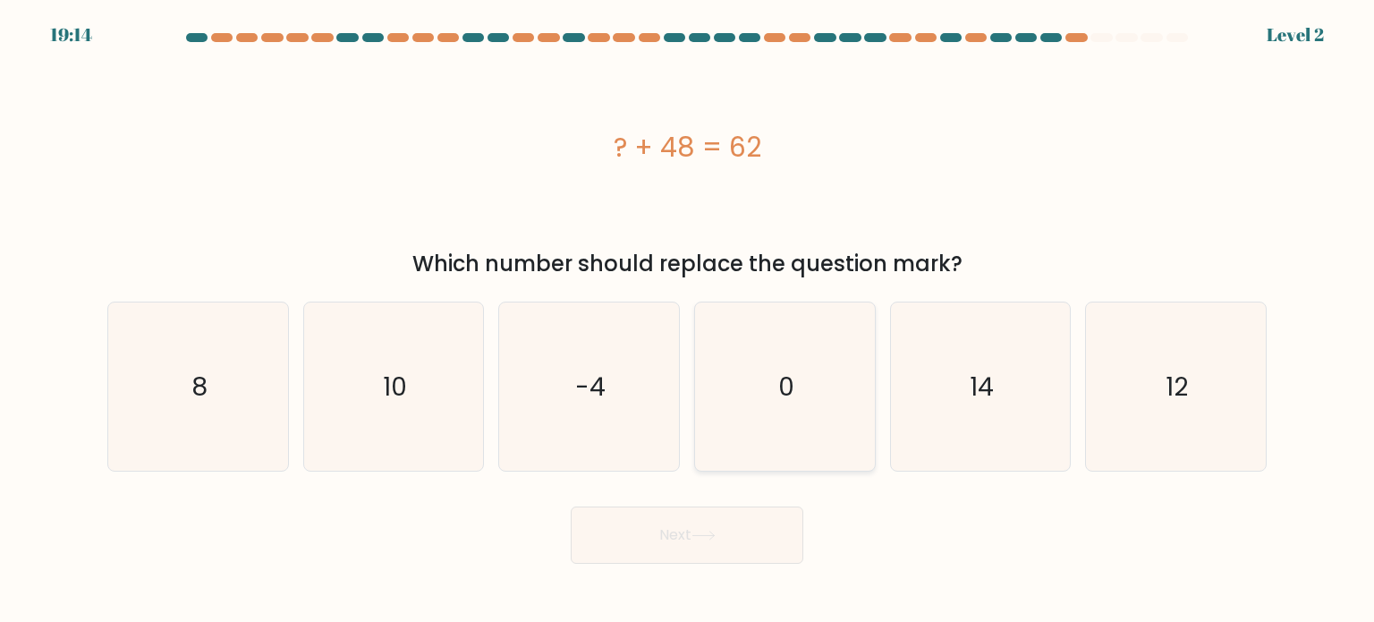
click at [747, 377] on icon "0" at bounding box center [785, 386] width 168 height 168
click at [688, 320] on input "d. 0" at bounding box center [687, 315] width 1 height 9
radio input "true"
drag, startPoint x: 907, startPoint y: 359, endPoint x: 847, endPoint y: 435, distance: 96.8
click at [908, 361] on icon "14" at bounding box center [981, 386] width 168 height 168
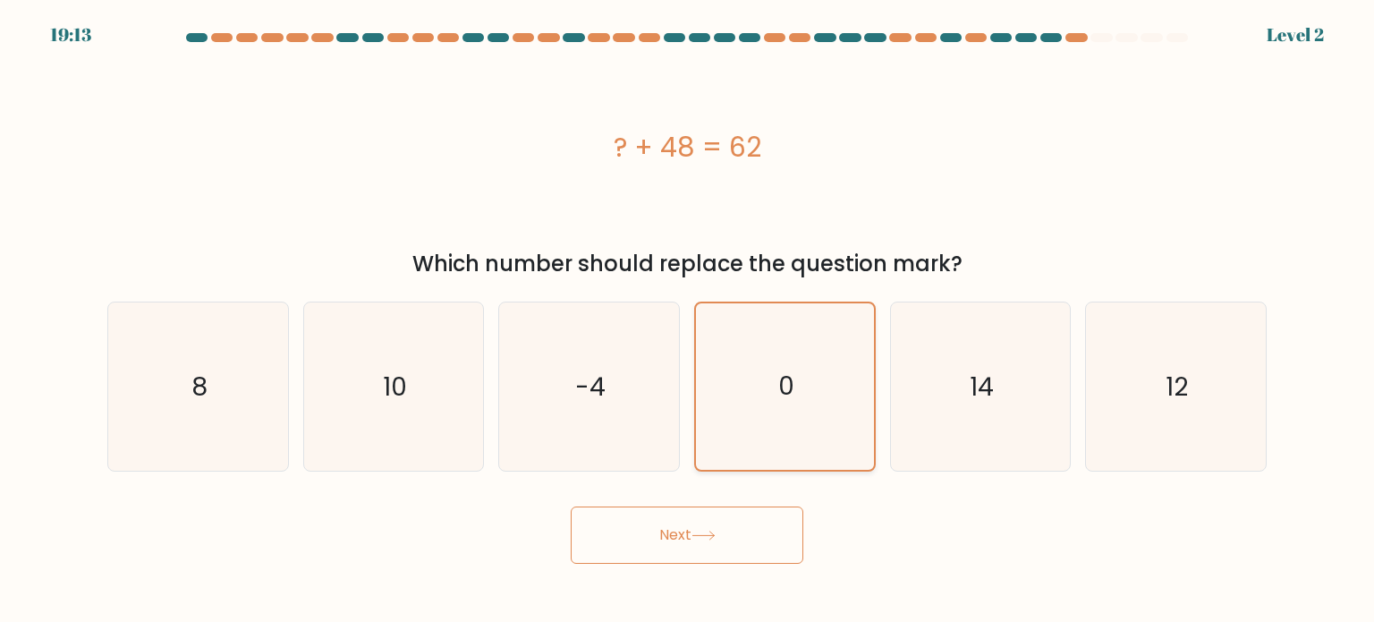
click at [688, 320] on input "e. 14" at bounding box center [687, 315] width 1 height 9
radio input "true"
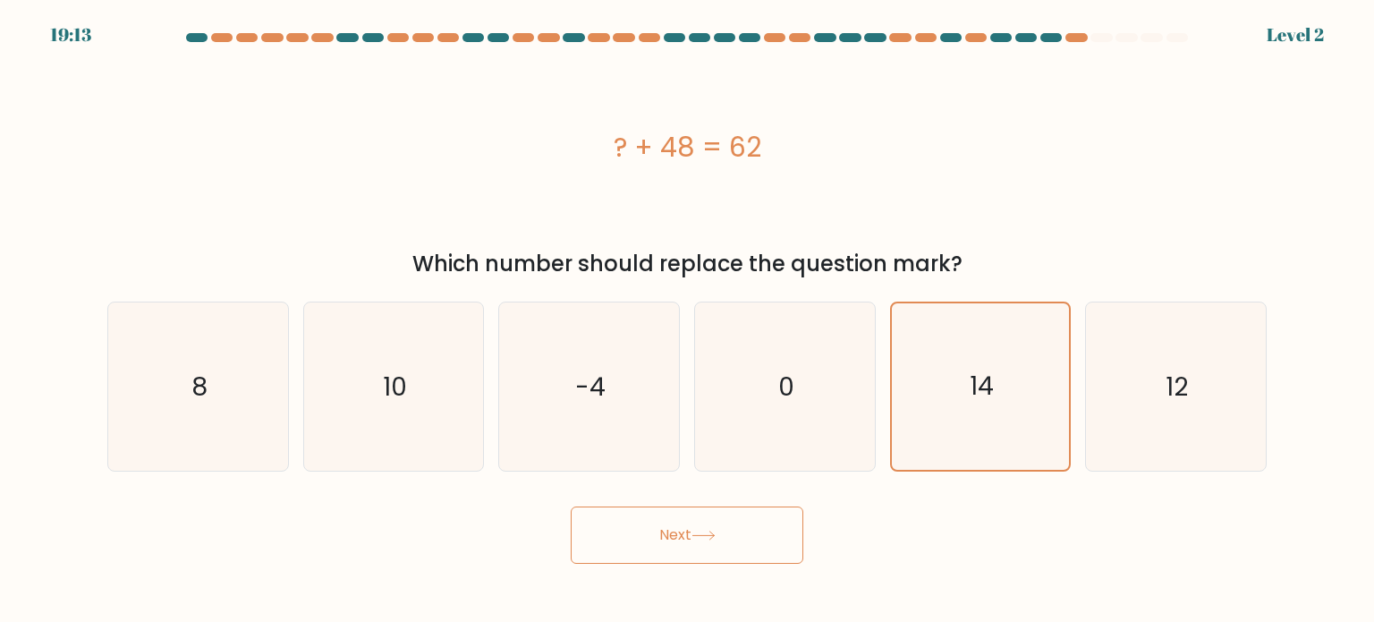
click at [749, 526] on button "Next" at bounding box center [687, 534] width 233 height 57
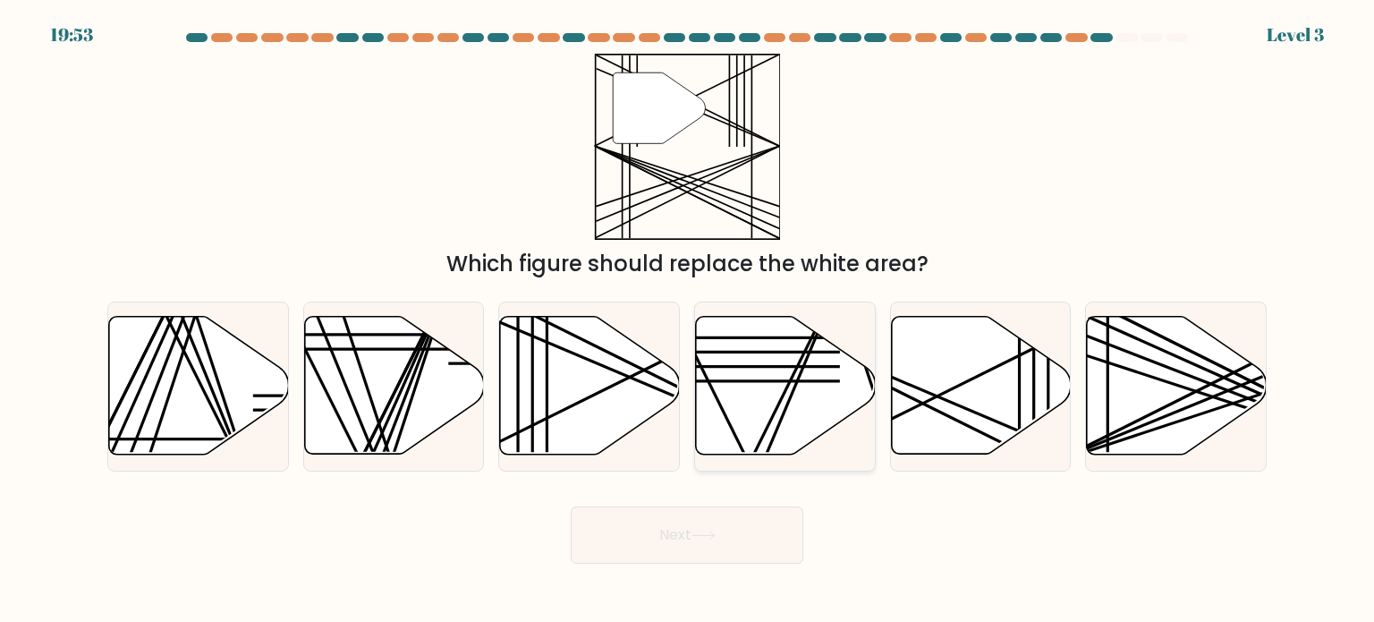
click at [741, 399] on icon at bounding box center [786, 386] width 180 height 138
click at [688, 320] on input "d." at bounding box center [687, 315] width 1 height 9
radio input "true"
click at [703, 555] on button "Next" at bounding box center [687, 534] width 233 height 57
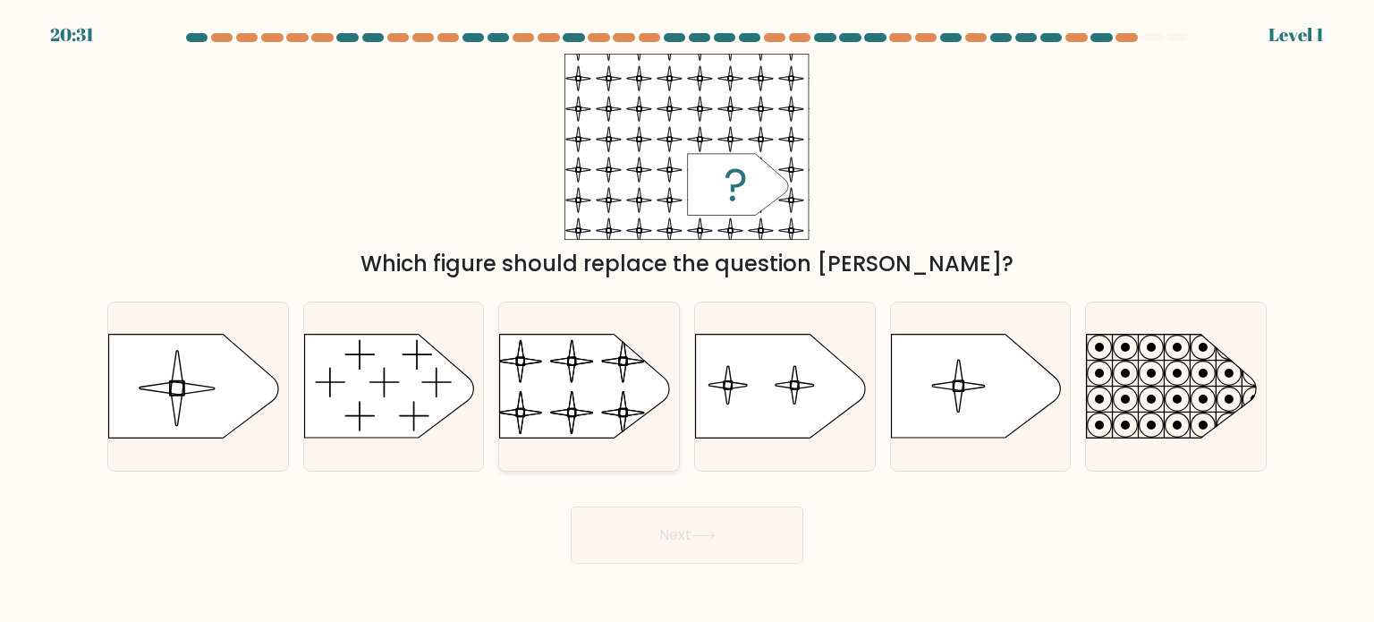
click at [530, 376] on rect at bounding box center [499, 322] width 412 height 313
click at [687, 320] on input "c." at bounding box center [687, 315] width 1 height 9
radio input "true"
click at [662, 529] on button "Next" at bounding box center [687, 534] width 233 height 57
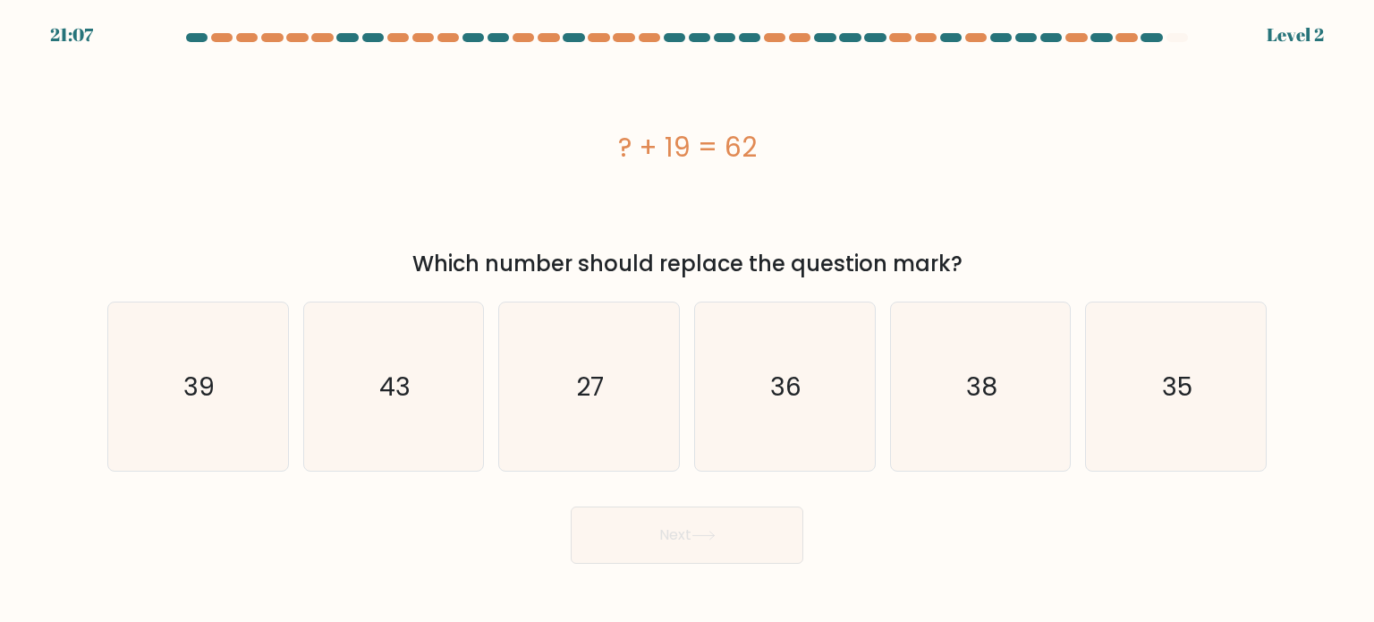
click at [787, 215] on div "? + 19 = 62" at bounding box center [687, 147] width 1160 height 187
click at [334, 411] on icon "43" at bounding box center [394, 386] width 168 height 168
click at [687, 320] on input "b. 43" at bounding box center [687, 315] width 1 height 9
radio input "true"
click at [626, 529] on button "Next" at bounding box center [687, 534] width 233 height 57
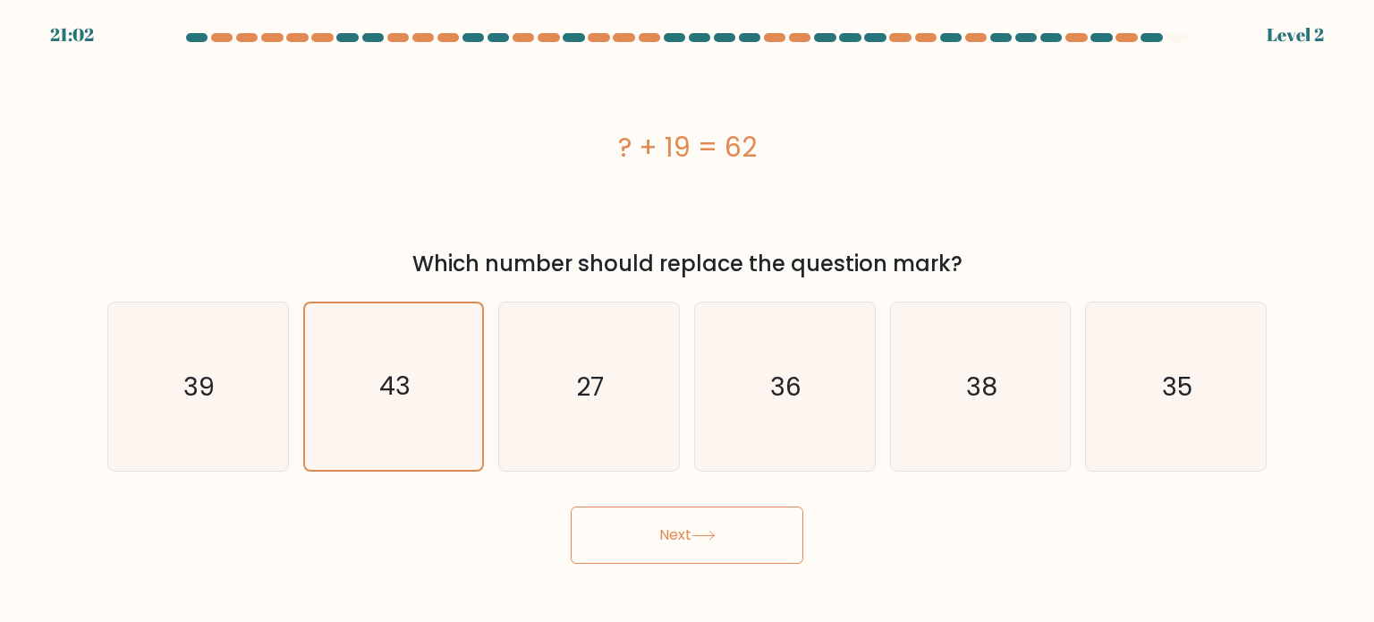
click at [629, 525] on button "Next" at bounding box center [687, 534] width 233 height 57
click at [656, 541] on button "Next" at bounding box center [687, 534] width 233 height 57
click at [656, 543] on button "Next" at bounding box center [687, 534] width 233 height 57
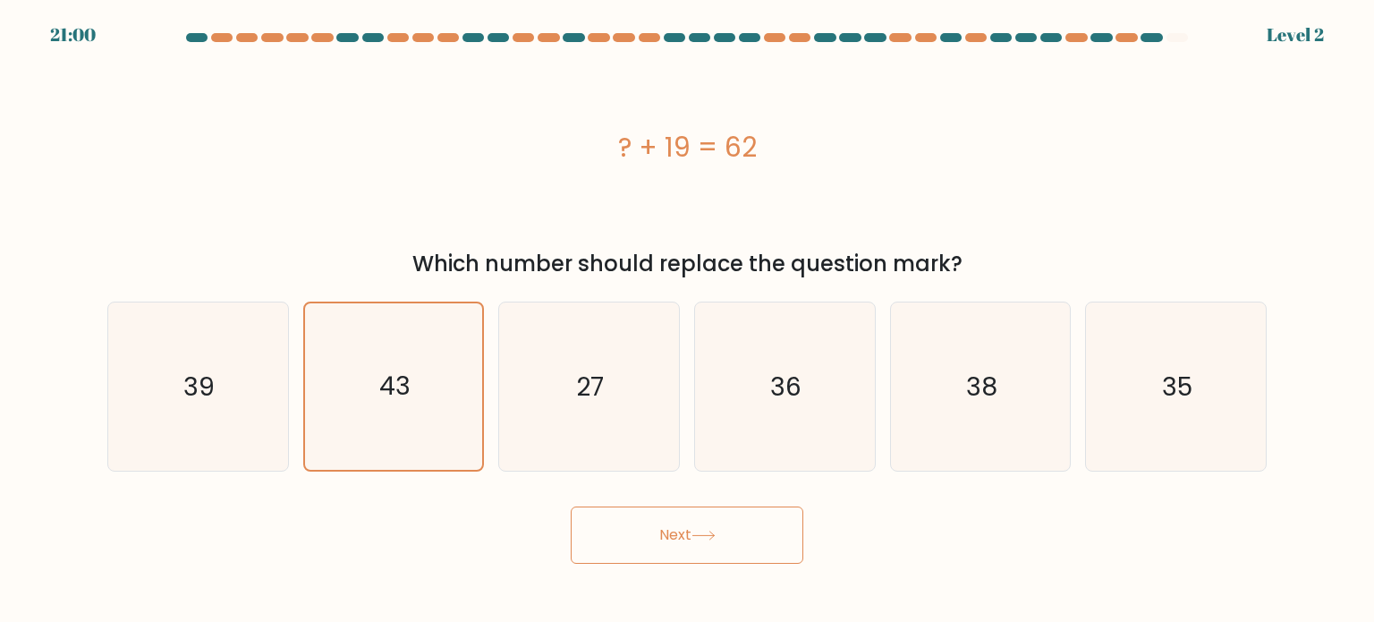
click at [656, 543] on button "Next" at bounding box center [687, 534] width 233 height 57
click at [923, 558] on div "Next" at bounding box center [687, 528] width 1181 height 71
click at [710, 540] on icon at bounding box center [704, 536] width 24 height 10
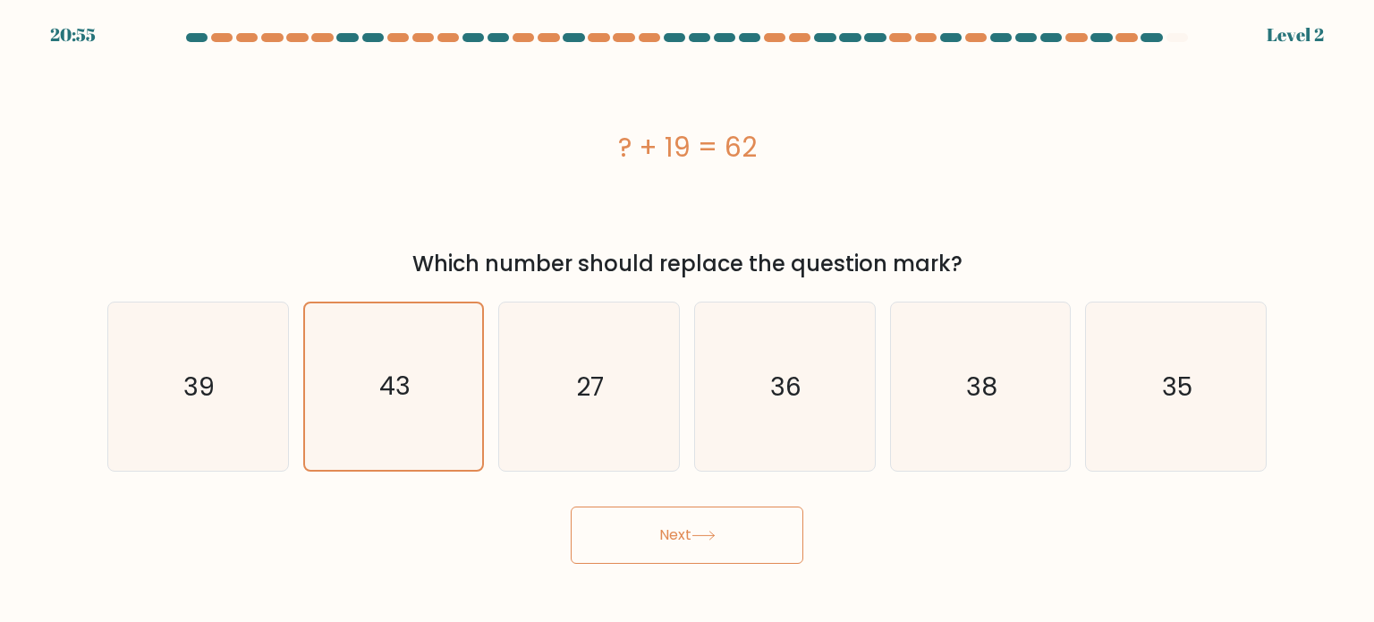
click at [709, 541] on button "Next" at bounding box center [687, 534] width 233 height 57
click at [707, 542] on button "Next" at bounding box center [687, 534] width 233 height 57
click at [703, 540] on icon at bounding box center [704, 536] width 24 height 10
click at [697, 536] on icon at bounding box center [703, 536] width 21 height 8
click at [984, 557] on div "Next" at bounding box center [687, 528] width 1181 height 71
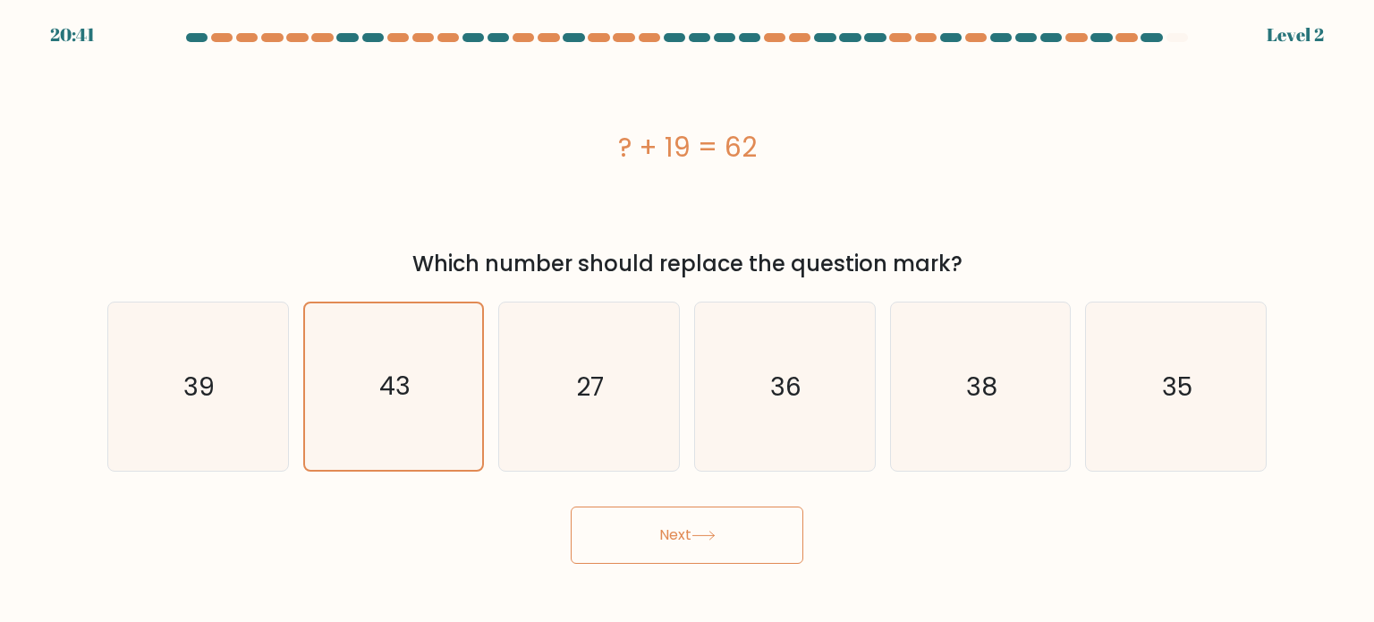
click at [807, 559] on div "Next" at bounding box center [687, 528] width 1181 height 71
click at [608, 525] on button "Next" at bounding box center [687, 534] width 233 height 57
click at [630, 525] on button "Next" at bounding box center [687, 534] width 233 height 57
click at [691, 539] on button "Next" at bounding box center [687, 534] width 233 height 57
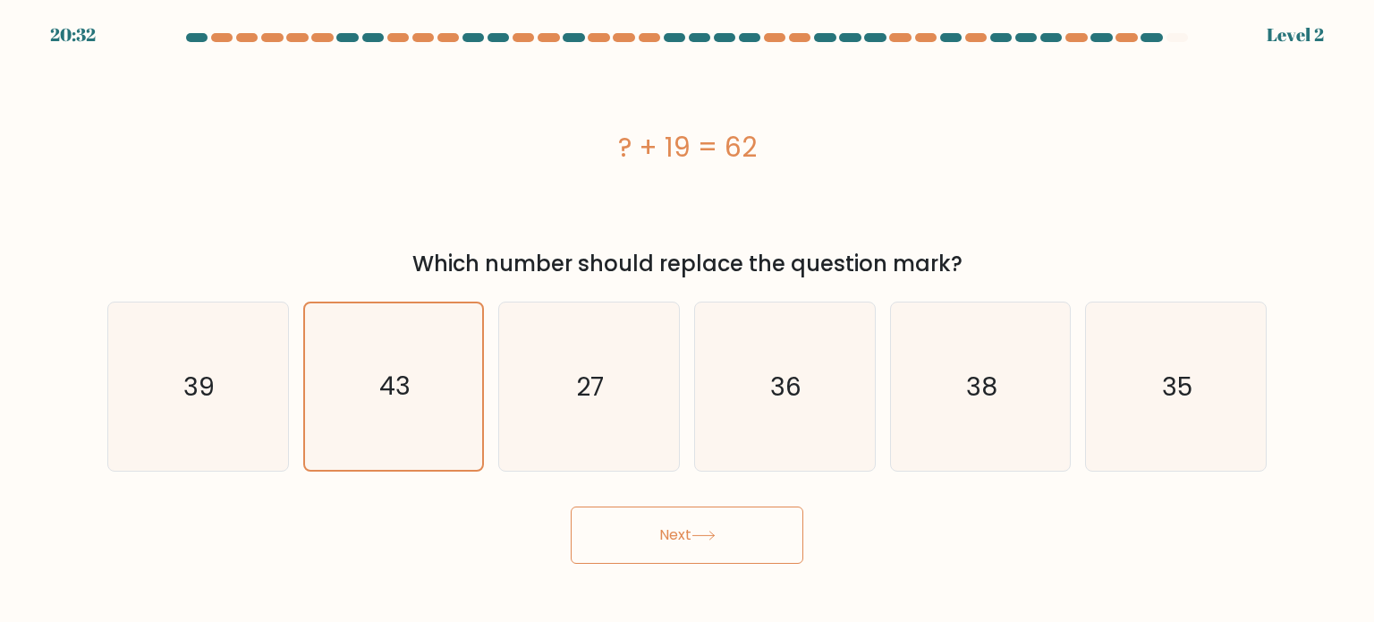
click at [691, 539] on button "Next" at bounding box center [687, 534] width 233 height 57
click at [966, 526] on div "Next" at bounding box center [687, 528] width 1181 height 71
